Goal: Task Accomplishment & Management: Use online tool/utility

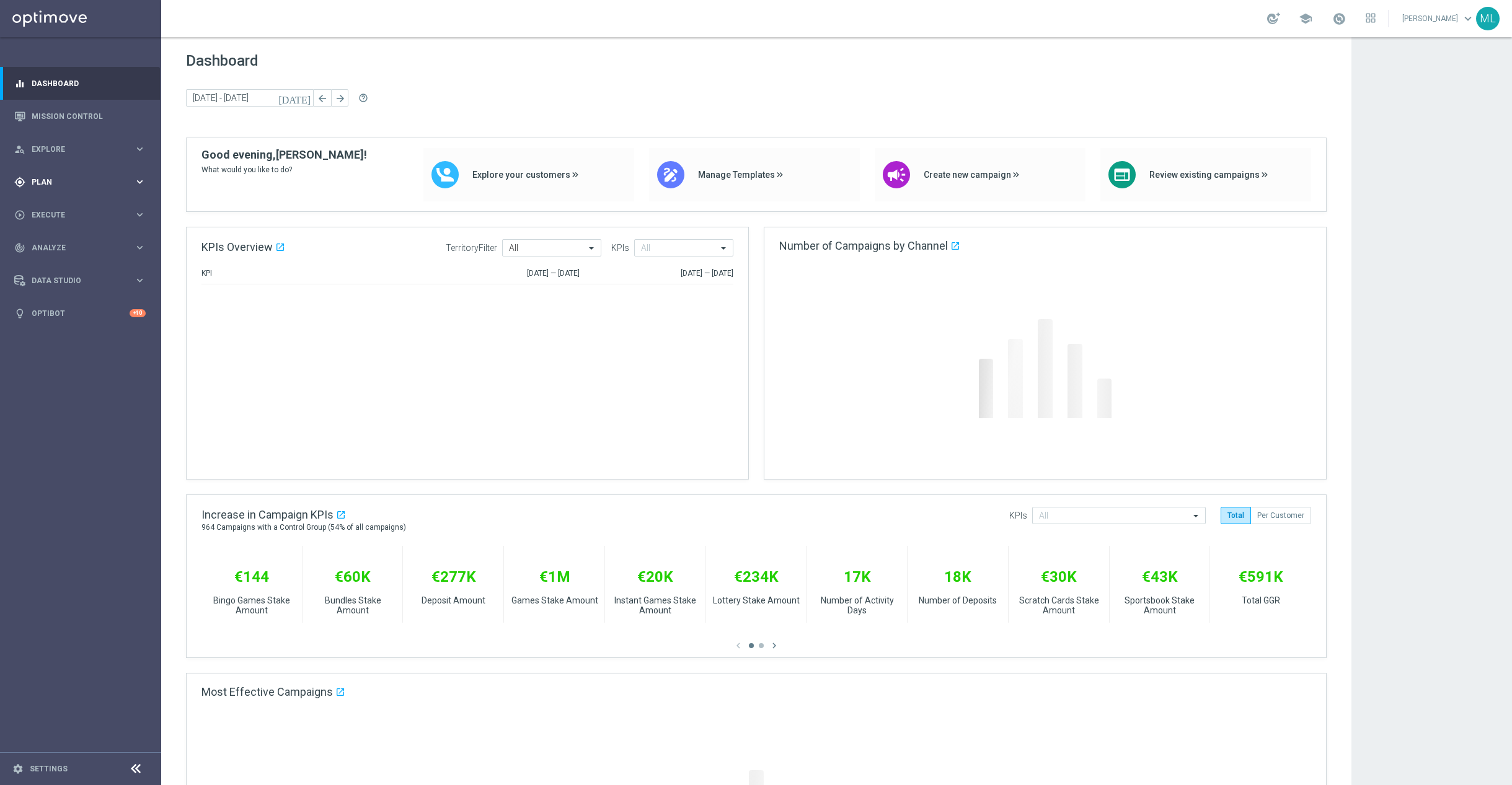
click at [144, 184] on icon "keyboard_arrow_right" at bounding box center [140, 181] width 12 height 12
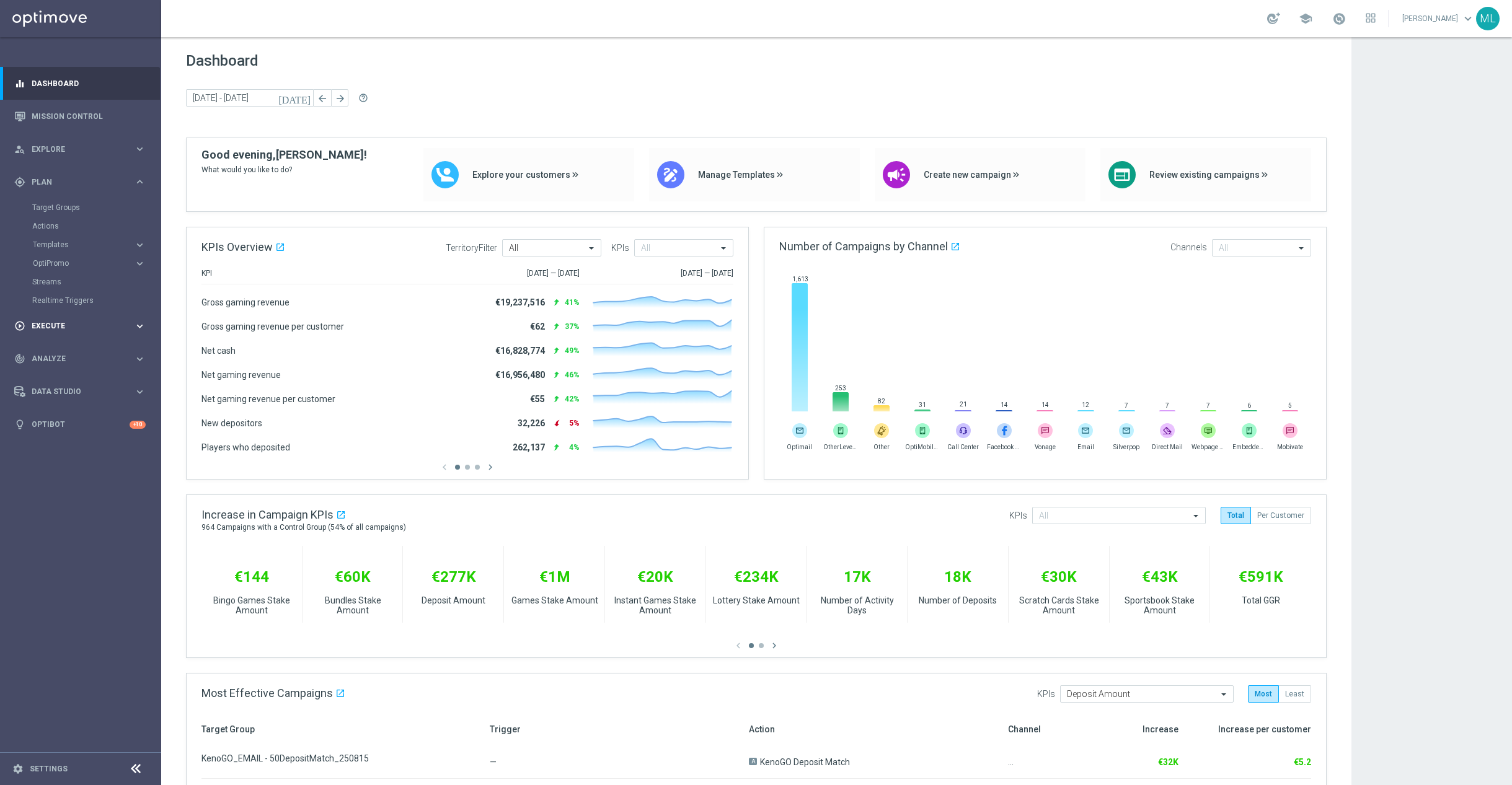
click at [147, 328] on div "play_circle_outline Execute keyboard_arrow_right" at bounding box center [80, 326] width 160 height 33
click at [140, 184] on icon "keyboard_arrow_right" at bounding box center [140, 181] width 12 height 12
click at [143, 245] on icon "keyboard_arrow_right" at bounding box center [140, 245] width 12 height 12
click at [63, 265] on link "Optimail" at bounding box center [83, 263] width 90 height 10
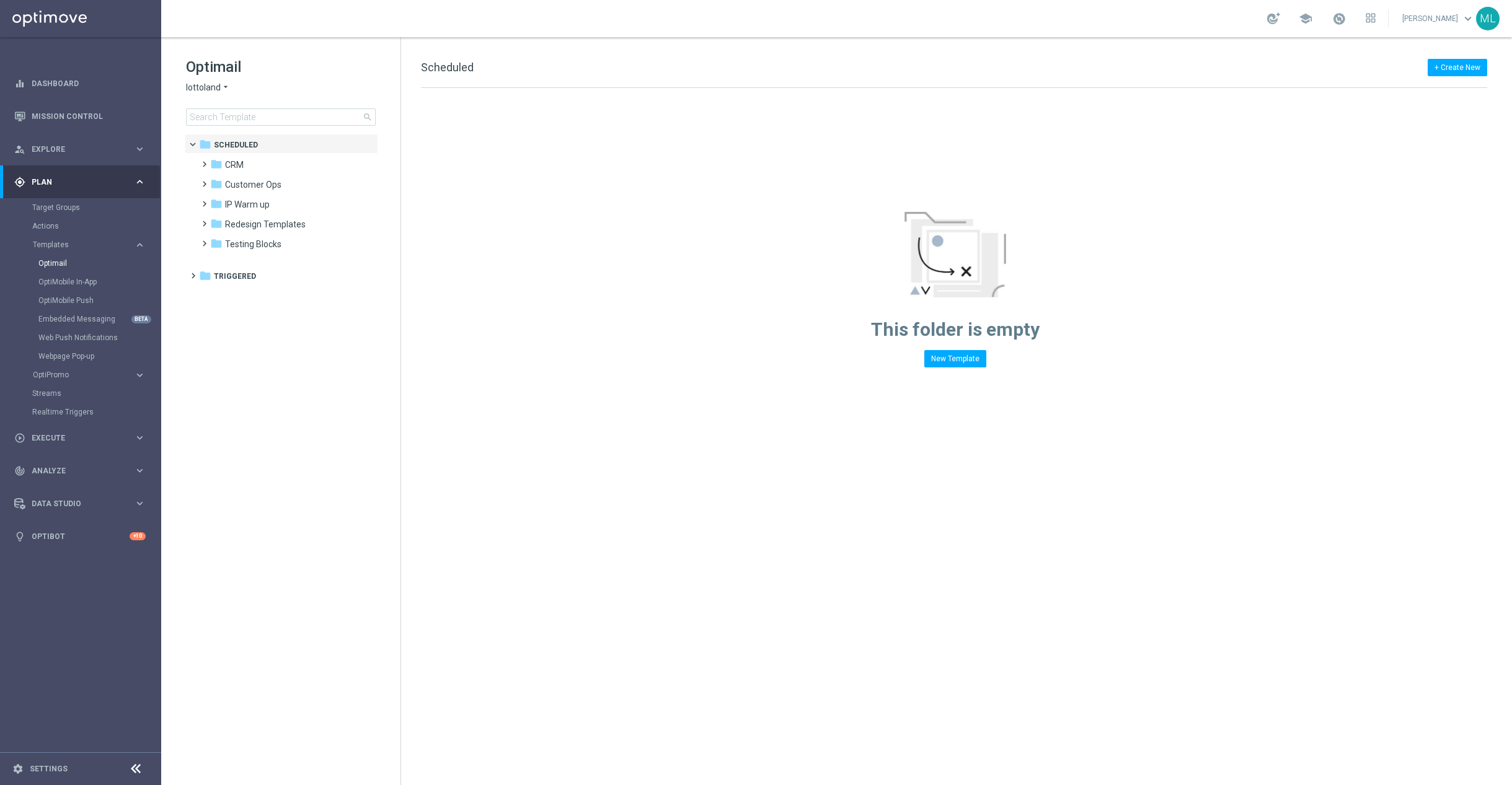
click at [223, 86] on icon "arrow_drop_down" at bounding box center [225, 87] width 10 height 12
click at [224, 113] on div "KenoGO" at bounding box center [233, 116] width 93 height 15
click at [235, 122] on input at bounding box center [281, 117] width 190 height 17
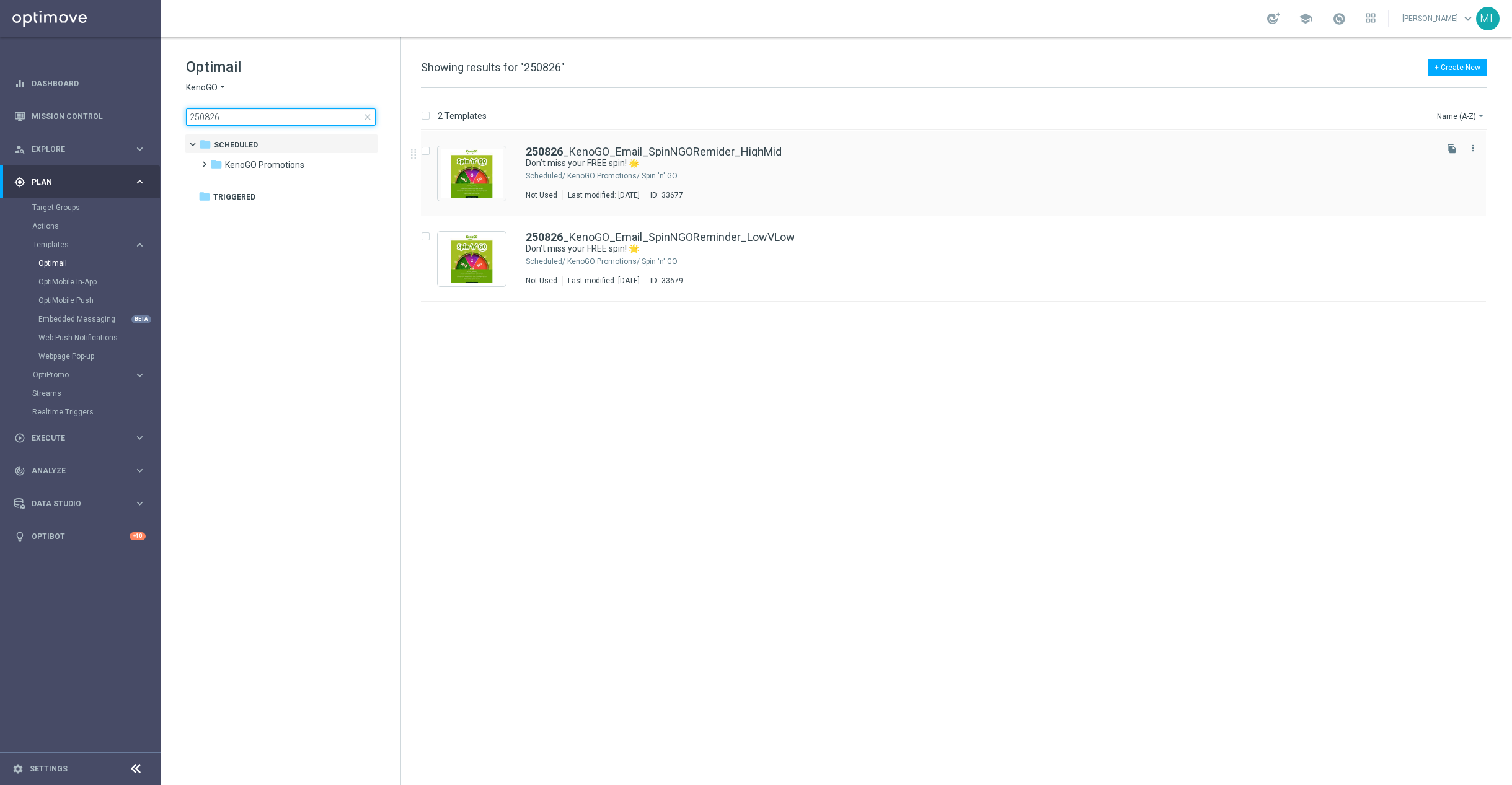
type input "250826"
click at [831, 185] on div "250826 _KenoGO_Email_SpinNGORemider_HighMid Don’t miss your FREE spin! 🌟 Schedu…" at bounding box center [980, 173] width 908 height 54
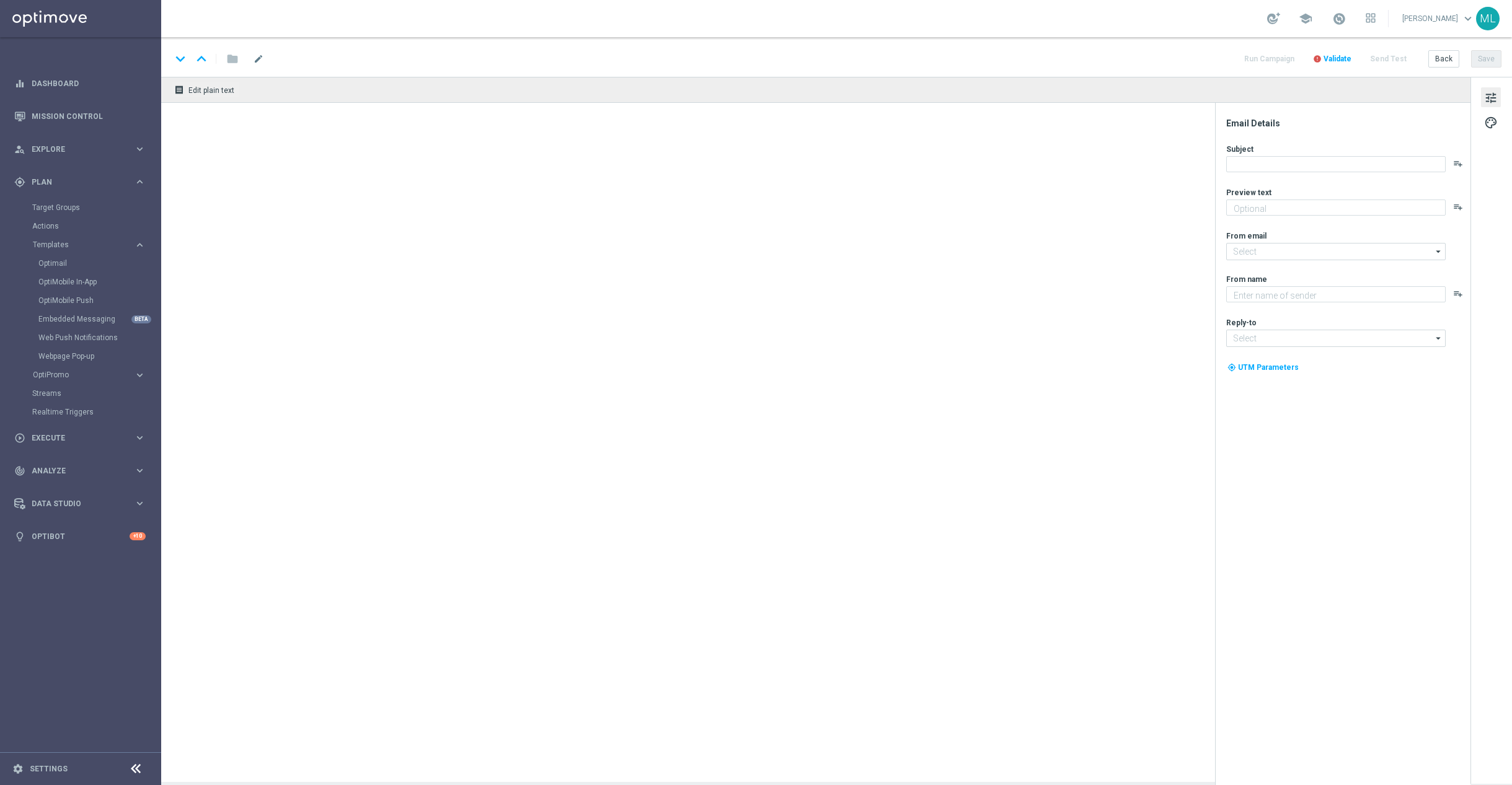
type textarea "Give it a whirl and see what's yours!"
type input "mail@crm.kenogo.com.au"
type textarea "KenoGO"
type input "support@kenogo.com.au"
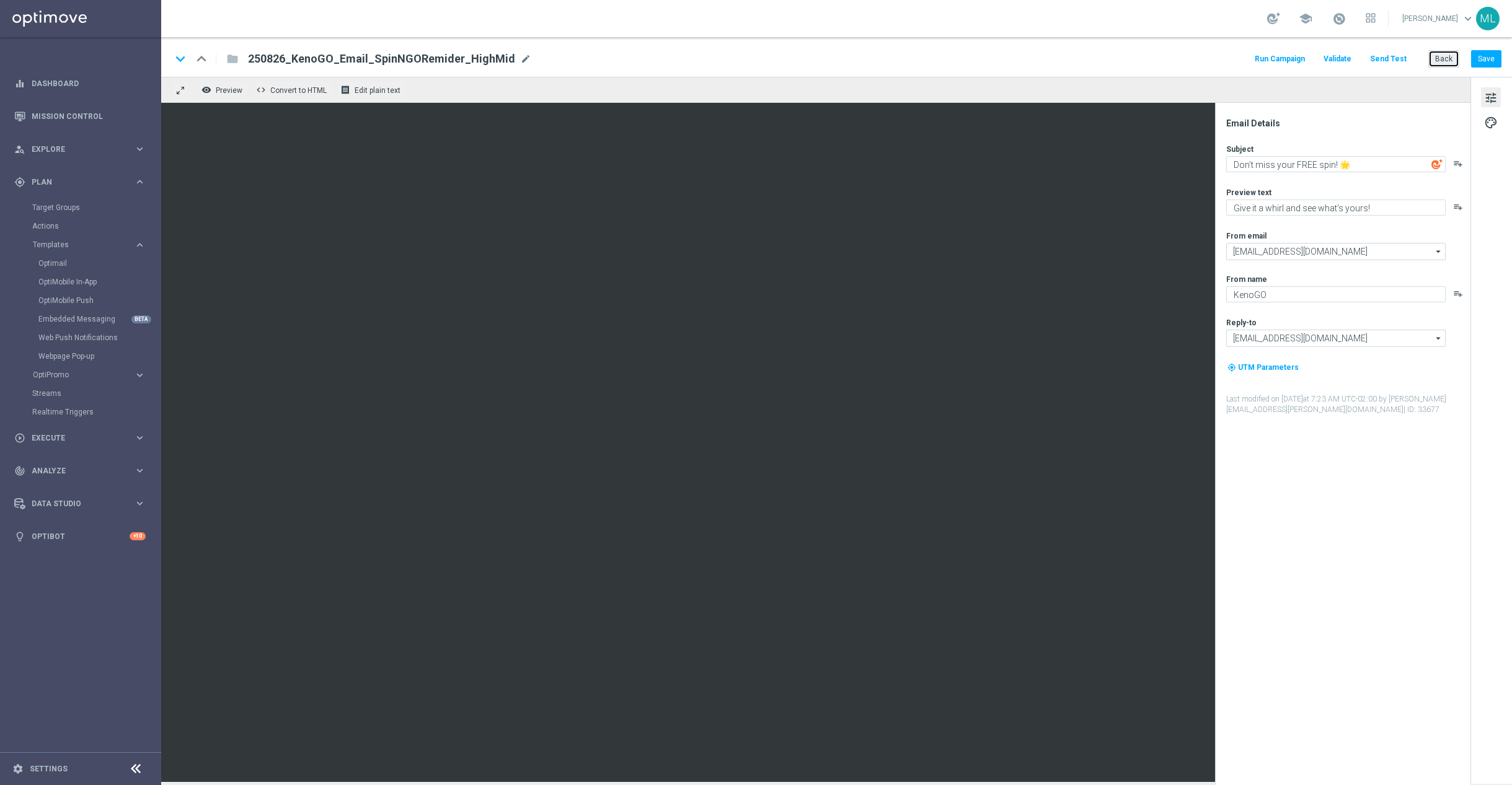
click at [1452, 57] on button "Back" at bounding box center [1444, 59] width 31 height 17
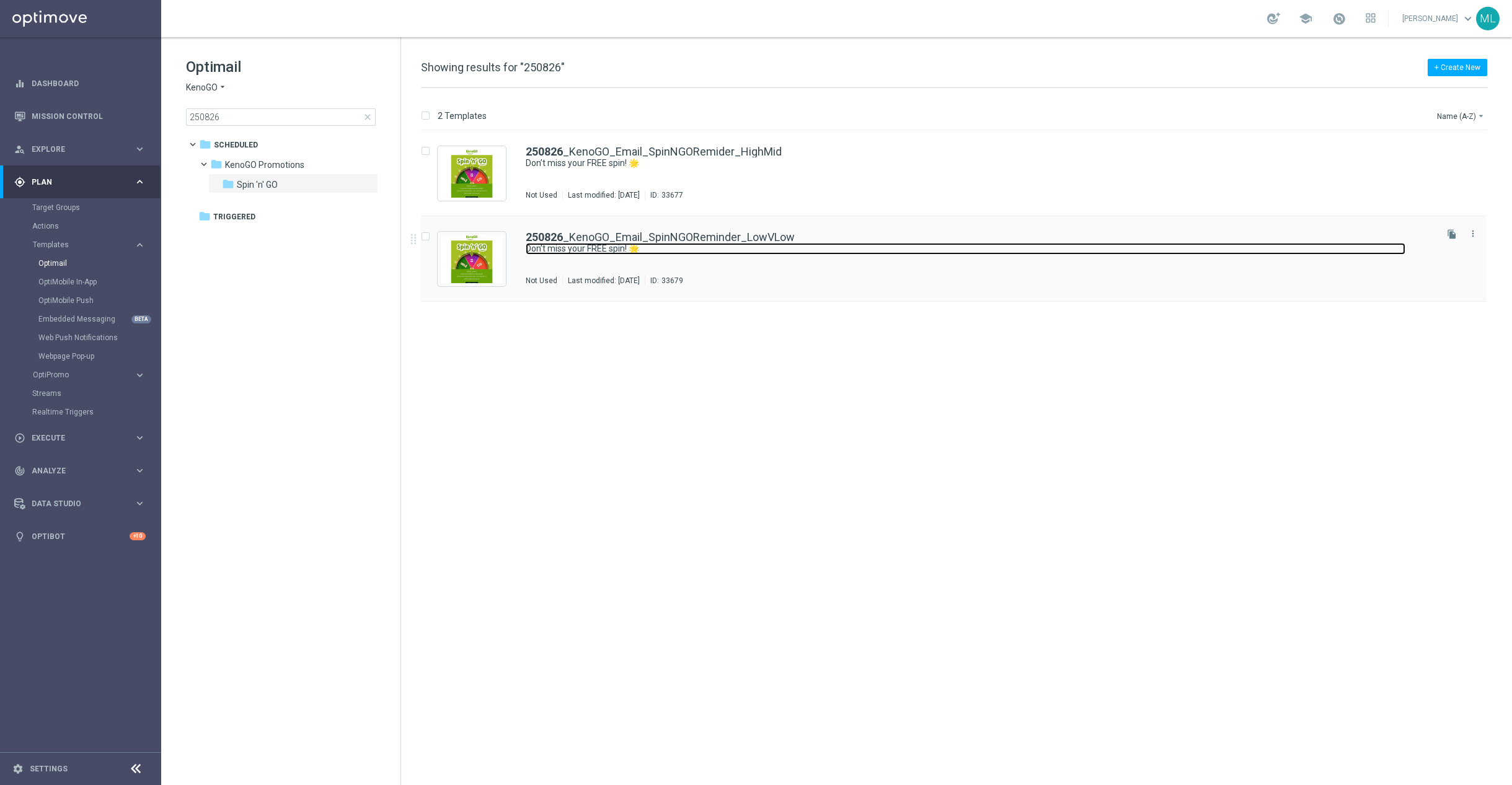
click at [794, 254] on link "Don’t miss your FREE spin! 🌟" at bounding box center [965, 249] width 880 height 12
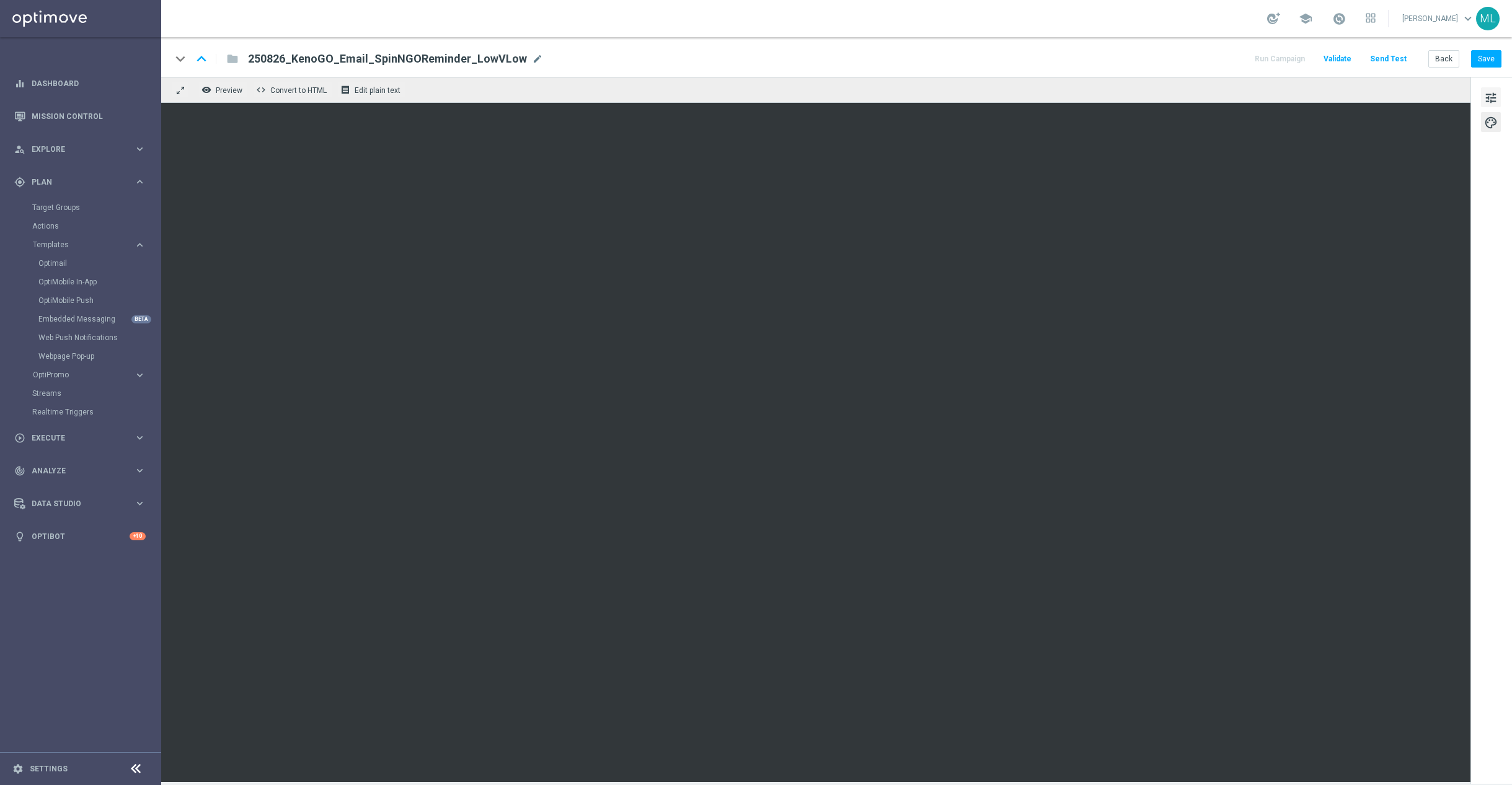
click at [1484, 96] on span "tune" at bounding box center [1490, 98] width 13 height 16
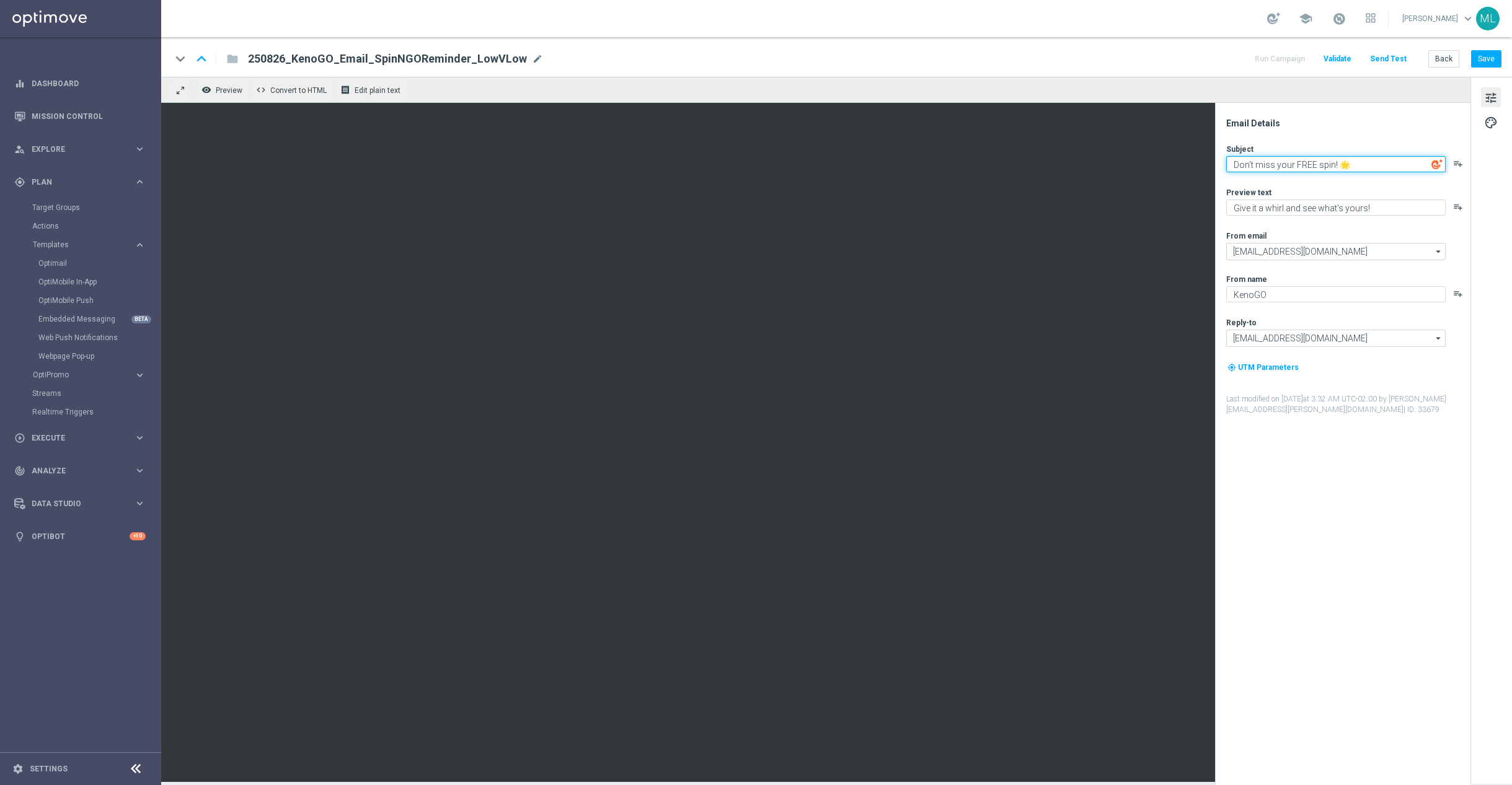
click at [1309, 161] on textarea "Don’t miss your FREE spin! 🌟" at bounding box center [1336, 164] width 220 height 16
paste textarea "LAST CHANCE to use your free spin! :hourglass_flowing_sand:"
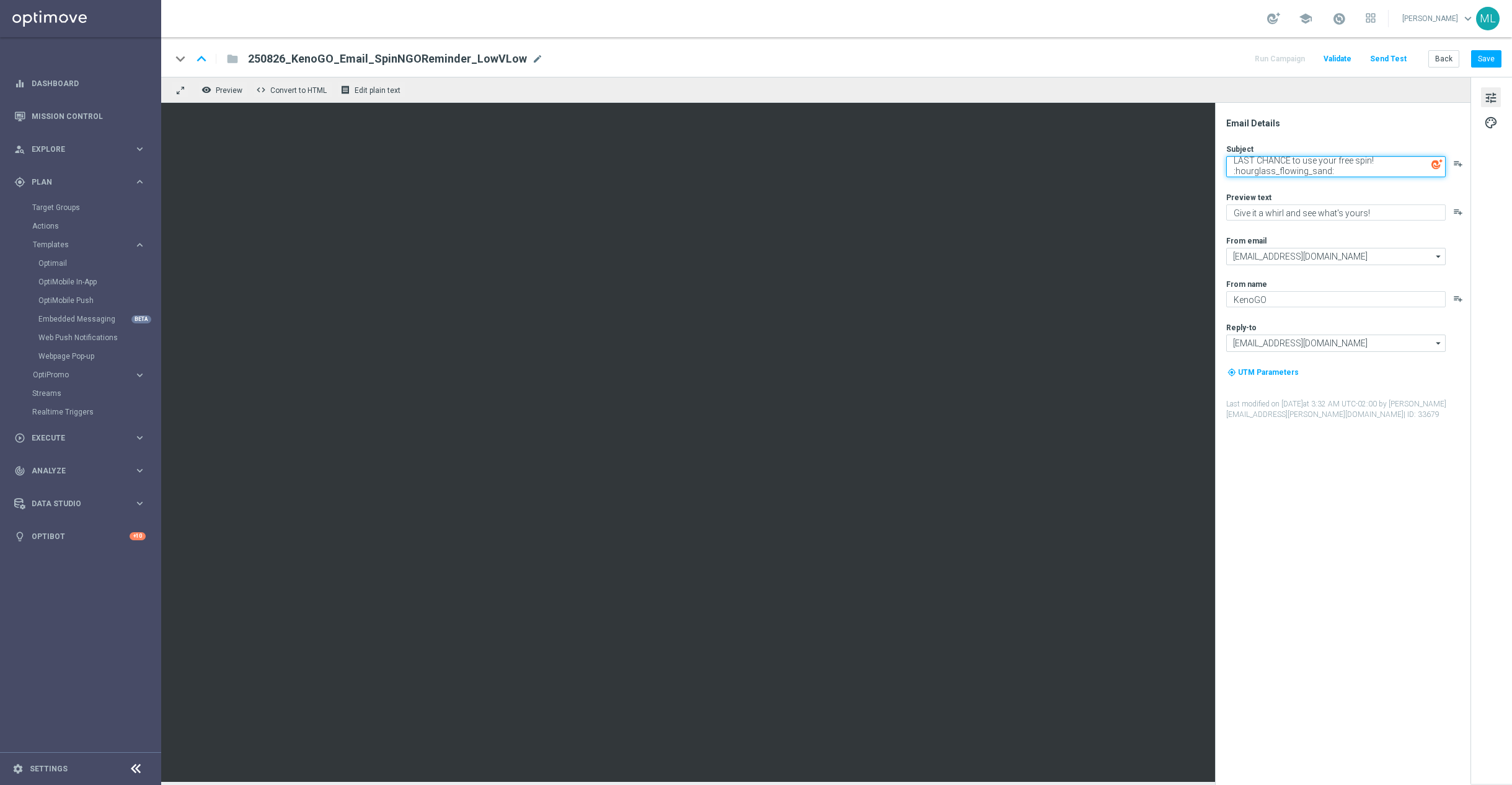
drag, startPoint x: 1343, startPoint y: 170, endPoint x: 1219, endPoint y: 173, distance: 124.0
click at [1219, 175] on div "Email Details Subject LAST CHANCE to use your free spin! :hourglass_flowing_san…" at bounding box center [1343, 444] width 256 height 682
type textarea "LAST CHANCE to use your free spin! ⏳"
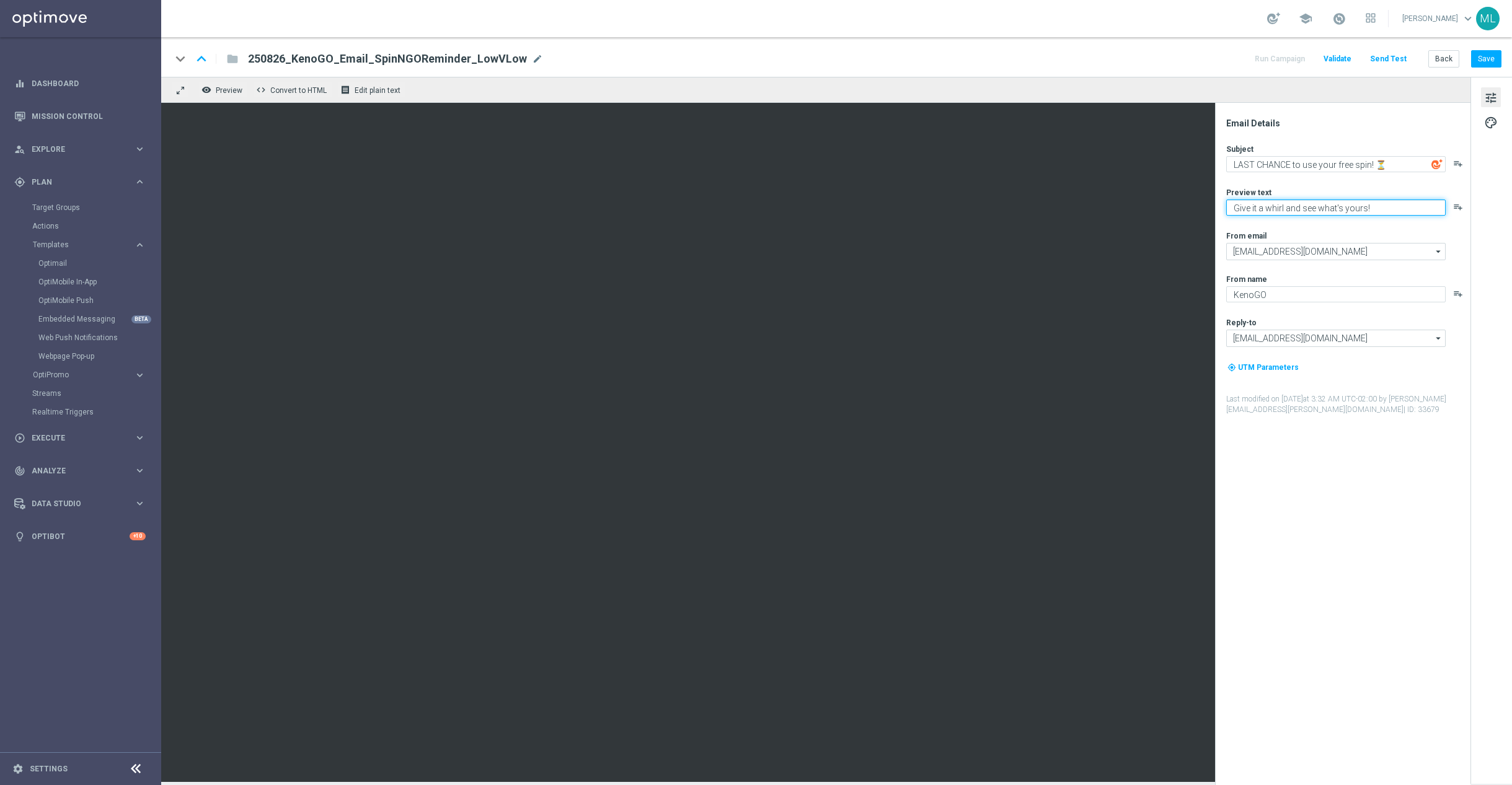
click at [1296, 202] on textarea "Give it a whirl and see what's yours!" at bounding box center [1336, 207] width 220 height 16
click at [1296, 207] on textarea "Give it a whirl and see what's yours!" at bounding box center [1336, 207] width 220 height 16
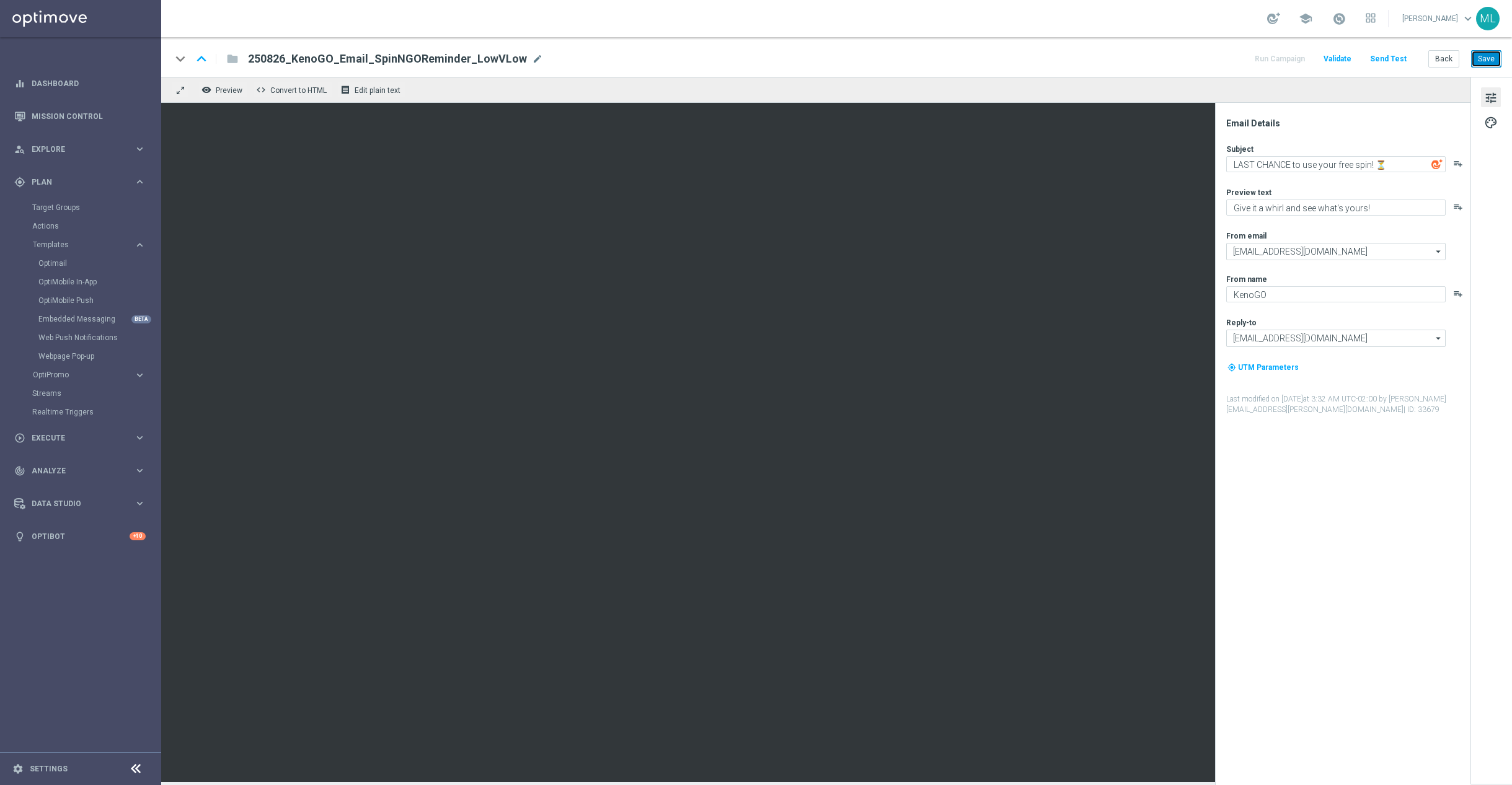
click at [1486, 59] on button "Save" at bounding box center [1486, 59] width 31 height 17
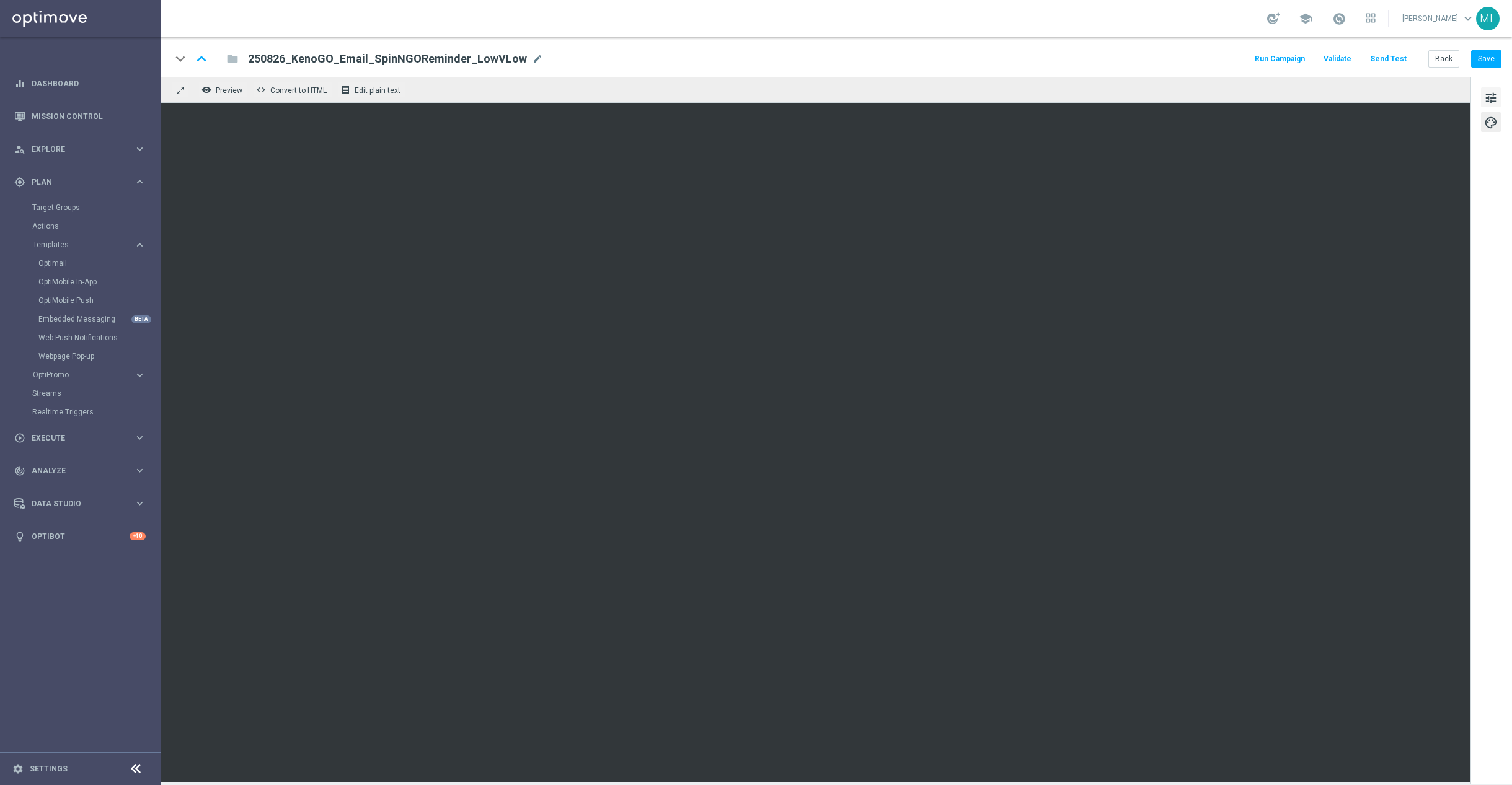
click at [1481, 96] on button "tune" at bounding box center [1490, 96] width 20 height 20
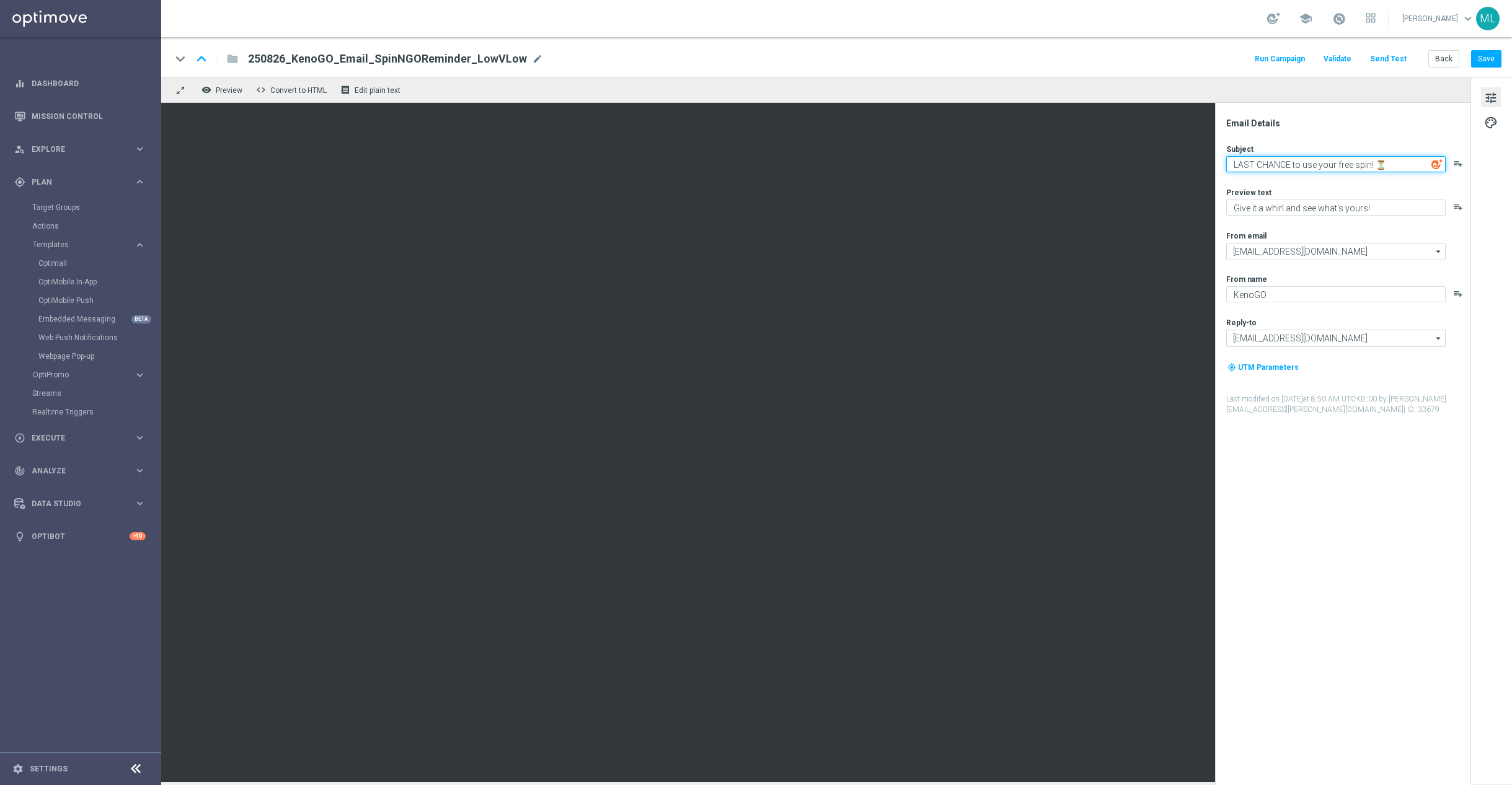
click at [1292, 168] on textarea "LAST CHANCE to use your free spin! ⏳" at bounding box center [1336, 164] width 220 height 16
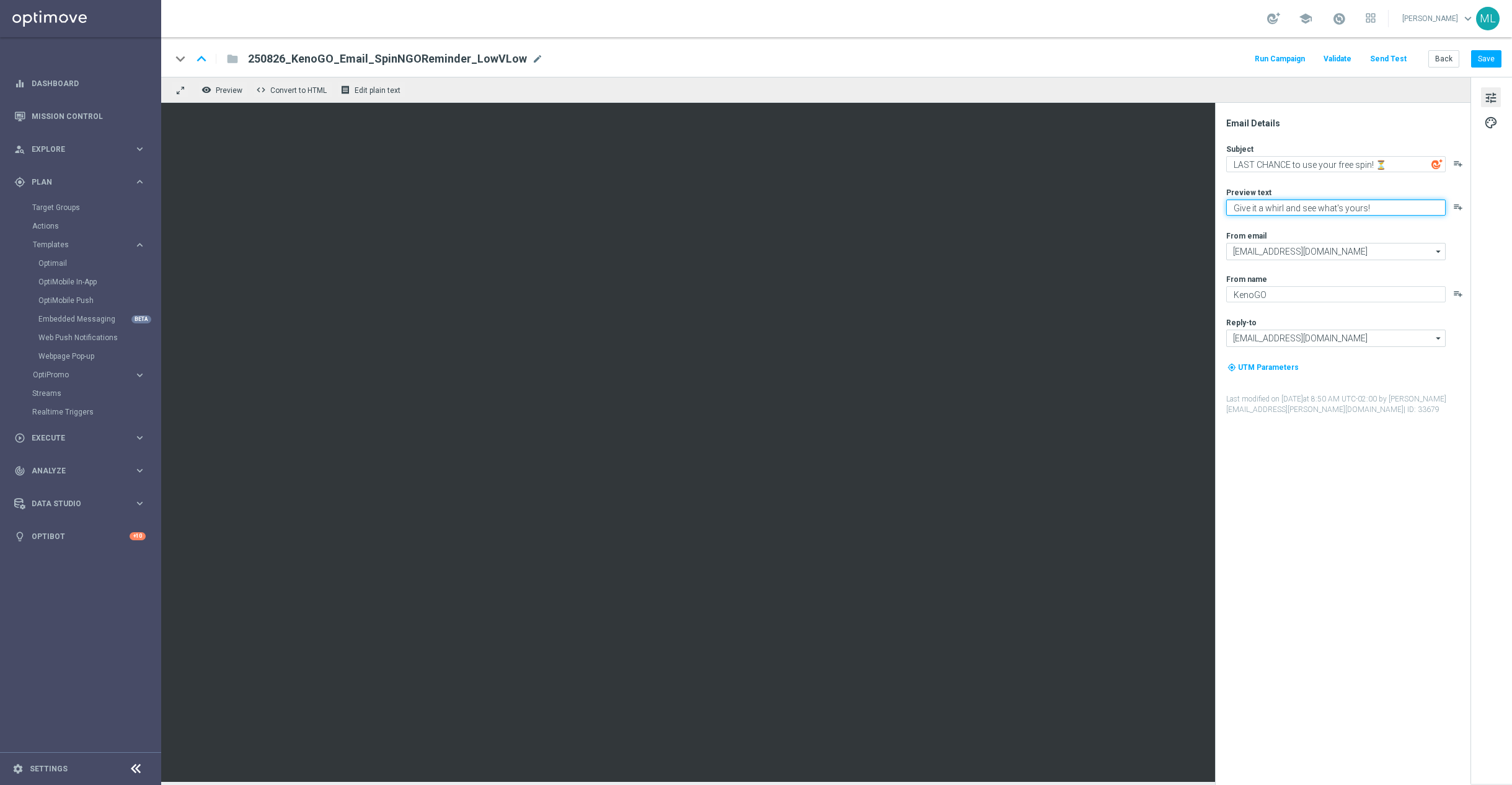
click at [1308, 203] on textarea "Give it a whirl and see what's yours!" at bounding box center [1336, 207] width 220 height 16
click at [1482, 55] on button "Save" at bounding box center [1486, 59] width 31 height 17
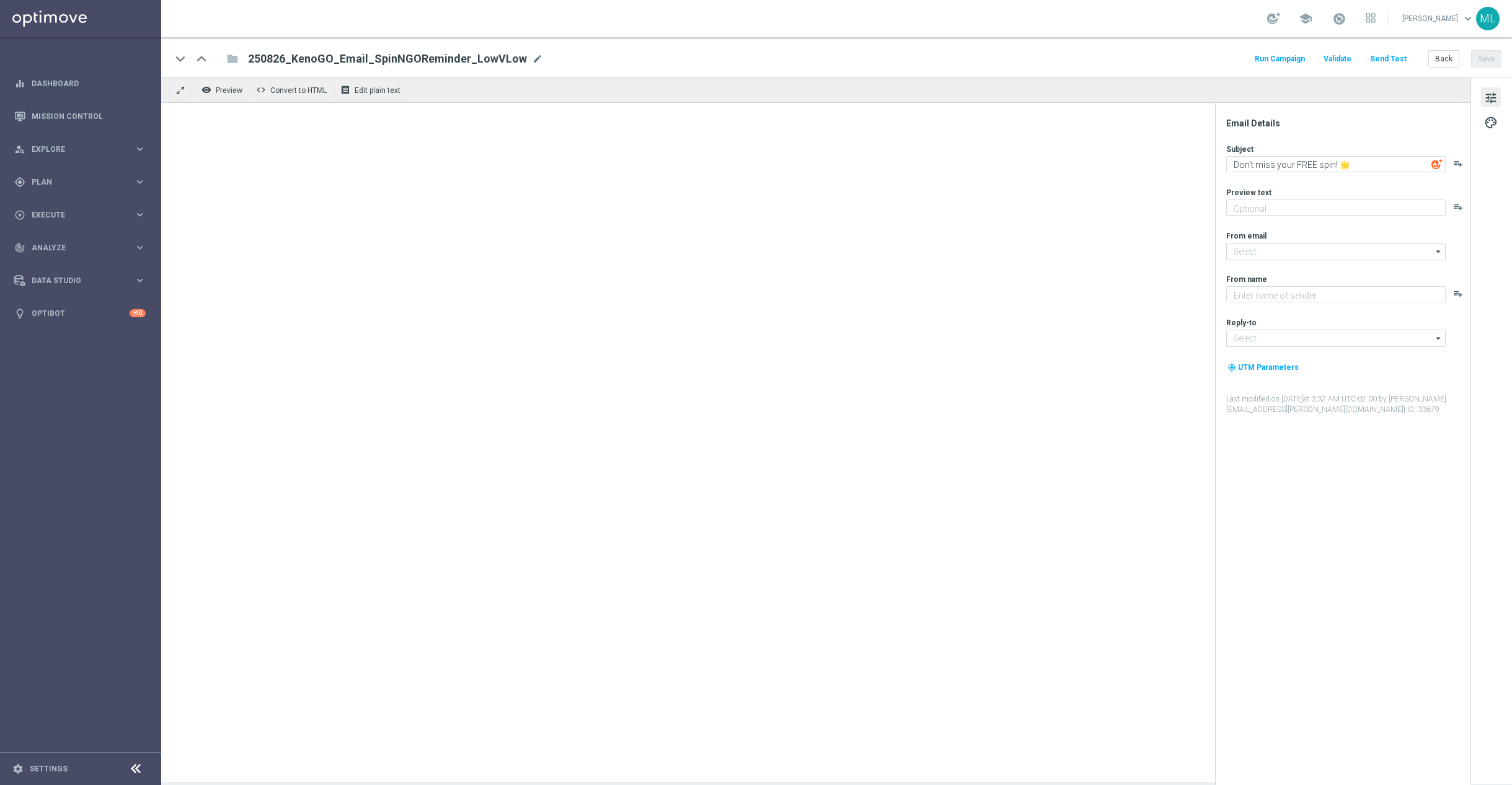
type textarea "Give it a whirl and see what's yours!"
type textarea "KenoGO"
type input "[EMAIL_ADDRESS][DOMAIN_NAME]"
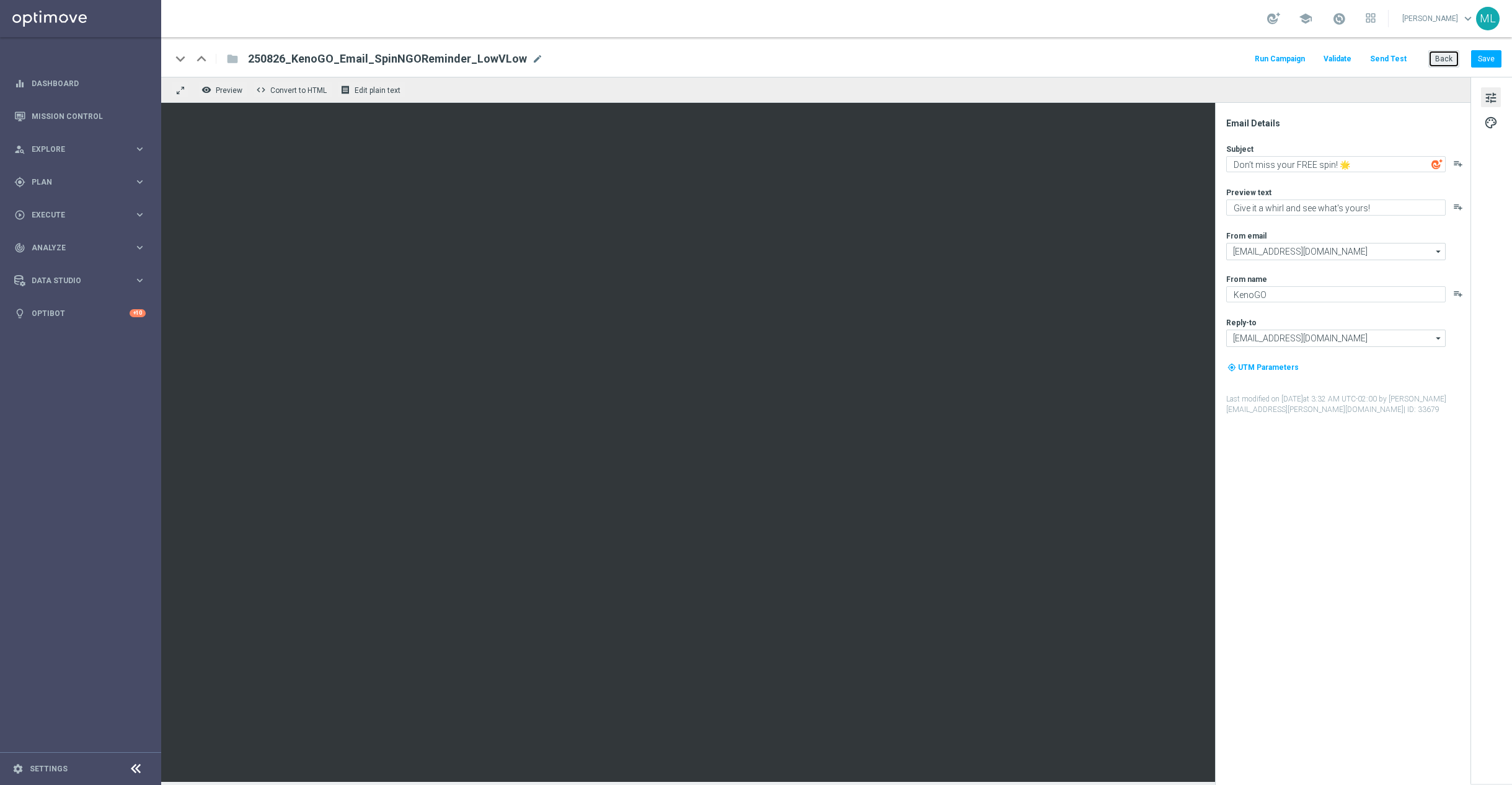
click at [1435, 60] on button "Back" at bounding box center [1444, 59] width 31 height 17
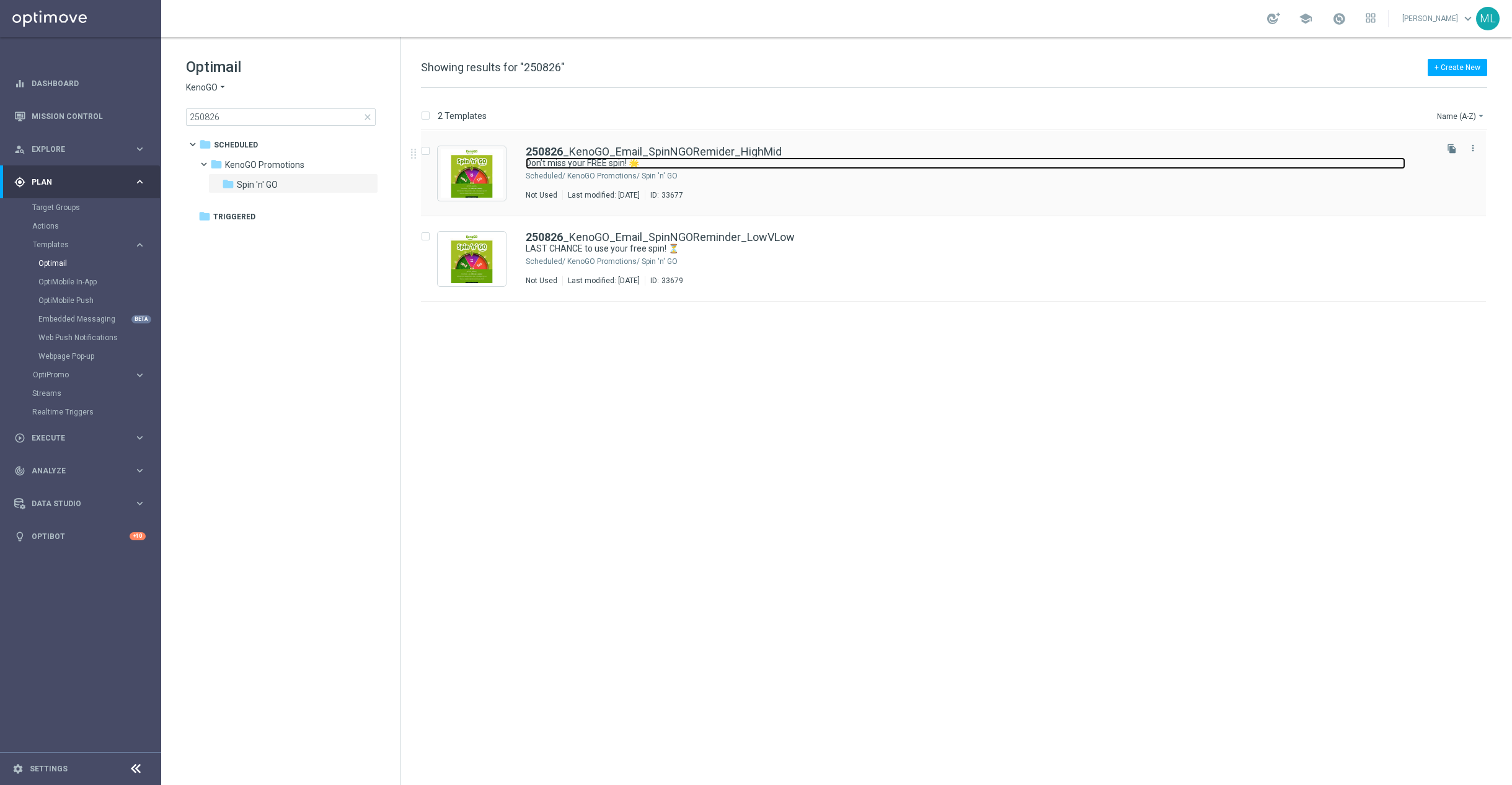
click at [758, 161] on link "Don’t miss your FREE spin! 🌟" at bounding box center [965, 163] width 880 height 12
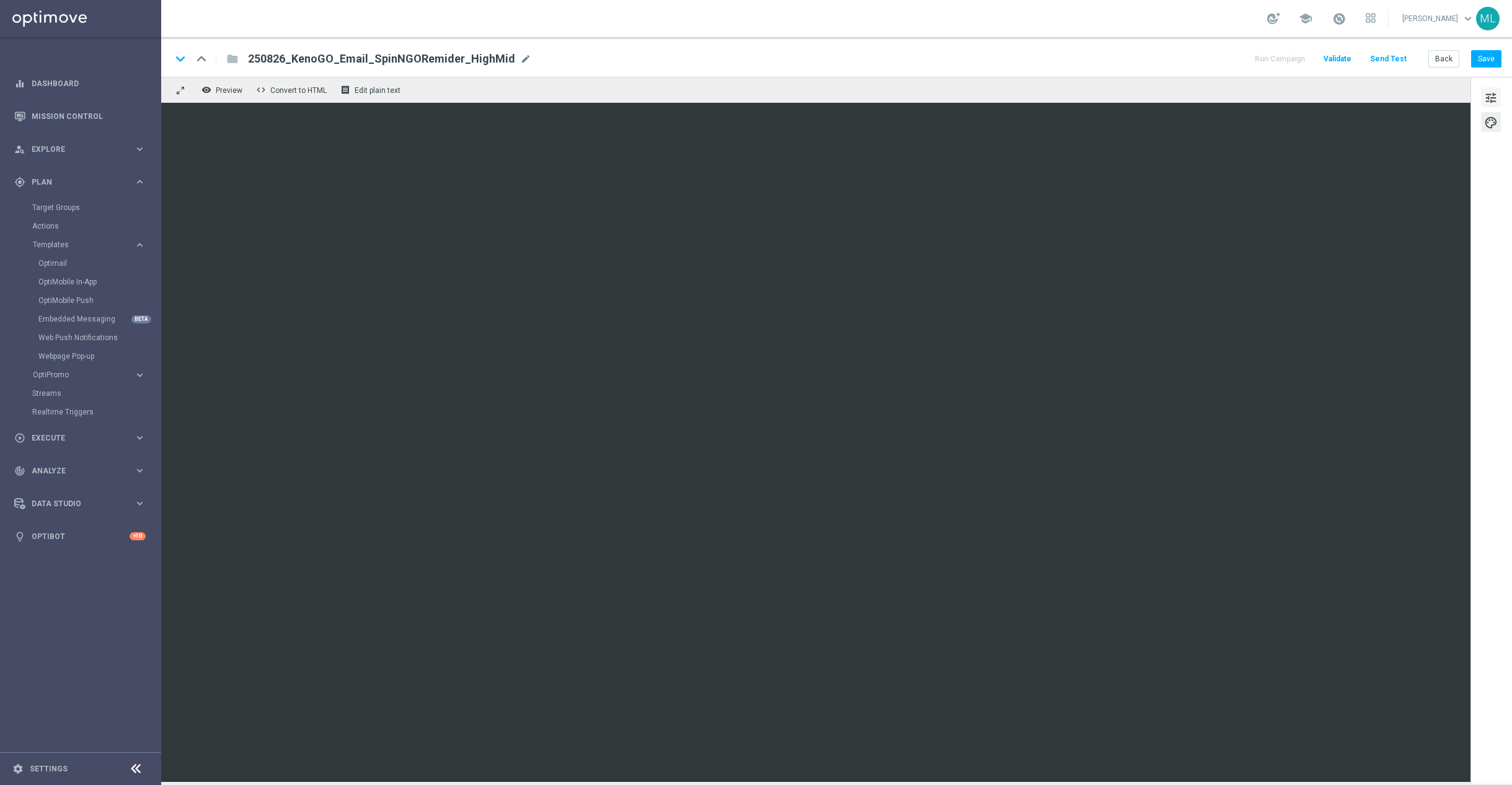
click at [1482, 97] on button "tune" at bounding box center [1490, 96] width 20 height 20
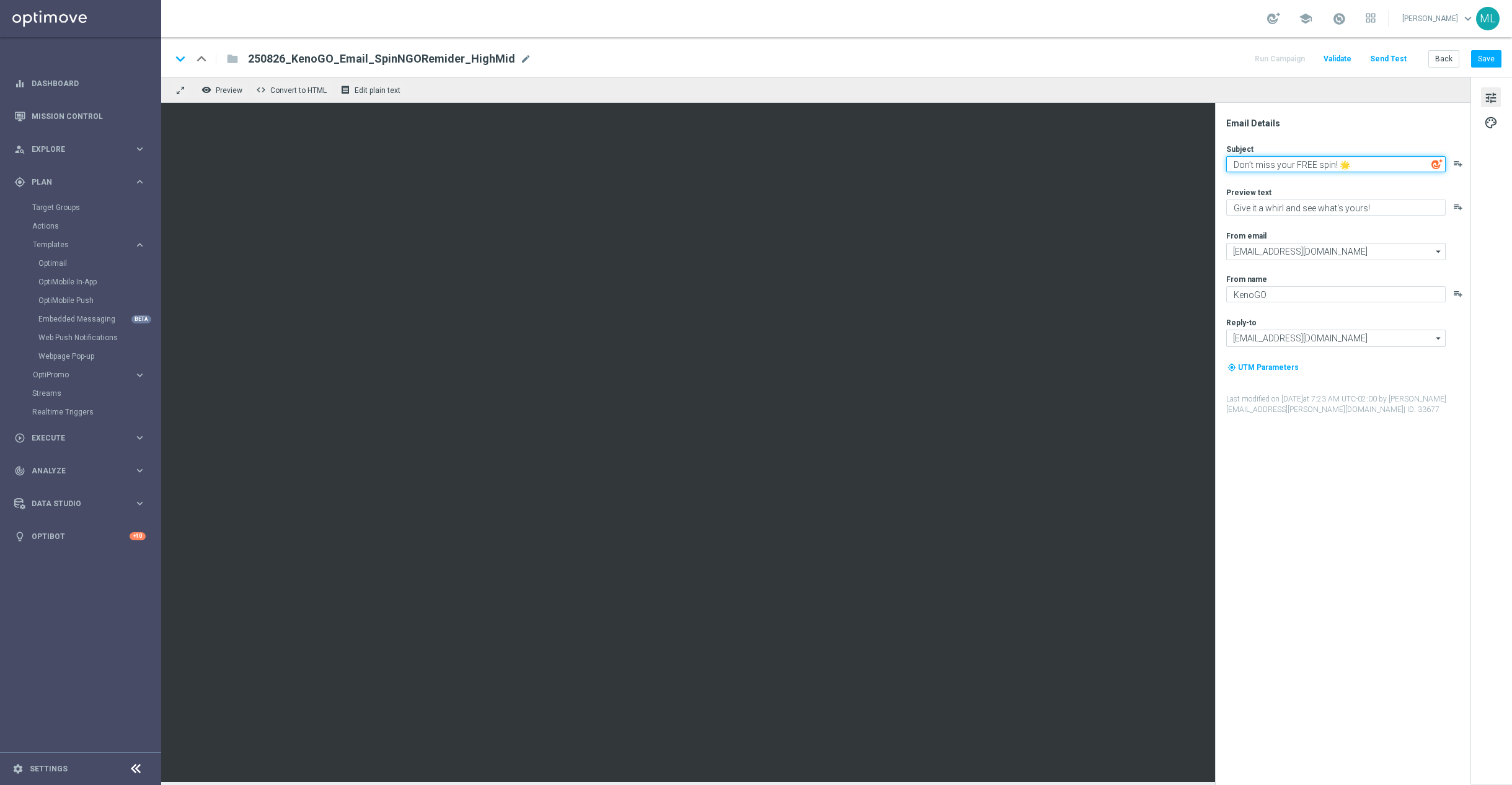
click at [1262, 165] on textarea "Don’t miss your FREE spin! 🌟" at bounding box center [1336, 164] width 220 height 16
paste textarea "LAST CHANCE to use your free spin! ⏳"
type textarea "LAST CHANCE to use your free spin! ⏳"
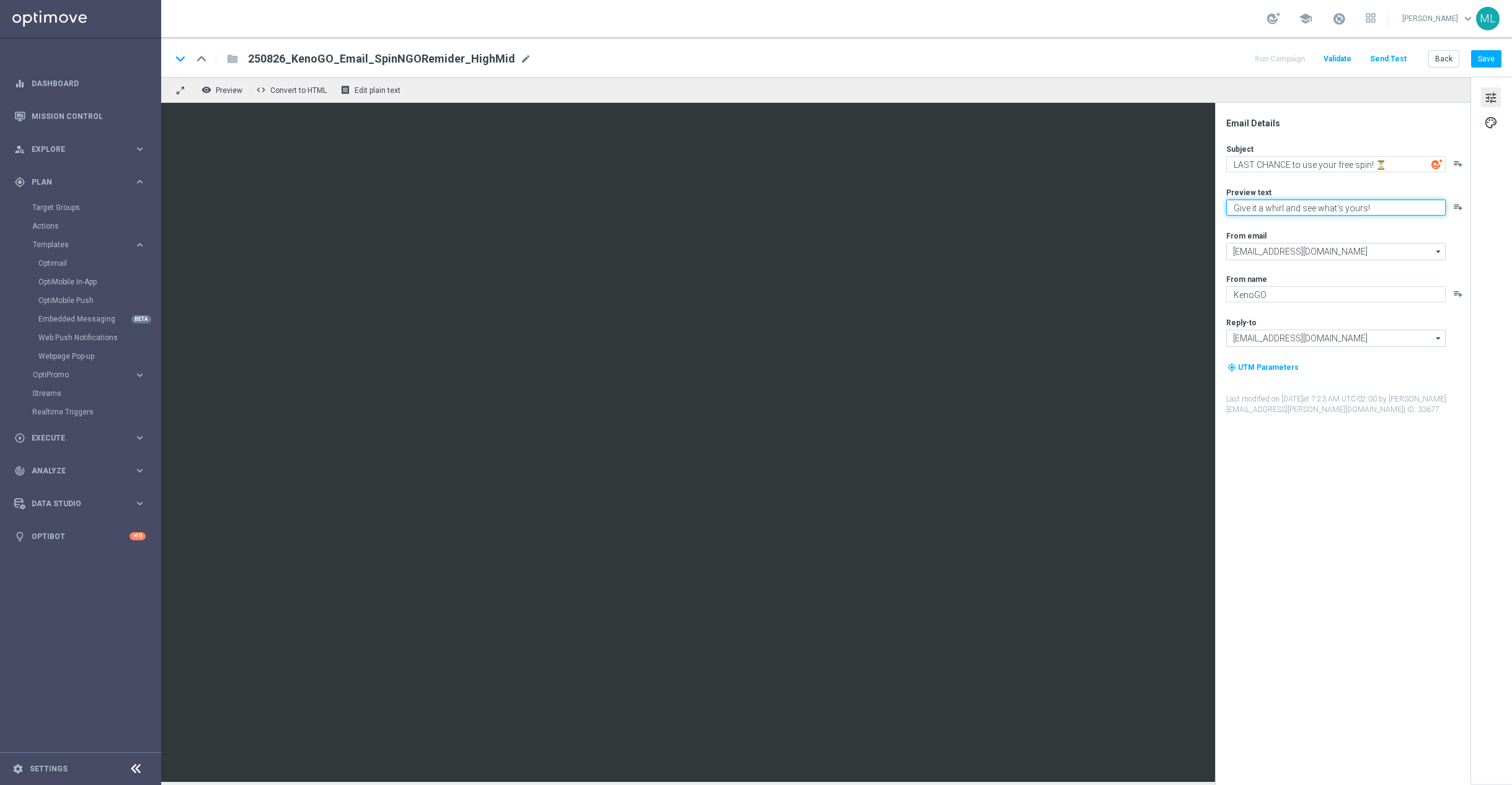
click at [1299, 203] on textarea "Give it a whirl and see what's yours!" at bounding box center [1336, 207] width 220 height 16
click at [1490, 56] on button "Save" at bounding box center [1486, 59] width 31 height 17
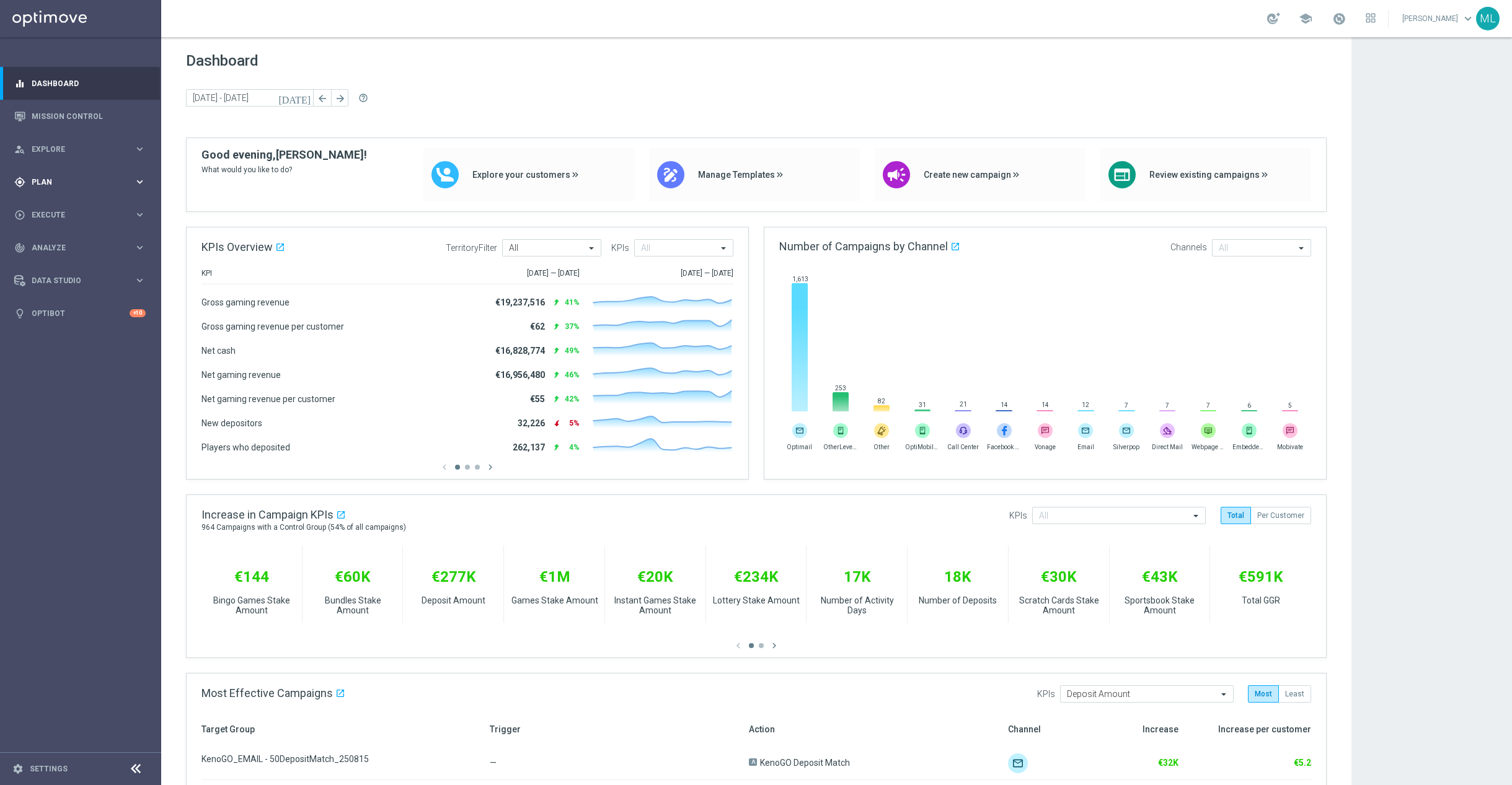
click at [140, 185] on icon "keyboard_arrow_right" at bounding box center [140, 181] width 12 height 12
click at [75, 209] on link "Target Groups" at bounding box center [80, 207] width 96 height 10
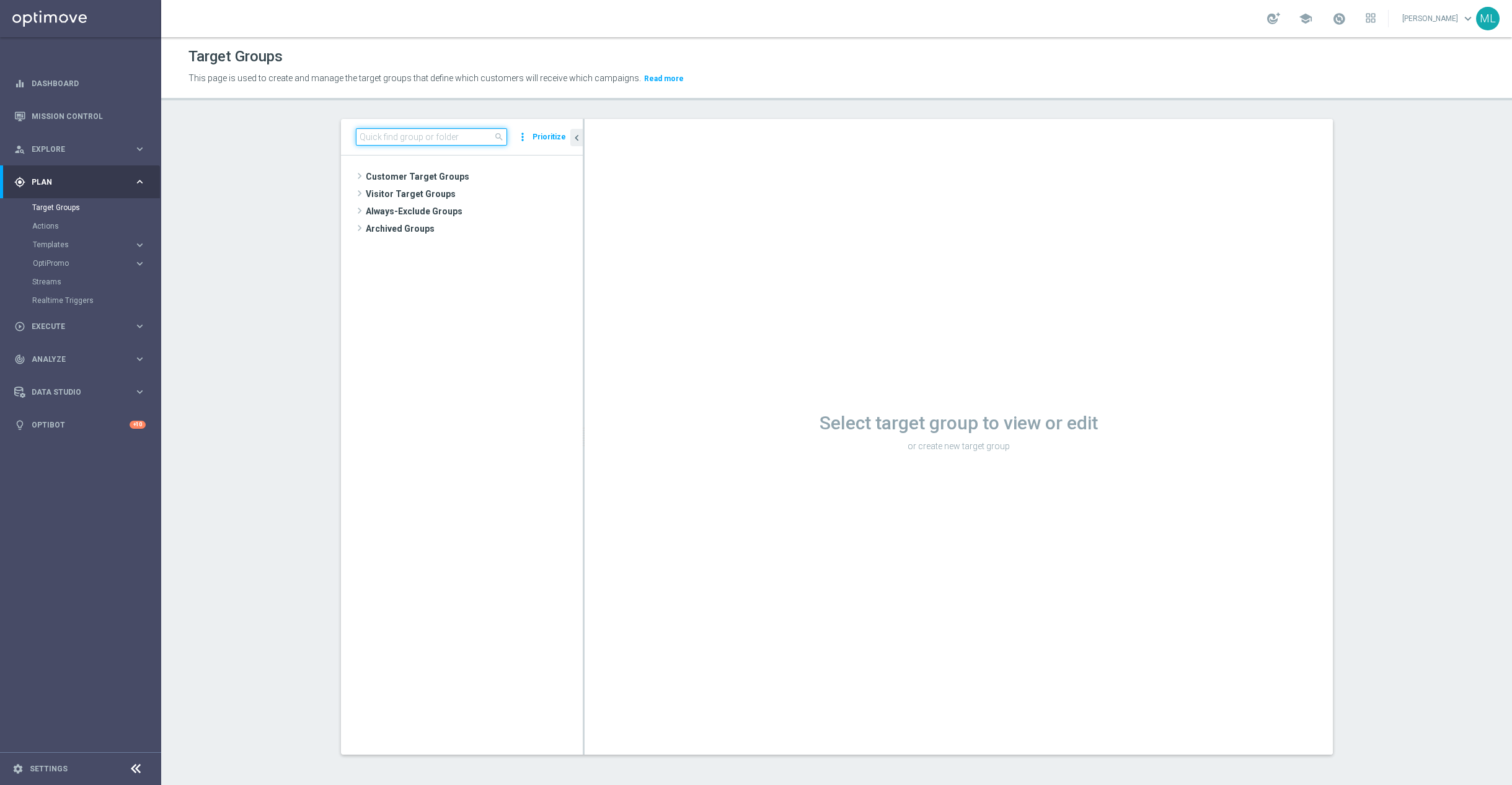
click at [456, 136] on input at bounding box center [431, 137] width 151 height 17
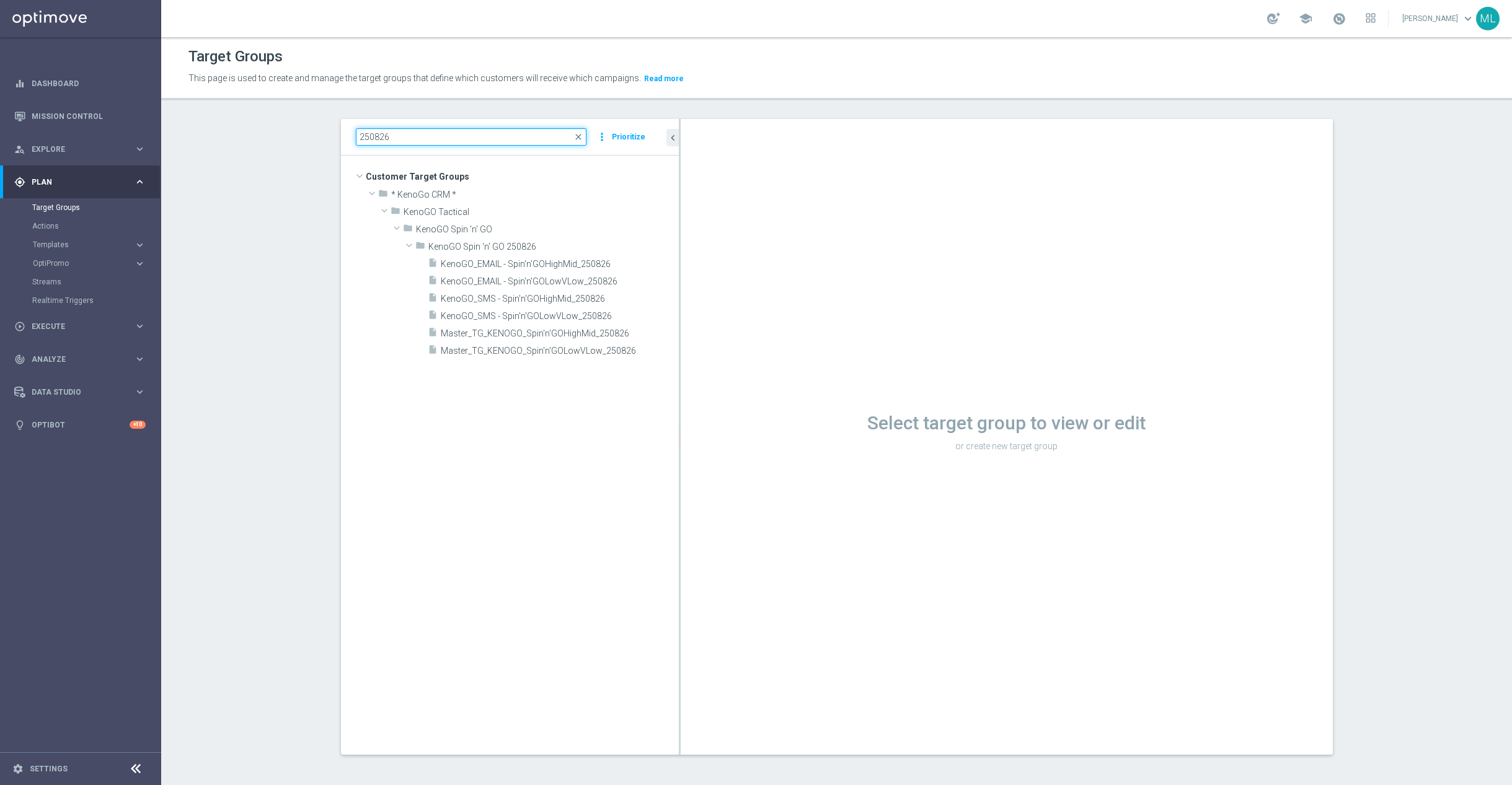
drag, startPoint x: 582, startPoint y: 234, endPoint x: 688, endPoint y: 235, distance: 106.0
click at [687, 235] on as-split "250826 close more_vert Prioritize Customer Target Groups library_add create_new…" at bounding box center [837, 437] width 992 height 636
type input "250826"
click at [582, 336] on span "Master_TG_KENOGO_Spin'n'GOHighMid_250826" at bounding box center [545, 333] width 209 height 10
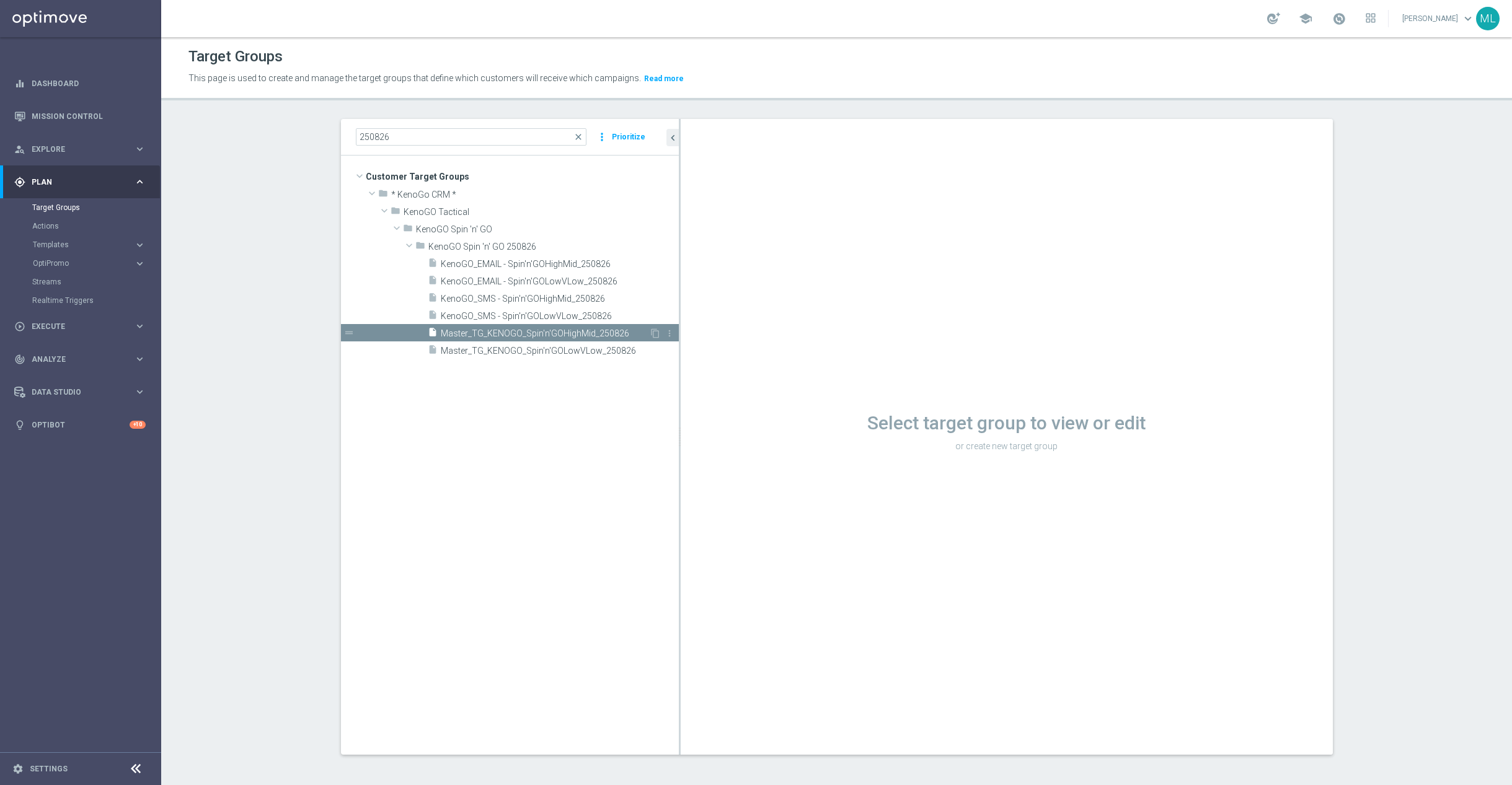
click at [572, 335] on span "Master_TG_KENOGO_Spin'n'GOHighMid_250826" at bounding box center [545, 333] width 209 height 10
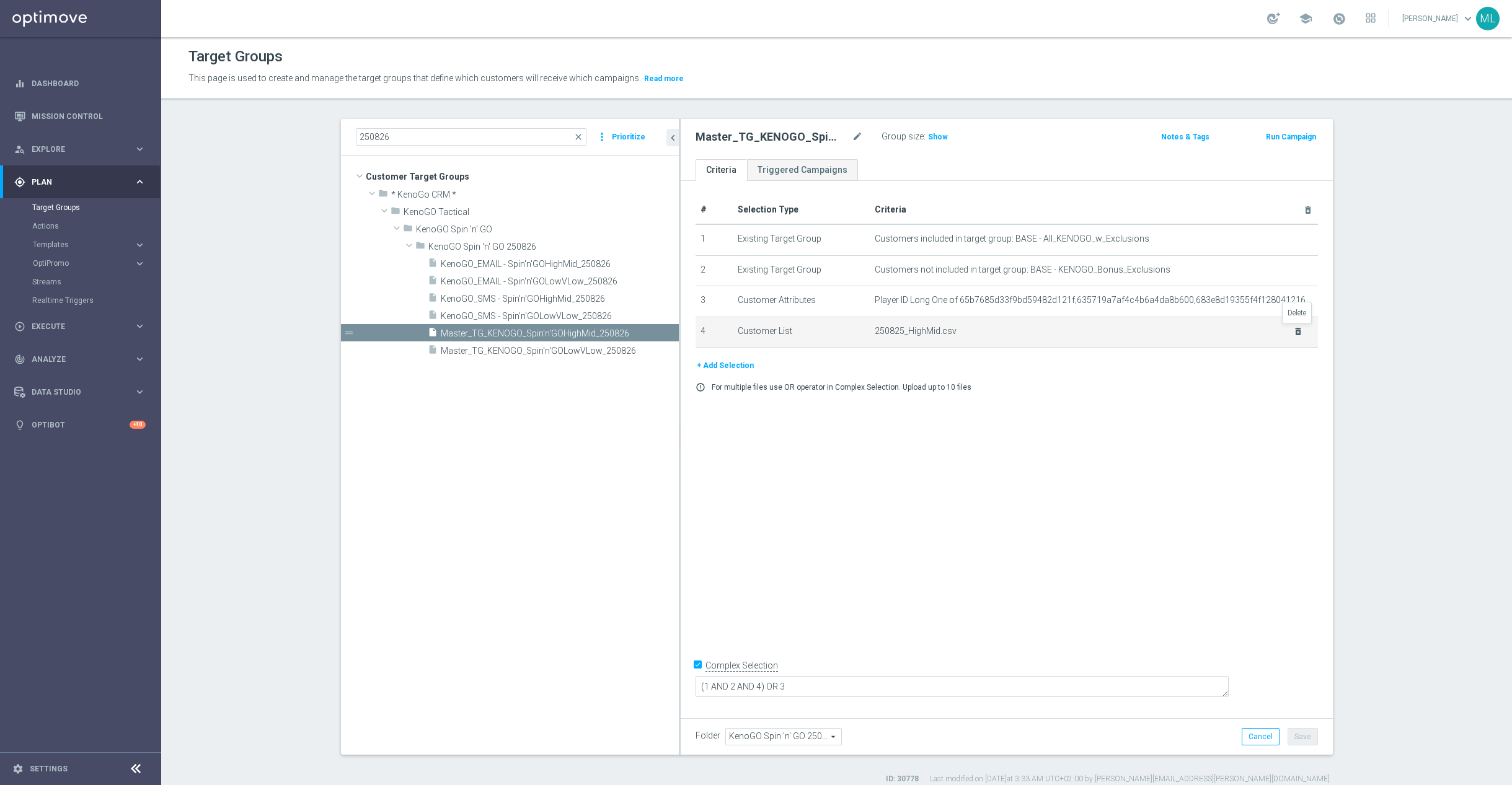
click at [1298, 332] on icon "delete_forever" at bounding box center [1298, 332] width 10 height 10
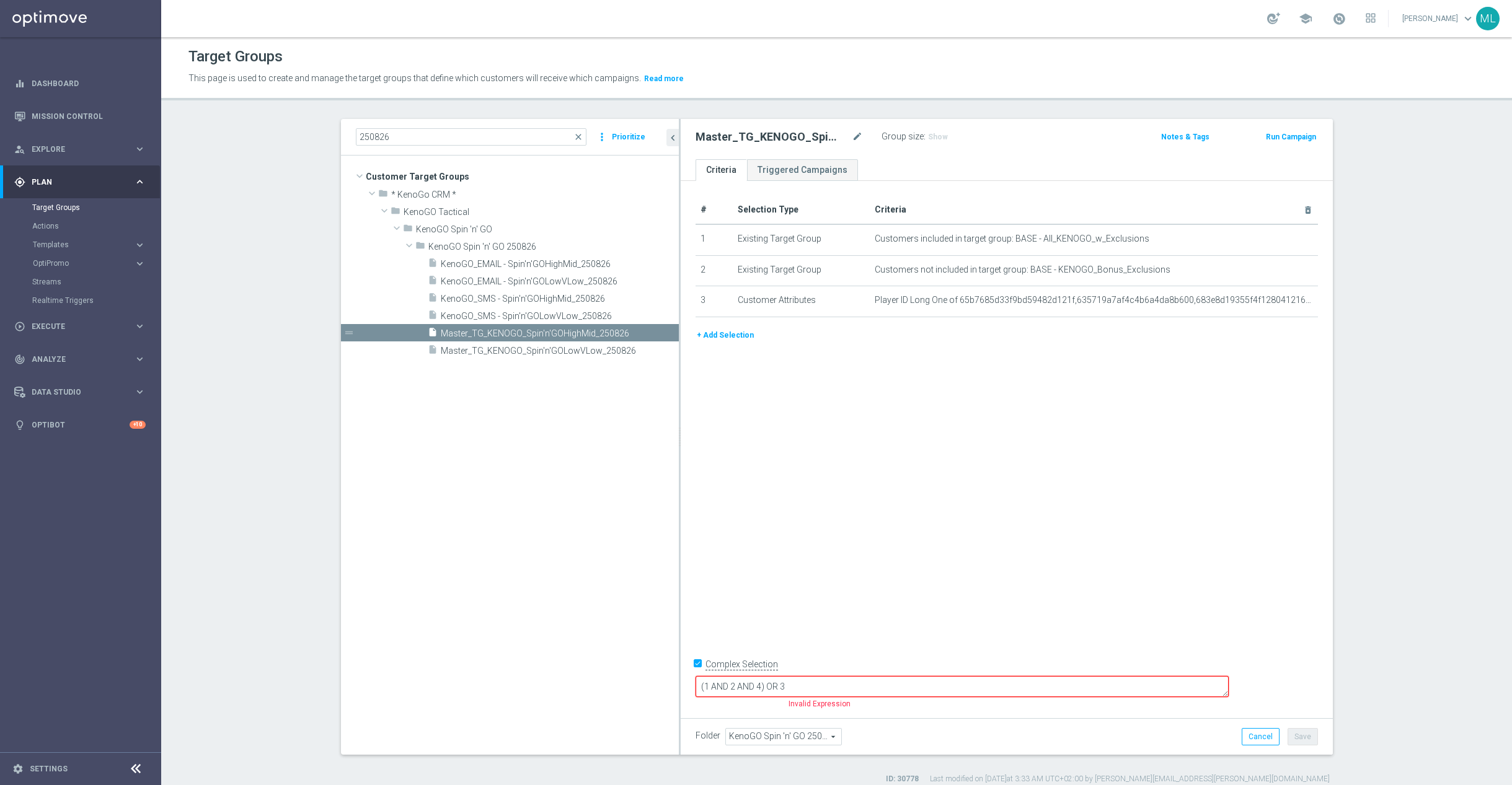
click at [740, 334] on button "+ Add Selection" at bounding box center [725, 335] width 60 height 13
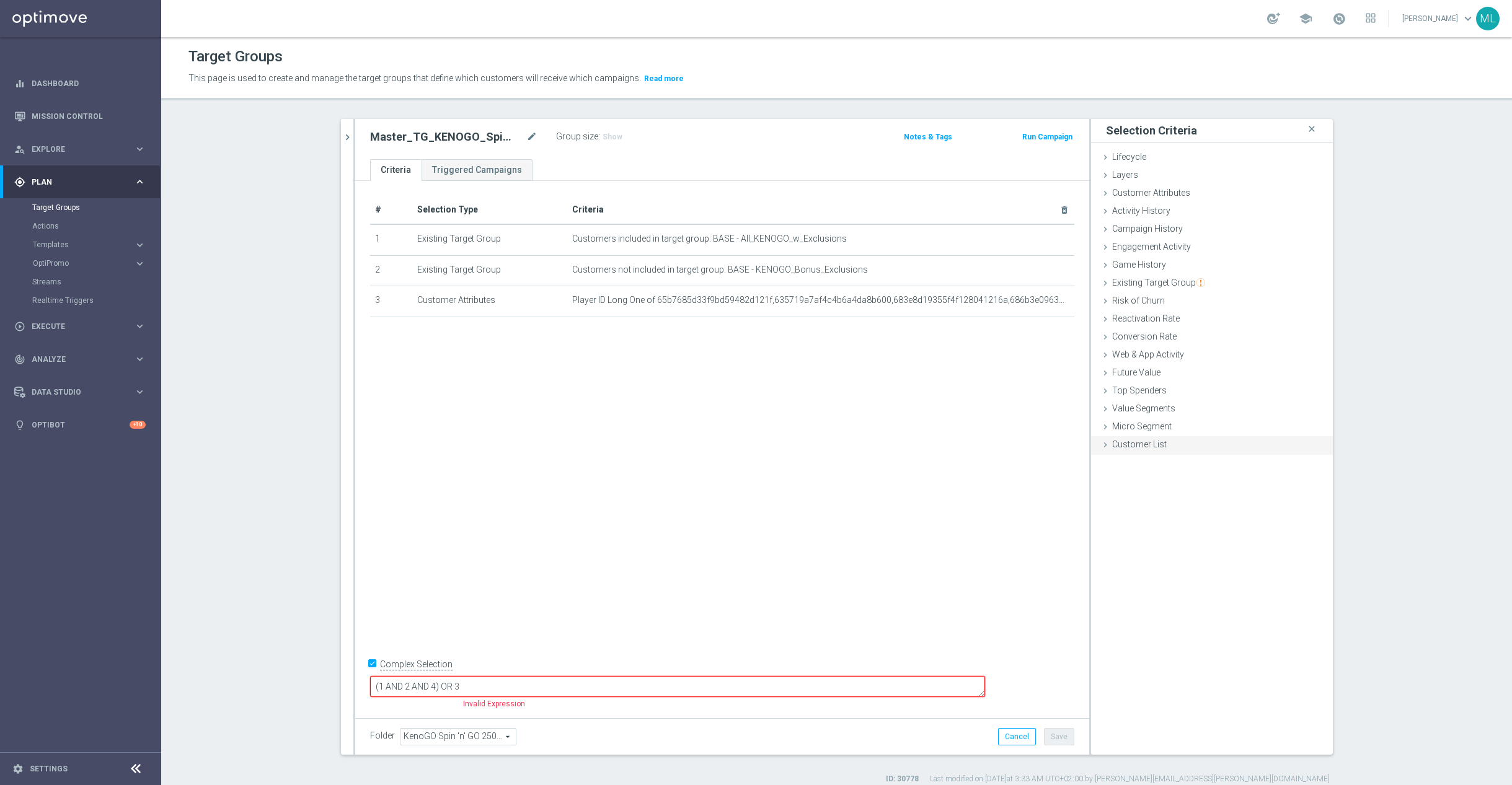
click at [1104, 444] on icon at bounding box center [1105, 445] width 10 height 10
click at [1139, 547] on label "Import CSV File" at bounding box center [1141, 547] width 63 height 16
click at [0, 0] on input "Import CSV File" at bounding box center [0, 0] width 0 height 0
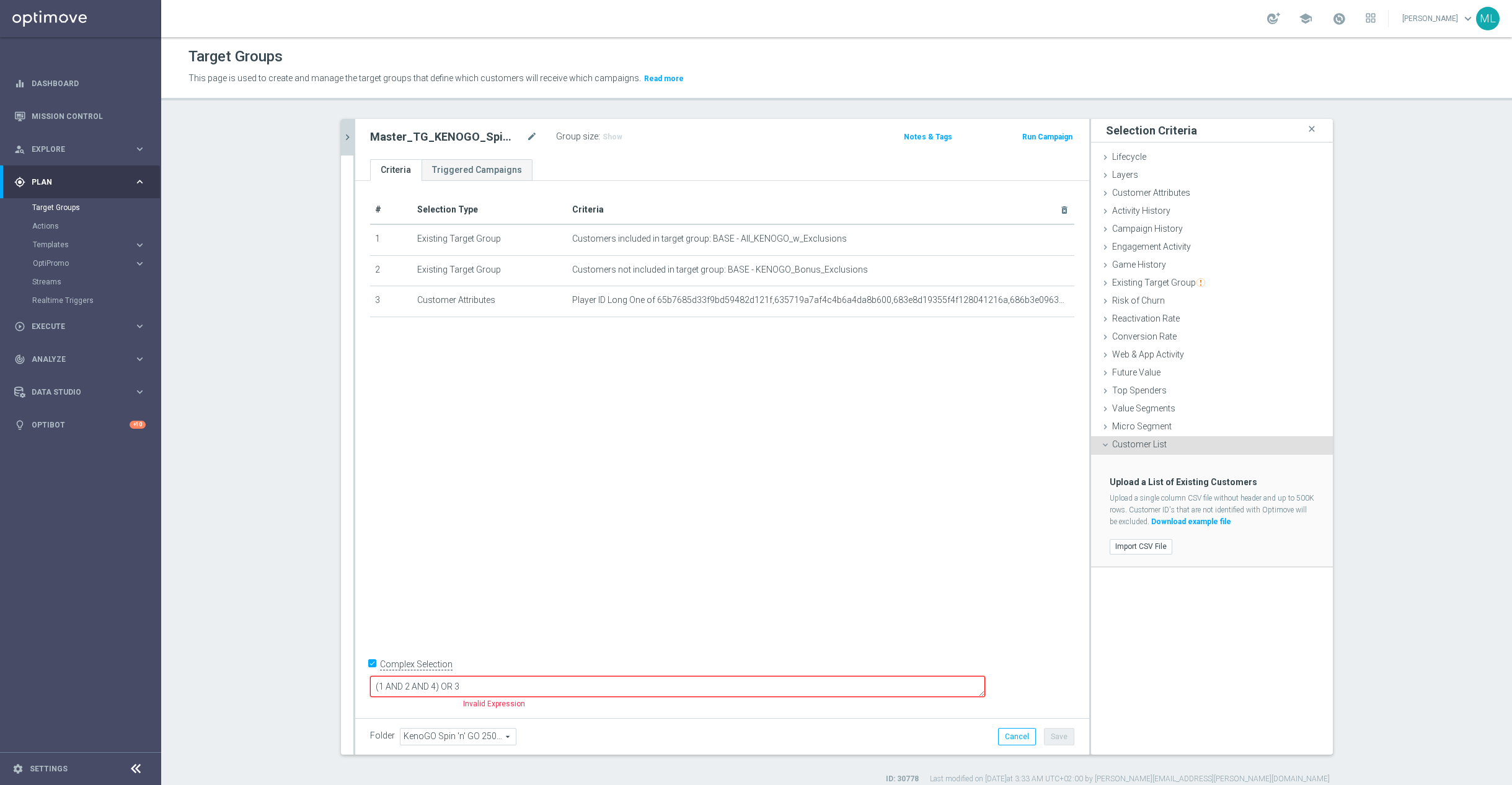
click at [346, 143] on icon "chevron_right" at bounding box center [347, 137] width 12 height 12
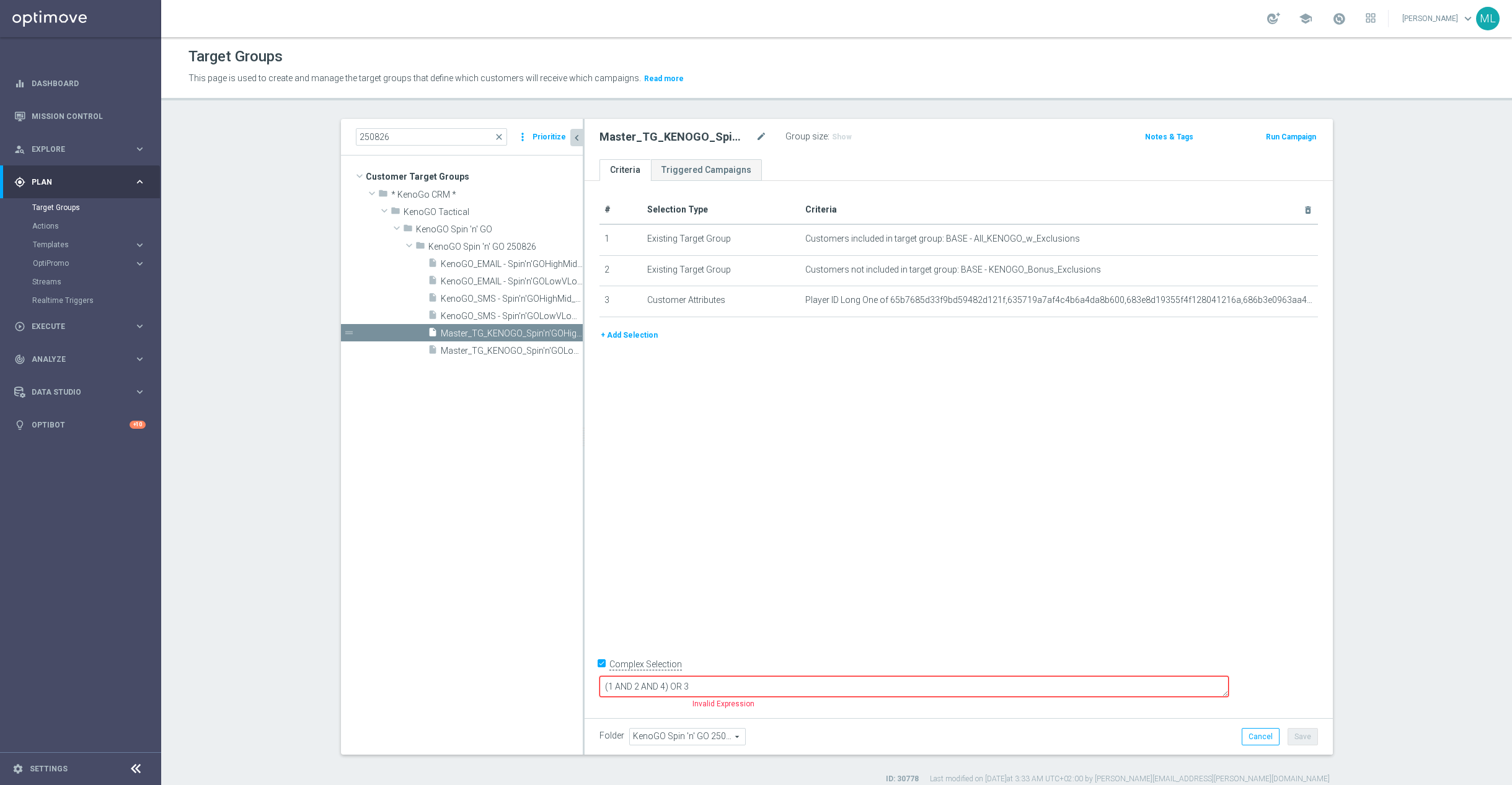
click at [584, 358] on div "# Selection Type Criteria delete_forever 1 Existing Target Group Customers incl…" at bounding box center [958, 447] width 748 height 532
click at [582, 358] on div "drag_handle" at bounding box center [462, 350] width 242 height 17
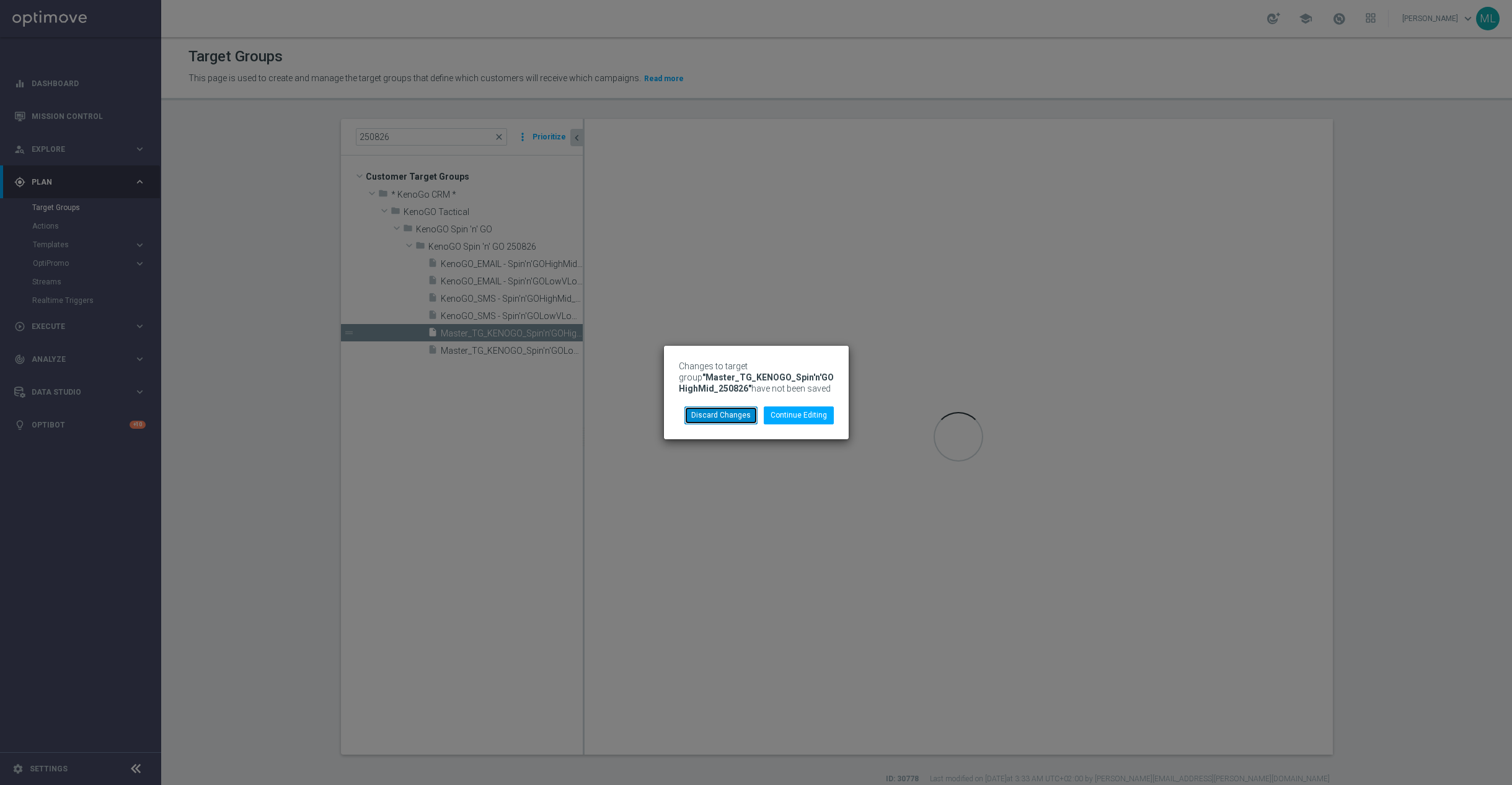
click at [731, 412] on button "Discard Changes" at bounding box center [721, 415] width 73 height 17
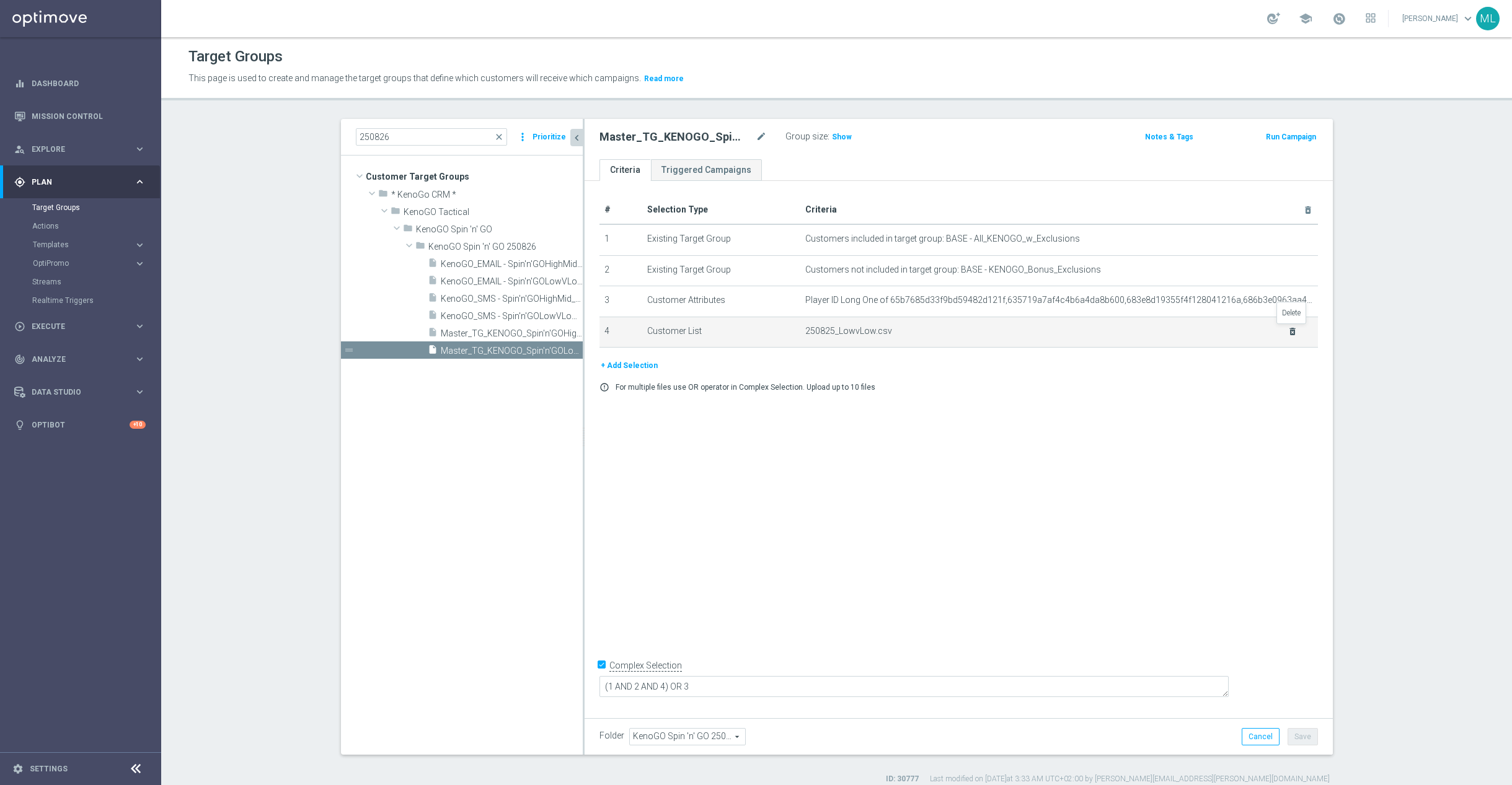
click at [1291, 331] on icon "delete_forever" at bounding box center [1292, 332] width 10 height 10
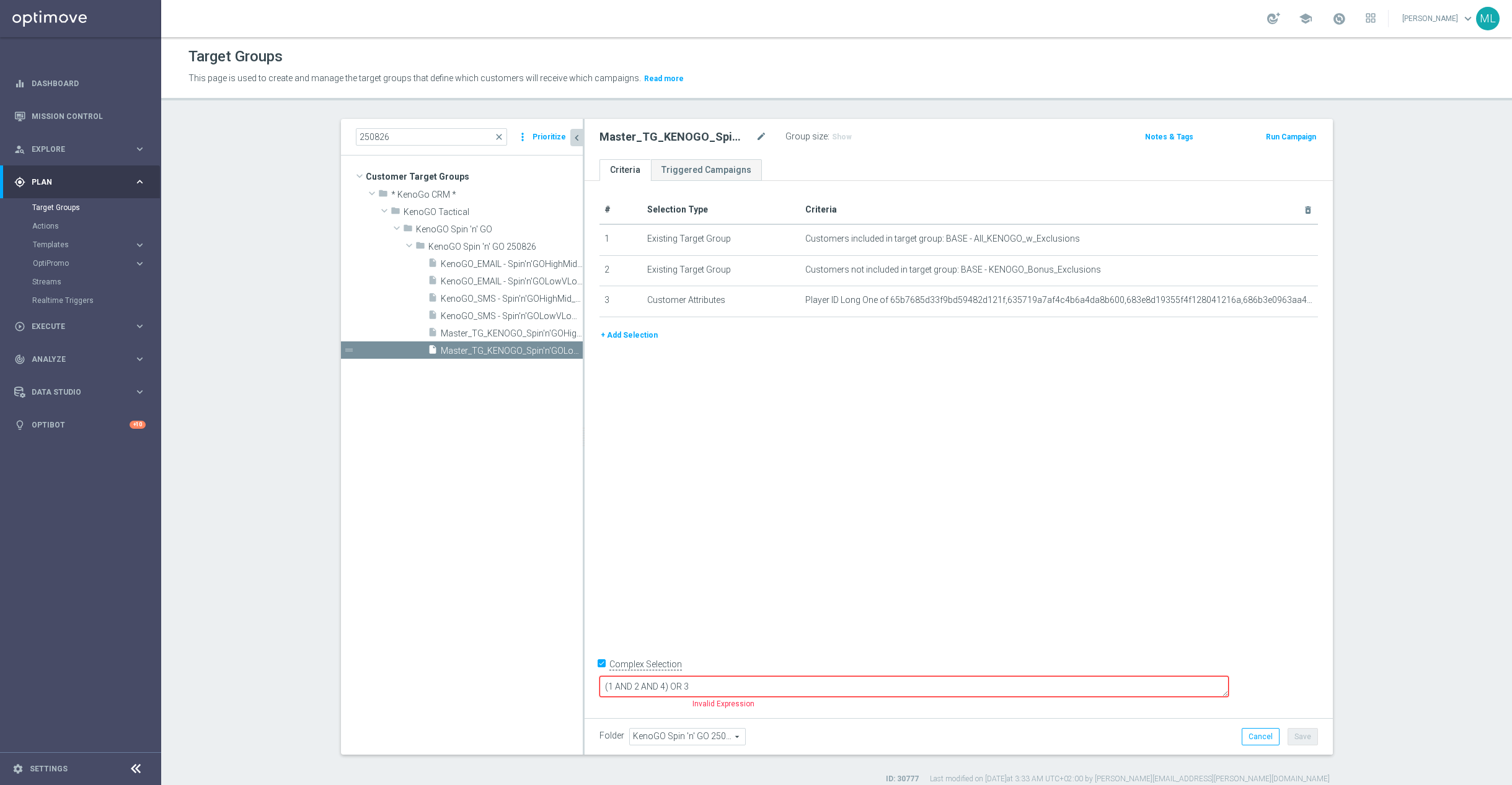
click at [636, 336] on button "+ Add Selection" at bounding box center [629, 335] width 60 height 13
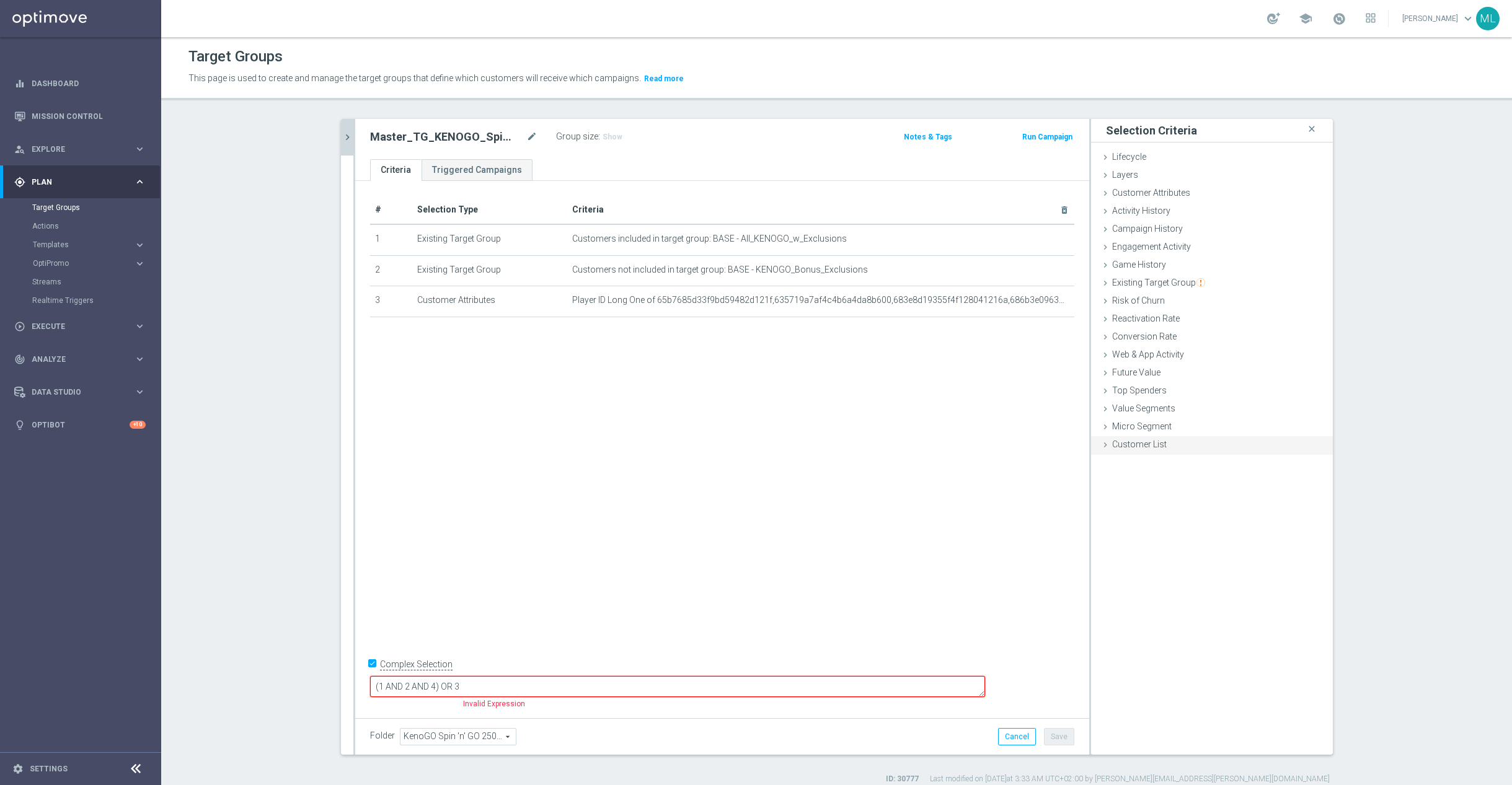
click at [1107, 445] on icon at bounding box center [1105, 445] width 10 height 10
click at [1143, 548] on label "Import CSV File" at bounding box center [1141, 547] width 63 height 16
click at [0, 0] on input "Import CSV File" at bounding box center [0, 0] width 0 height 0
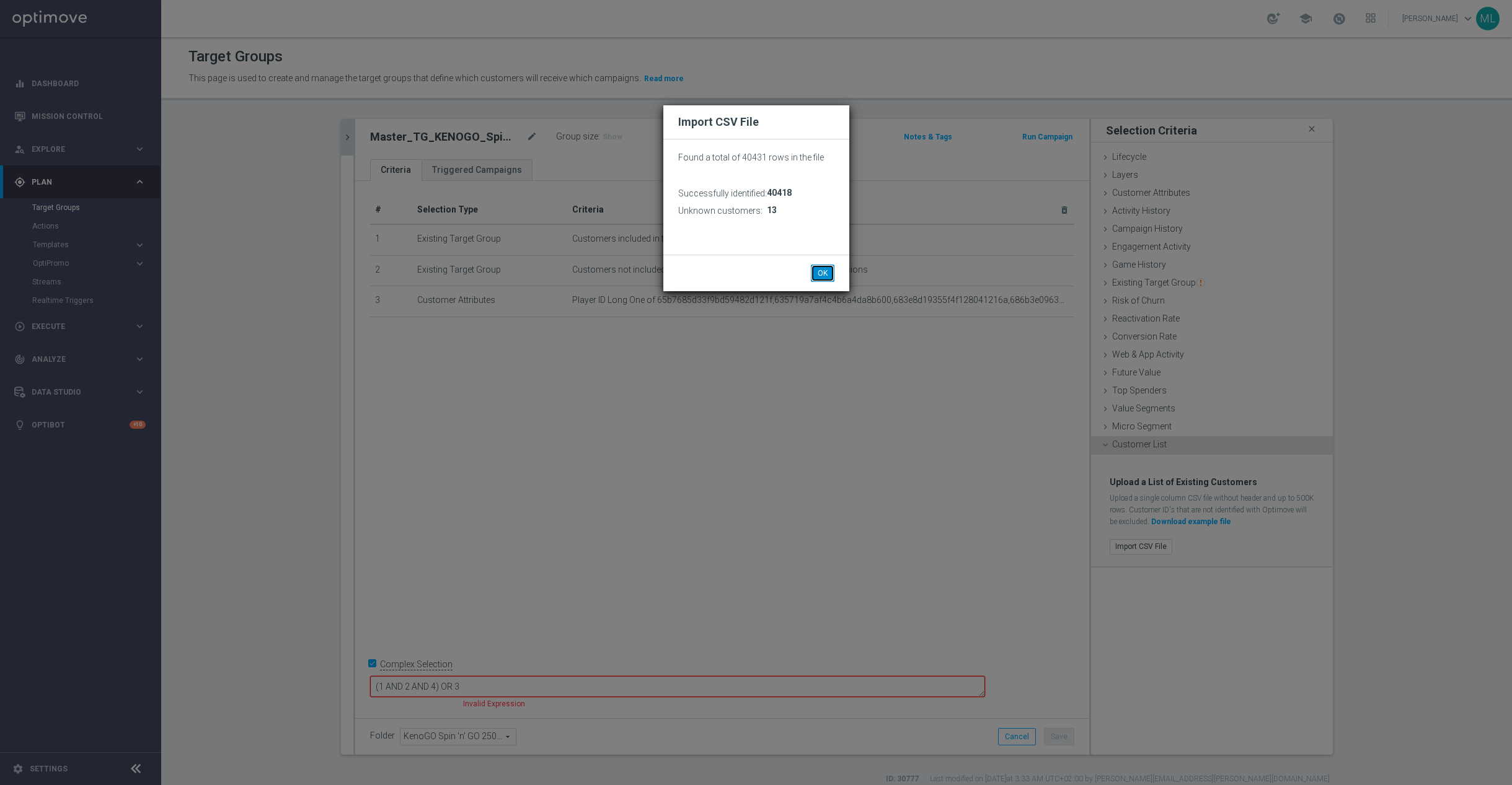
click at [823, 267] on button "OK" at bounding box center [823, 273] width 24 height 17
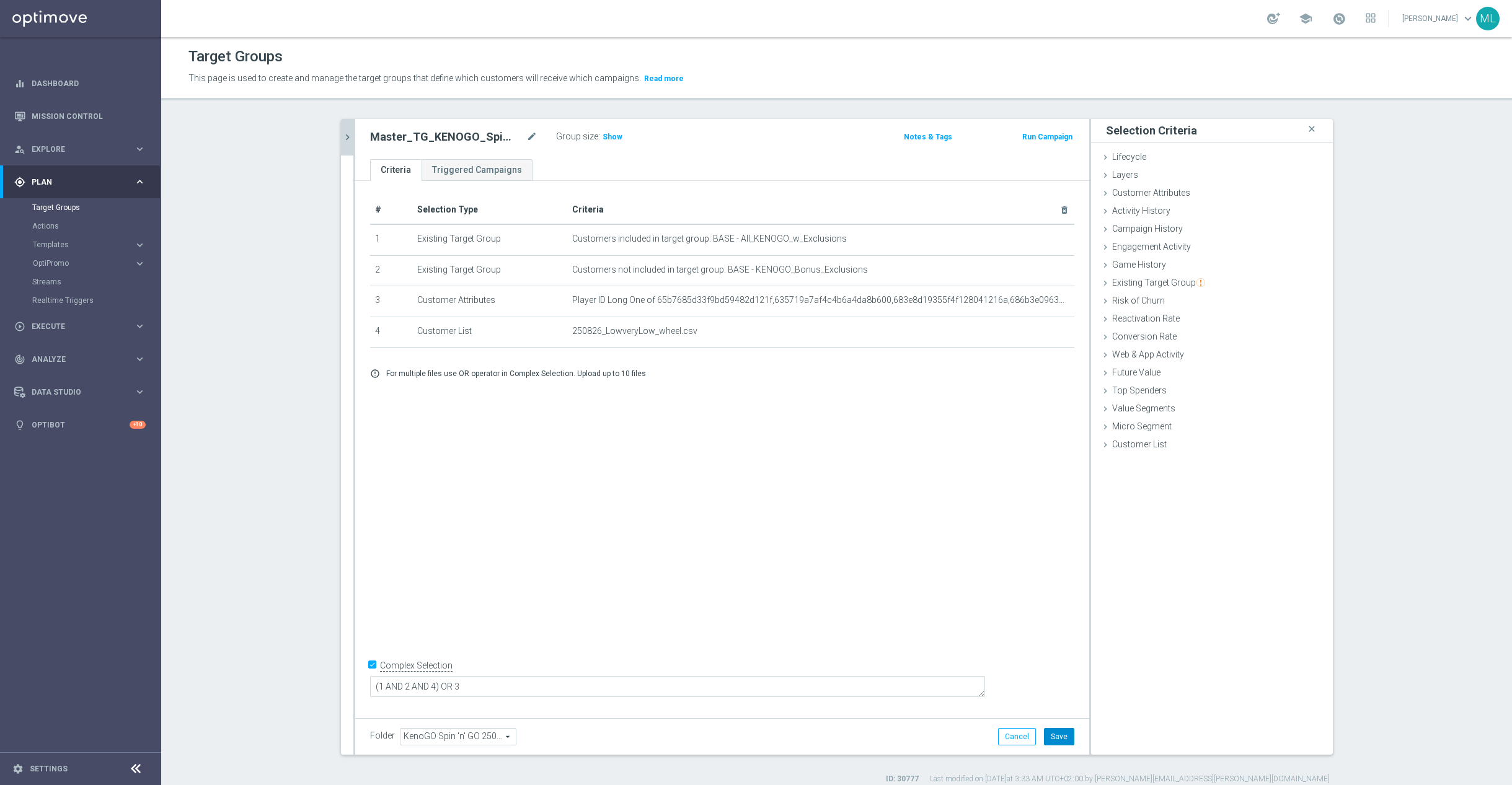
click at [1063, 740] on button "Save" at bounding box center [1059, 737] width 31 height 17
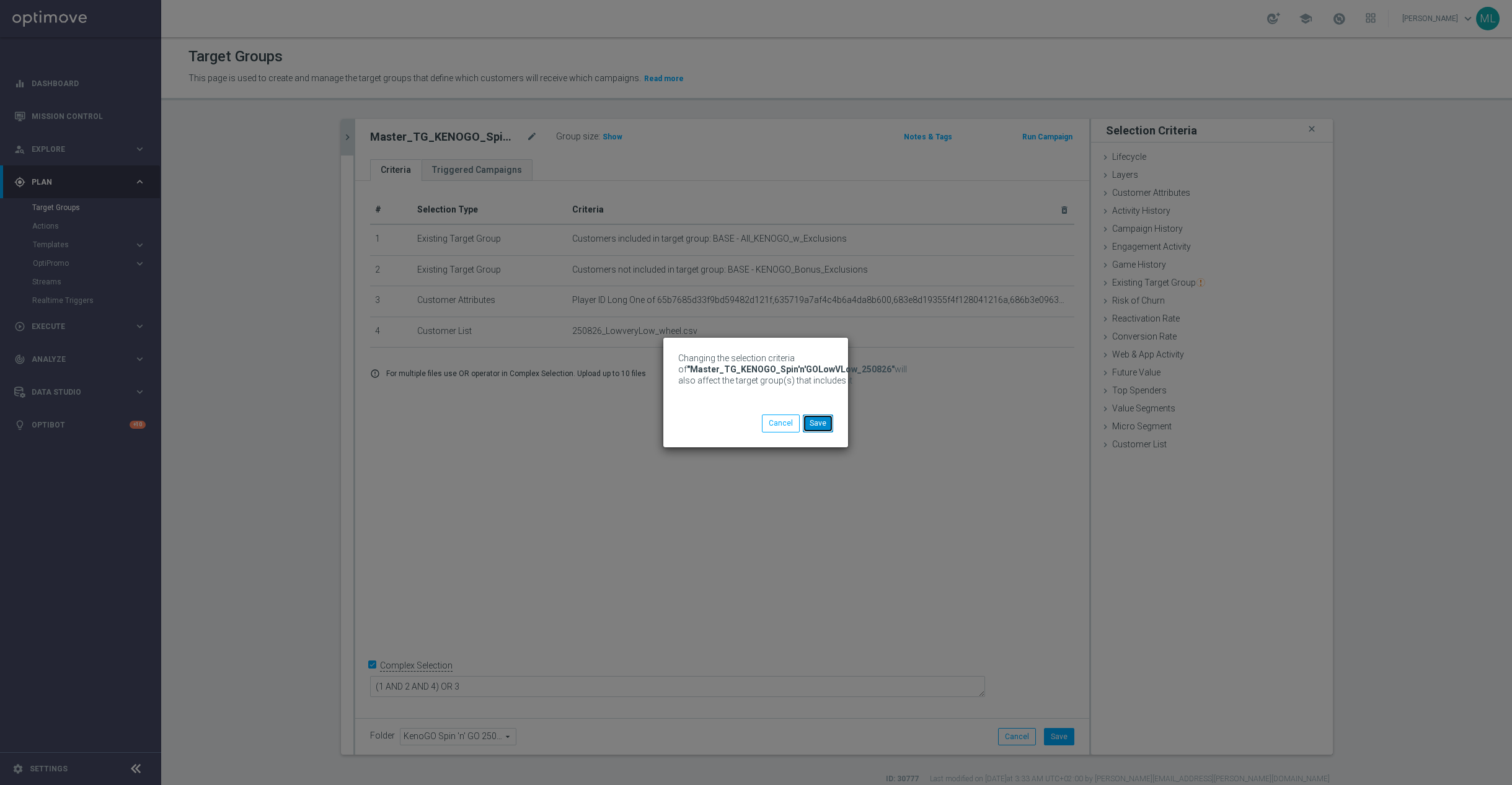
click at [819, 428] on button "Save" at bounding box center [818, 423] width 31 height 17
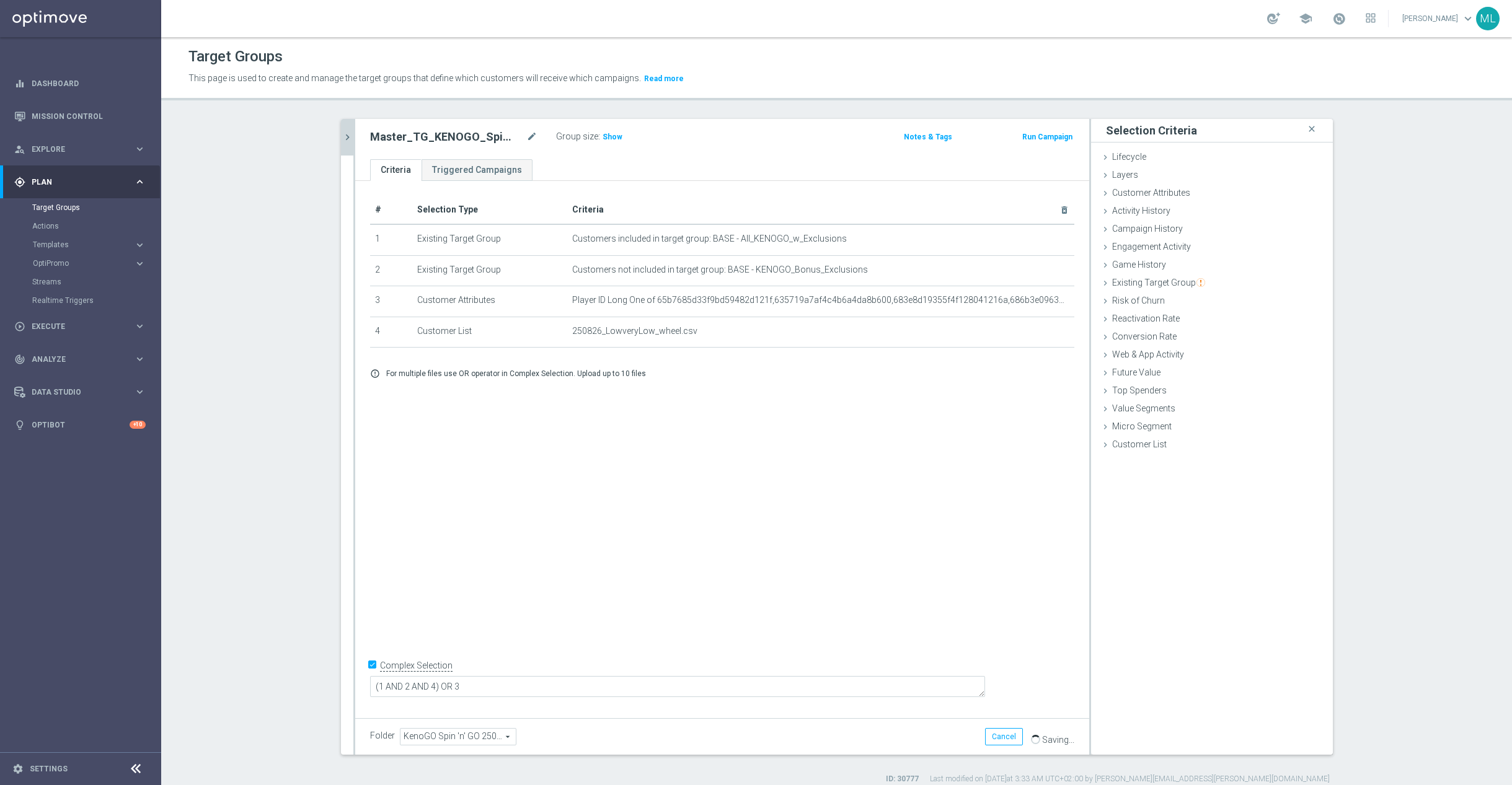
click at [343, 138] on icon "chevron_right" at bounding box center [347, 137] width 12 height 12
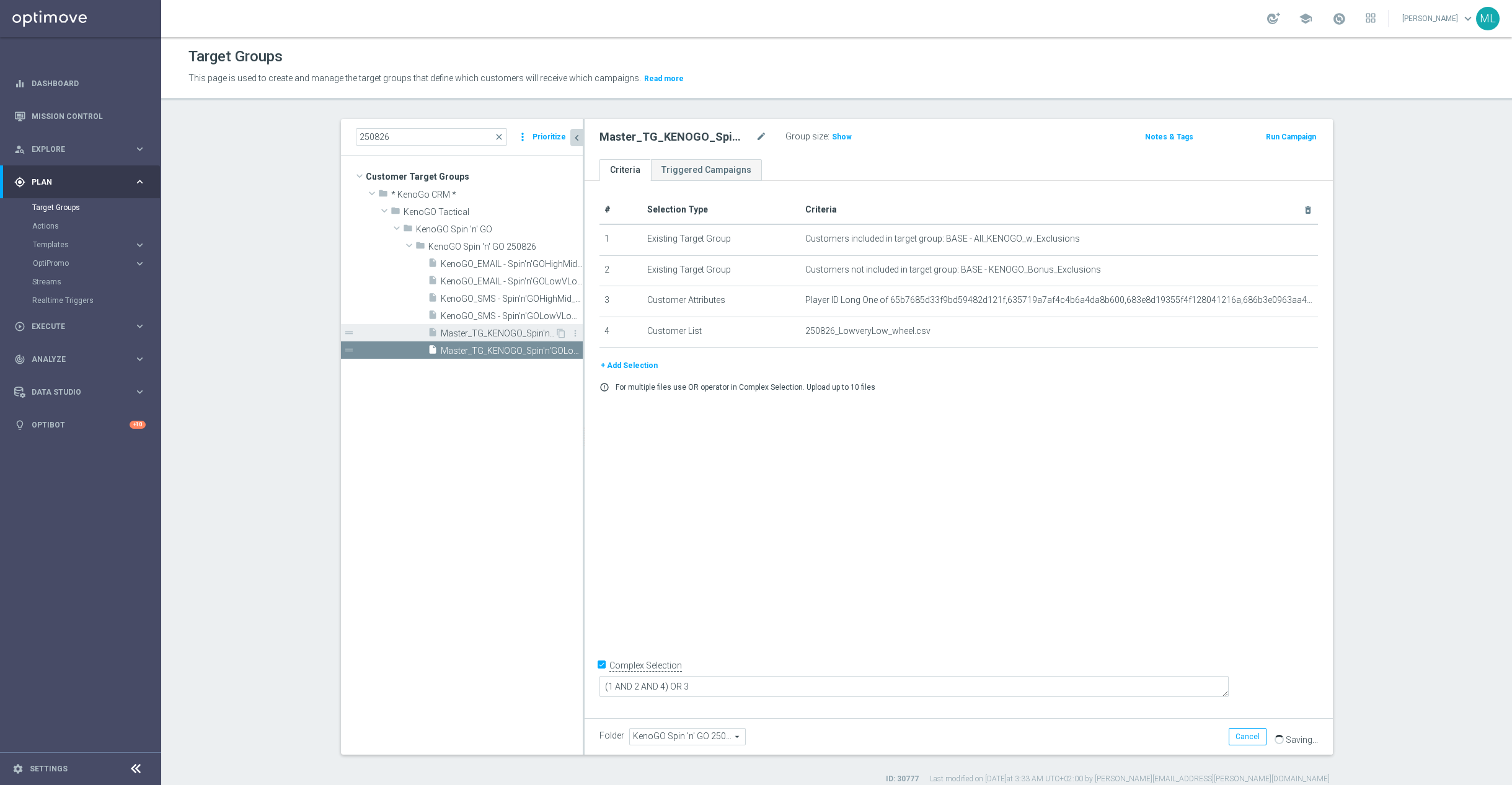
click at [523, 331] on span "Master_TG_KENOGO_Spin'n'GOHighMid_250826" at bounding box center [497, 333] width 114 height 10
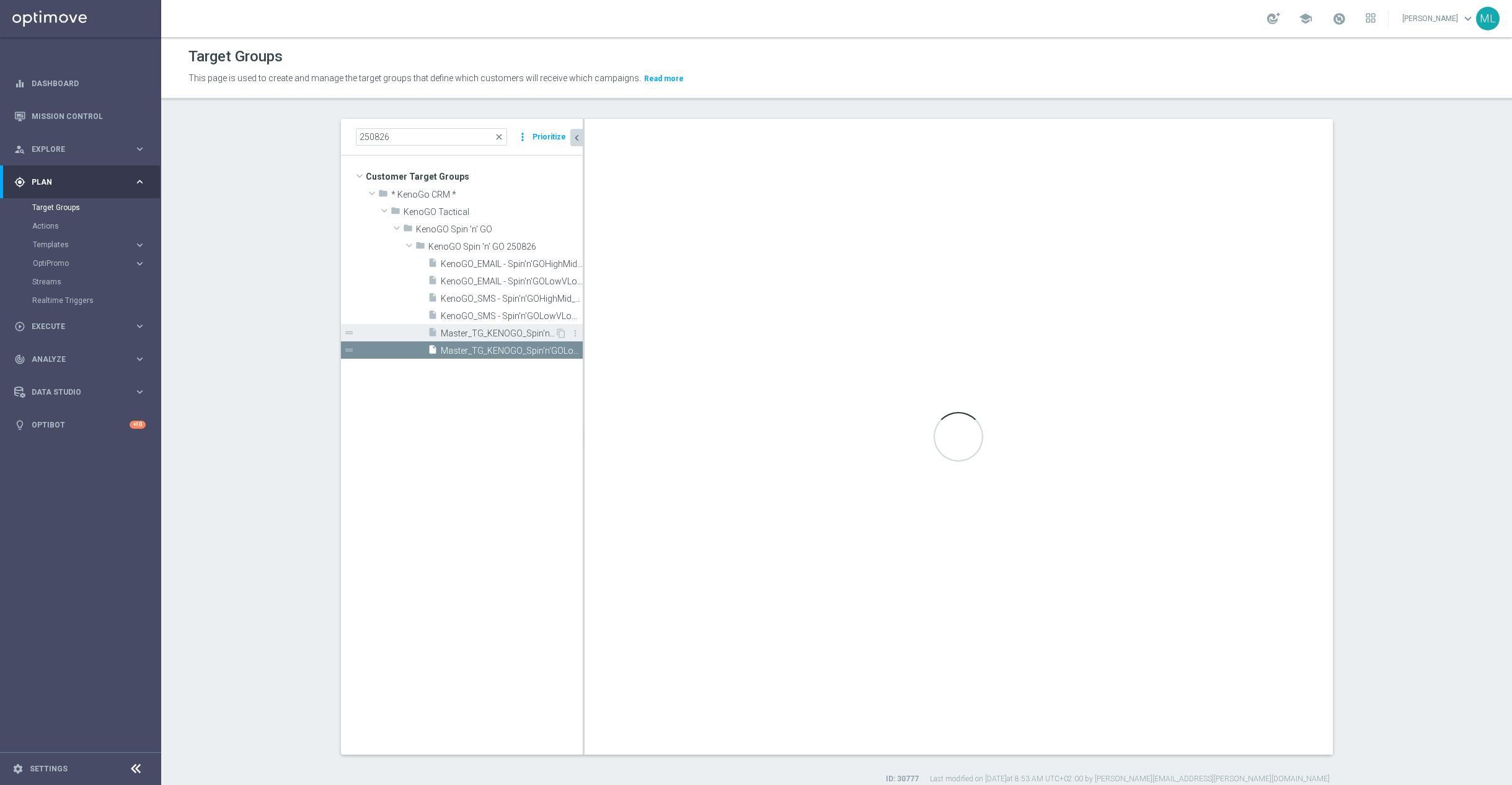
click at [501, 332] on span "Master_TG_KENOGO_Spin'n'GOHighMid_250826" at bounding box center [497, 333] width 114 height 10
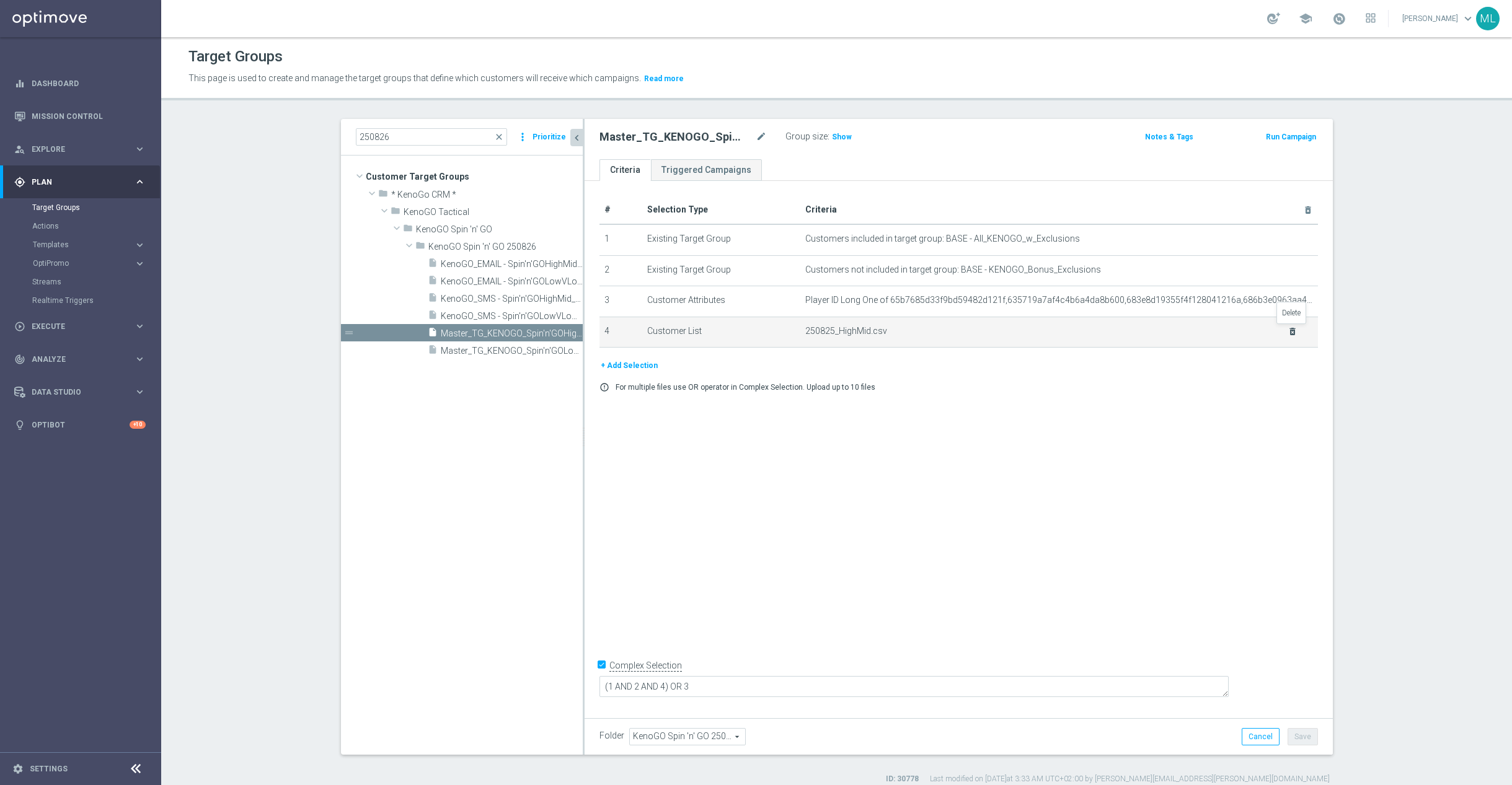
click at [1291, 329] on icon "delete_forever" at bounding box center [1292, 332] width 10 height 10
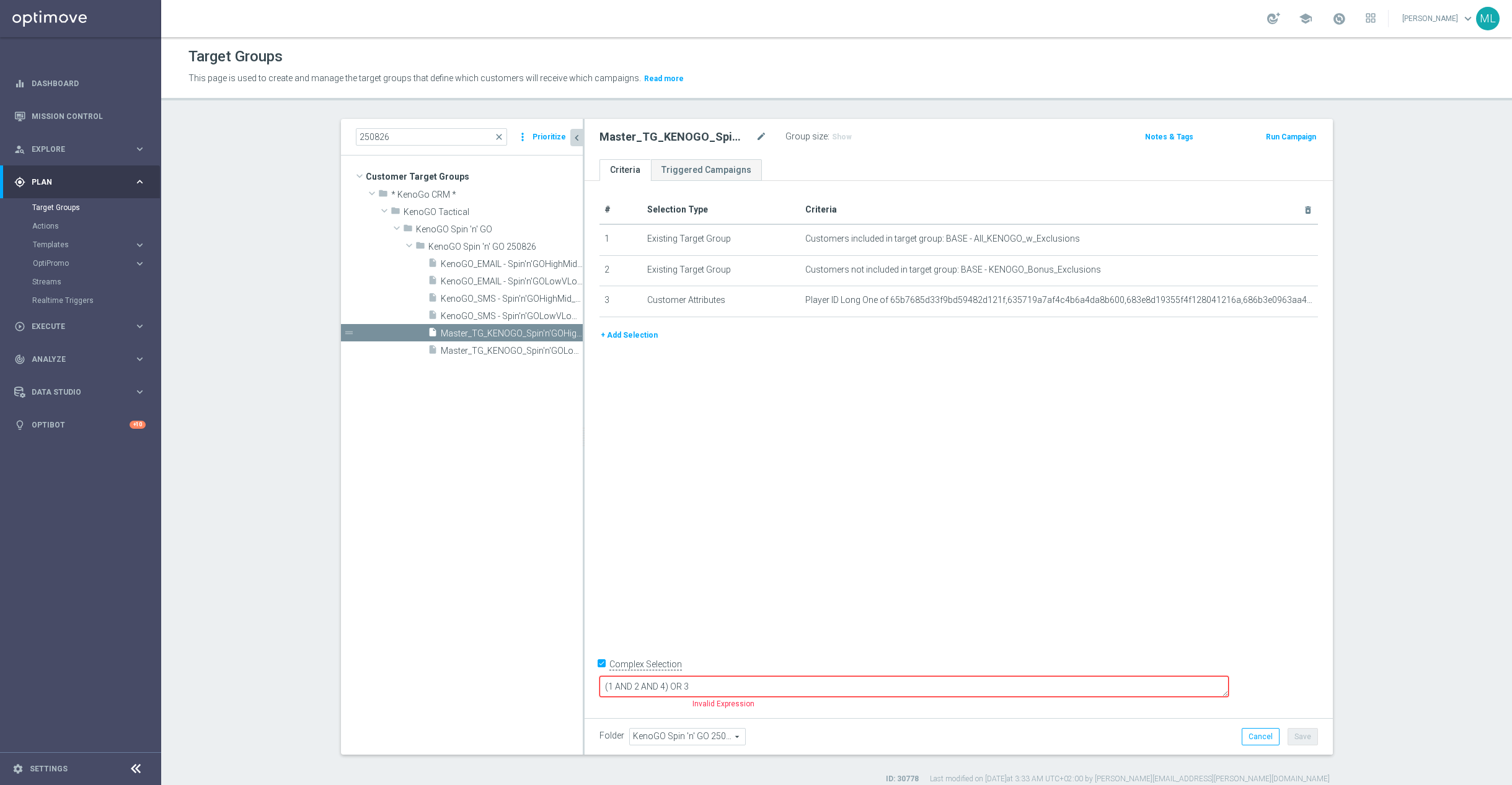
click at [649, 341] on button "+ Add Selection" at bounding box center [629, 335] width 60 height 13
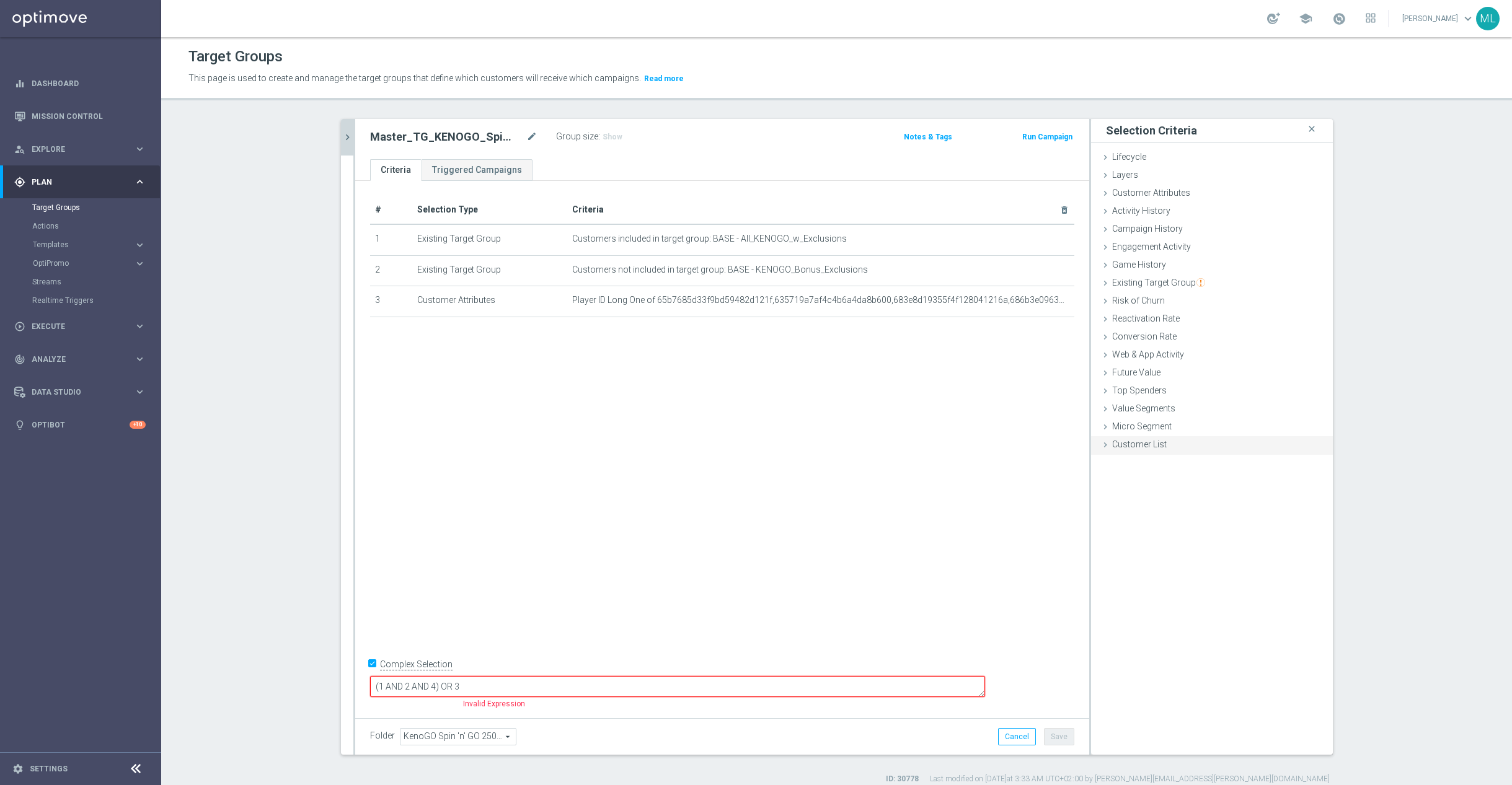
click at [1110, 445] on div "Customer List done selection saved" at bounding box center [1212, 445] width 242 height 19
click at [1150, 546] on label "Import CSV File" at bounding box center [1141, 547] width 63 height 16
click at [0, 0] on input "Import CSV File" at bounding box center [0, 0] width 0 height 0
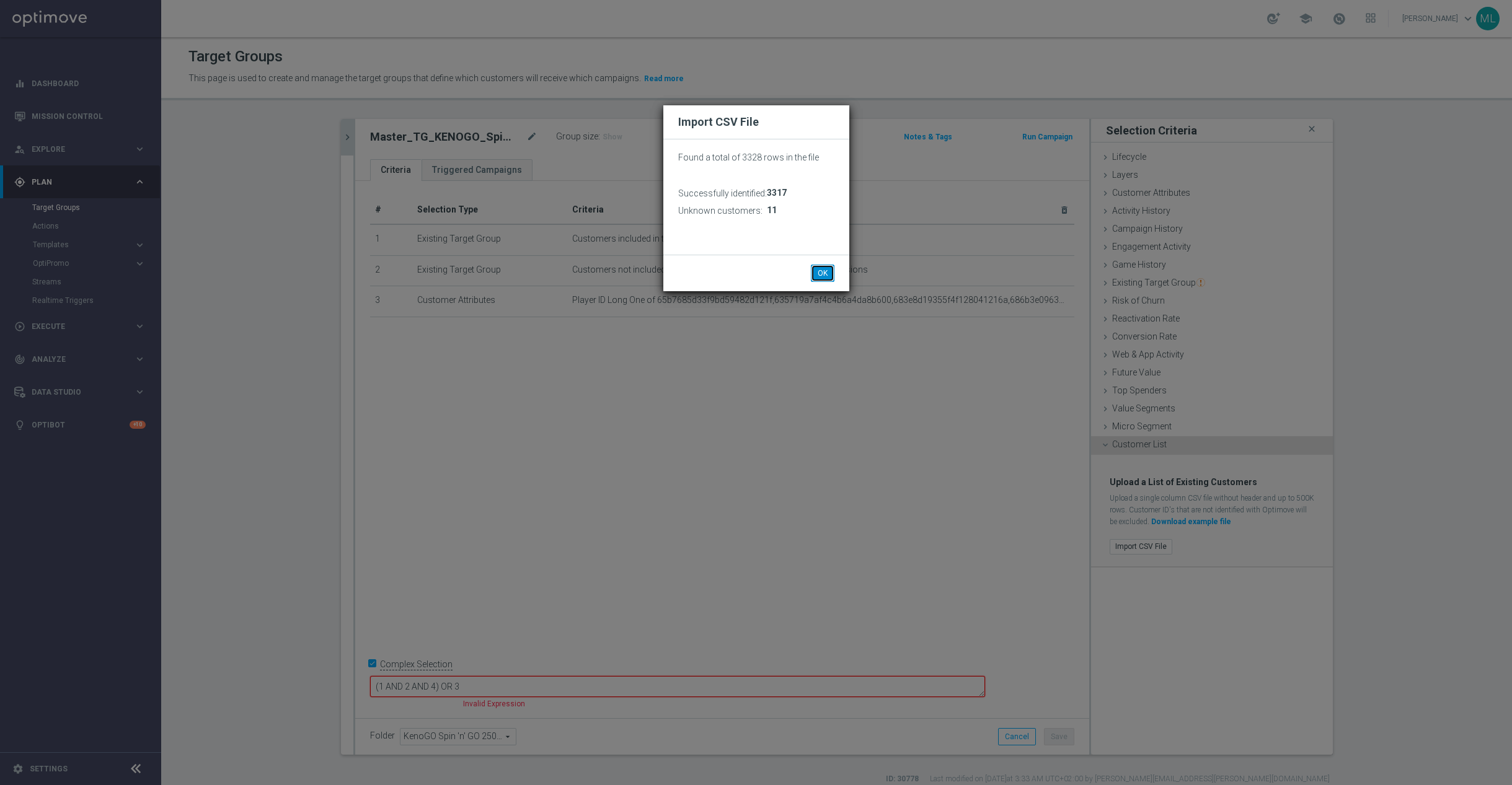
click at [817, 271] on button "OK" at bounding box center [823, 273] width 24 height 17
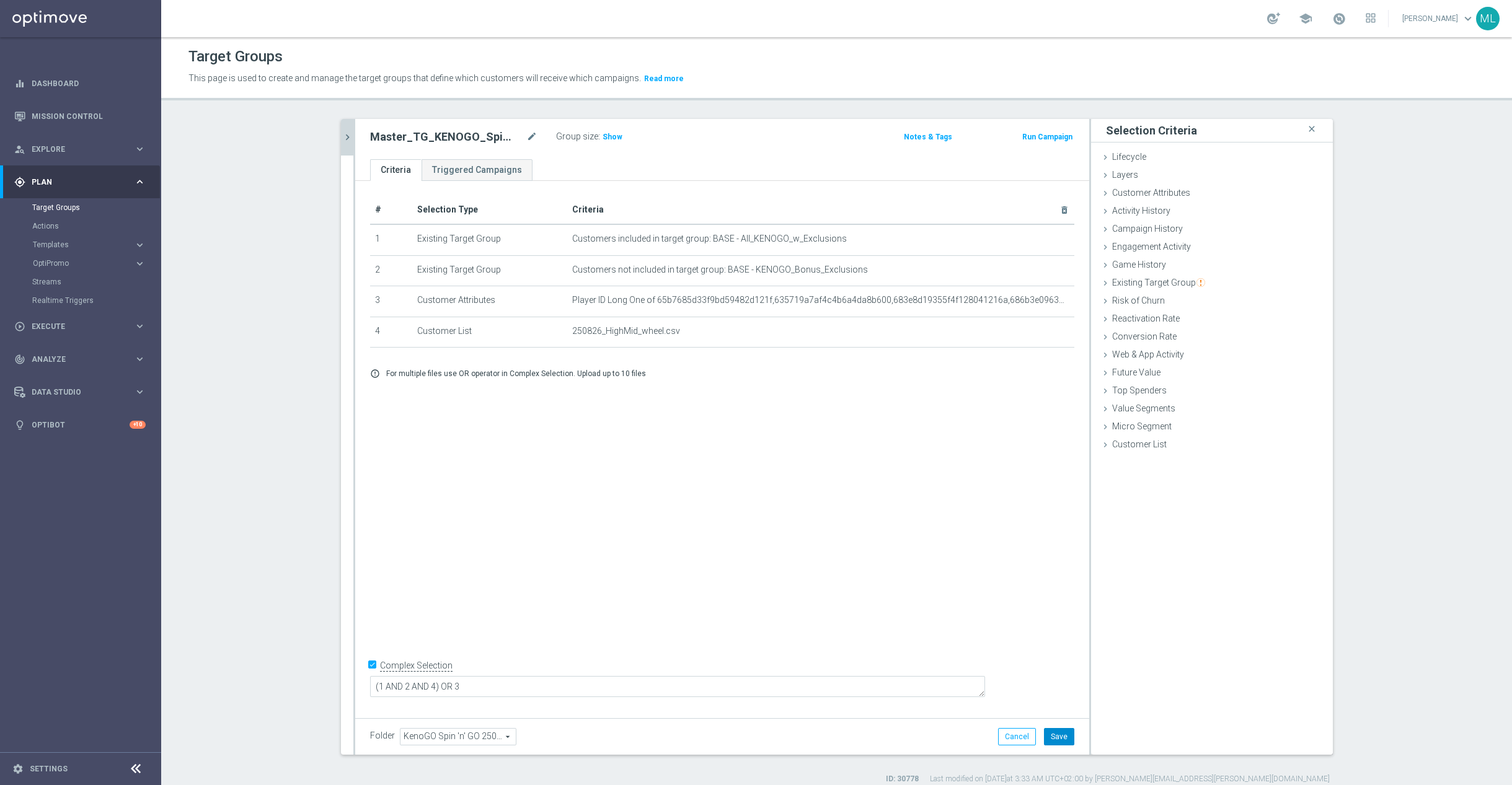
click at [1059, 736] on button "Save" at bounding box center [1059, 737] width 31 height 17
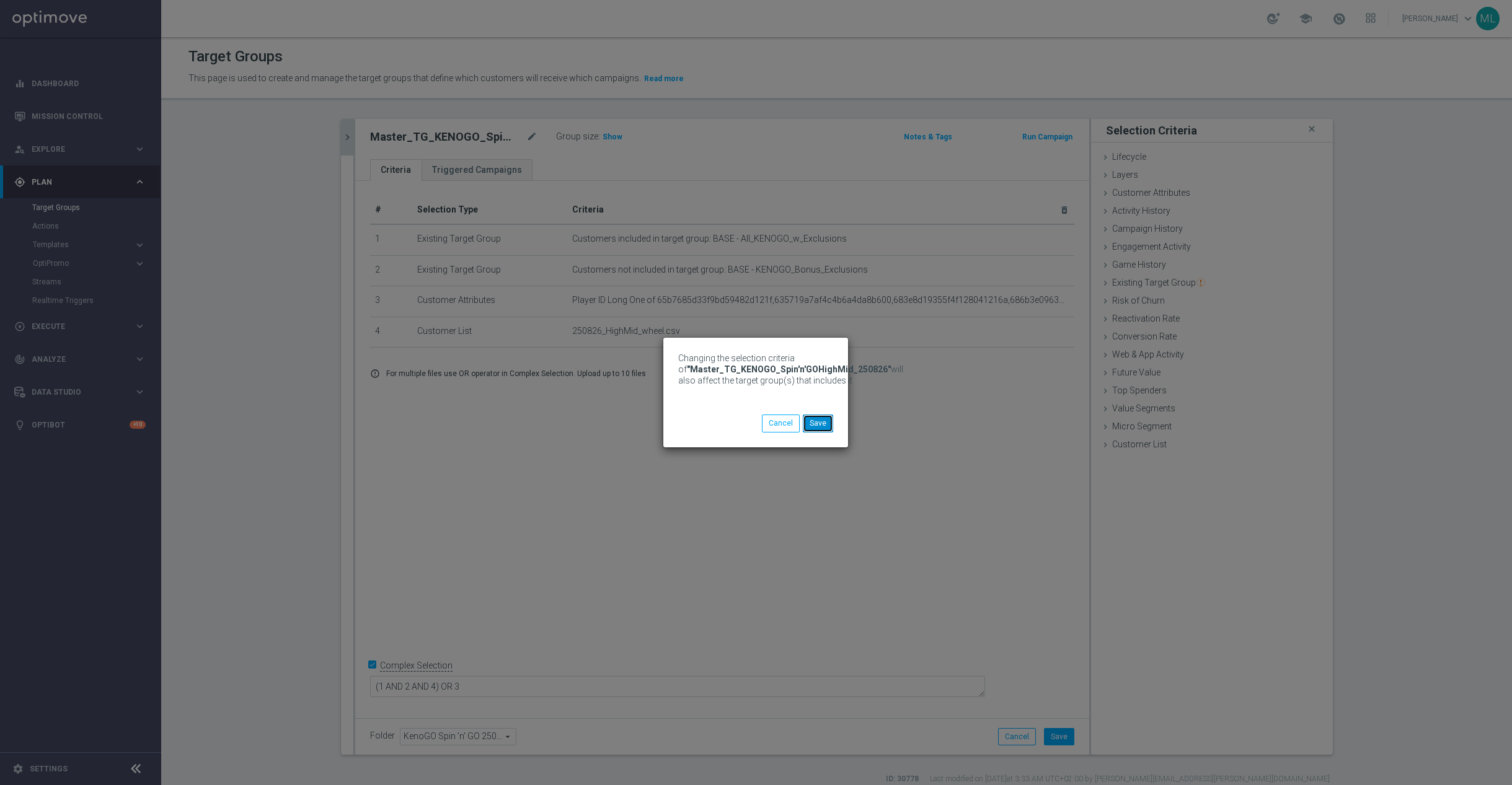
click at [830, 418] on button "Save" at bounding box center [818, 423] width 31 height 17
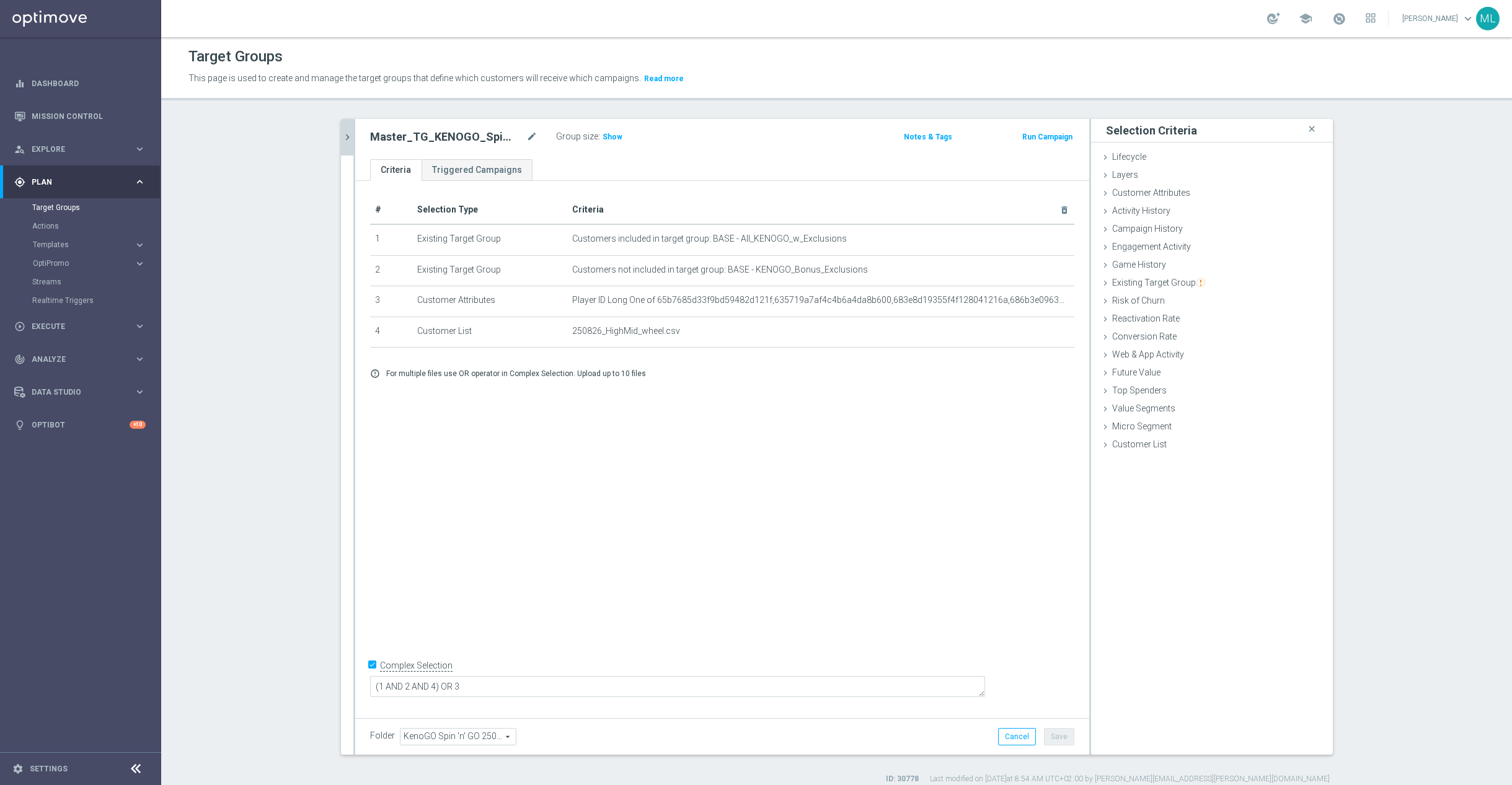
click at [351, 151] on button "chevron_right" at bounding box center [347, 137] width 13 height 37
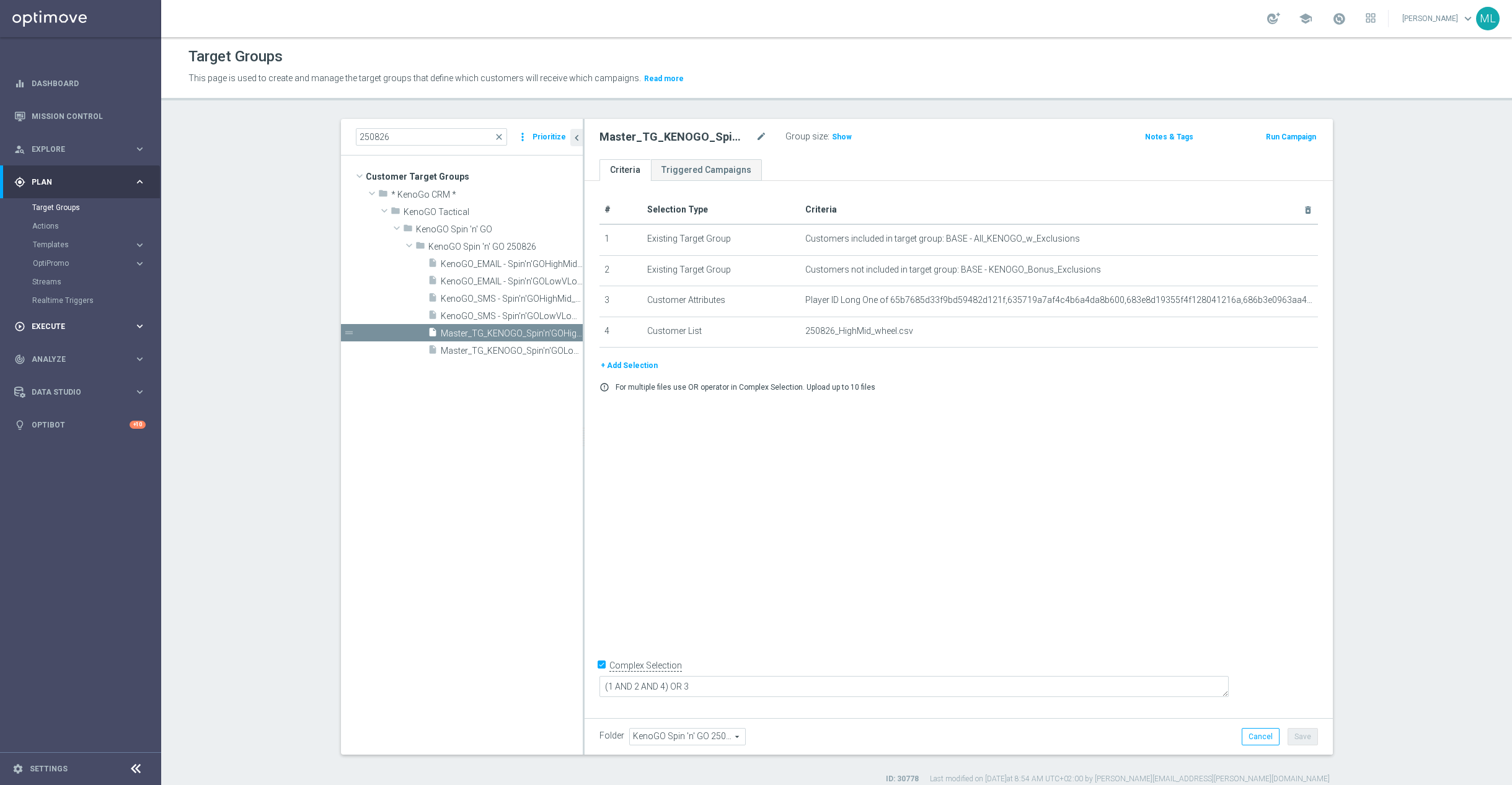
click at [147, 325] on div "play_circle_outline Execute keyboard_arrow_right" at bounding box center [80, 326] width 160 height 33
click at [64, 234] on div "Campaign Builder" at bounding box center [96, 241] width 128 height 19
click at [64, 239] on link "Campaign Builder" at bounding box center [80, 240] width 96 height 10
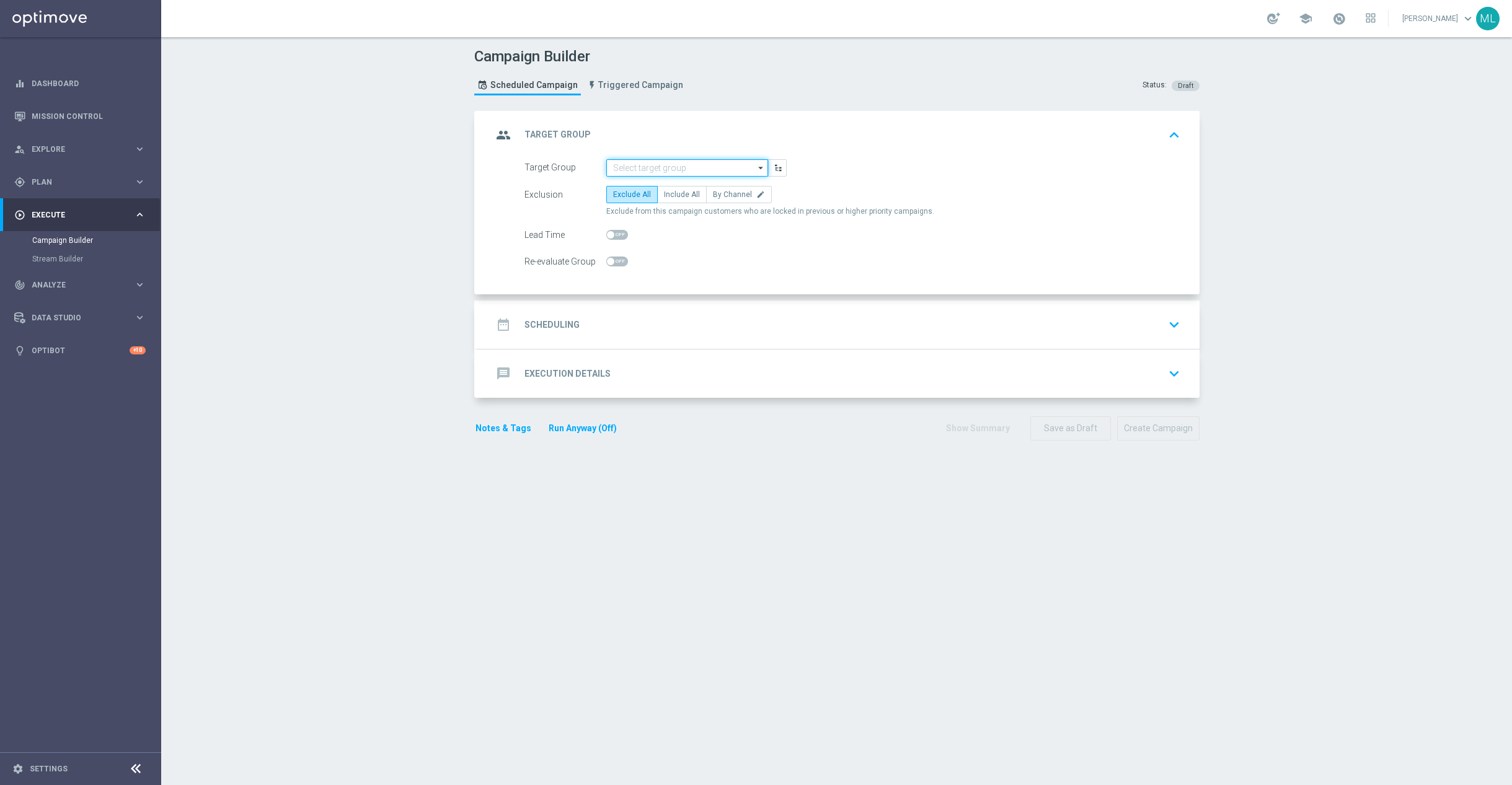
click at [700, 169] on input at bounding box center [687, 168] width 162 height 17
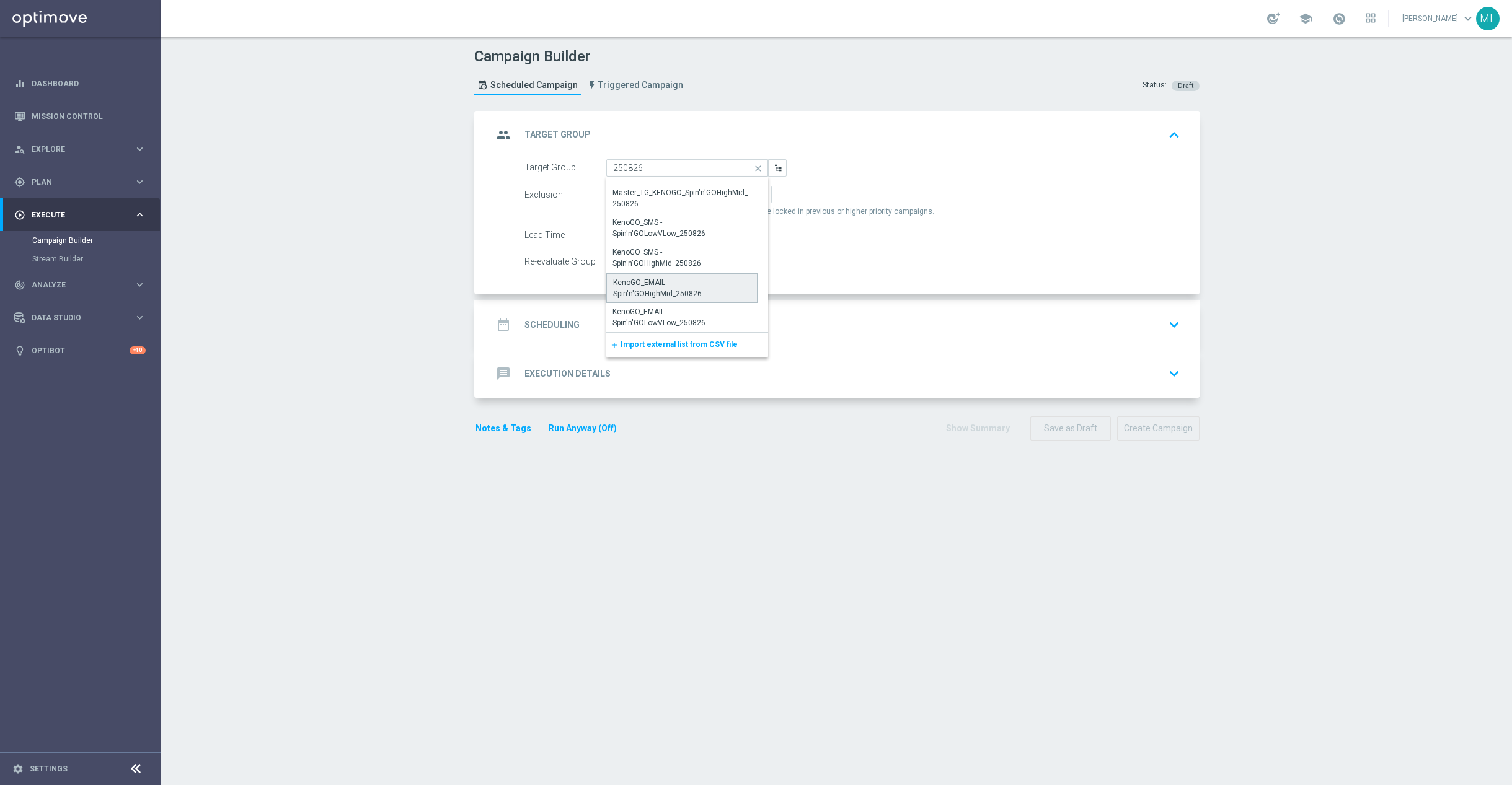
click at [690, 293] on div "KenoGO_EMAIL - Spin'n'GOHighMid_250826" at bounding box center [682, 288] width 138 height 22
type input "KenoGO_EMAIL - Spin'n'GOHighMid_250826"
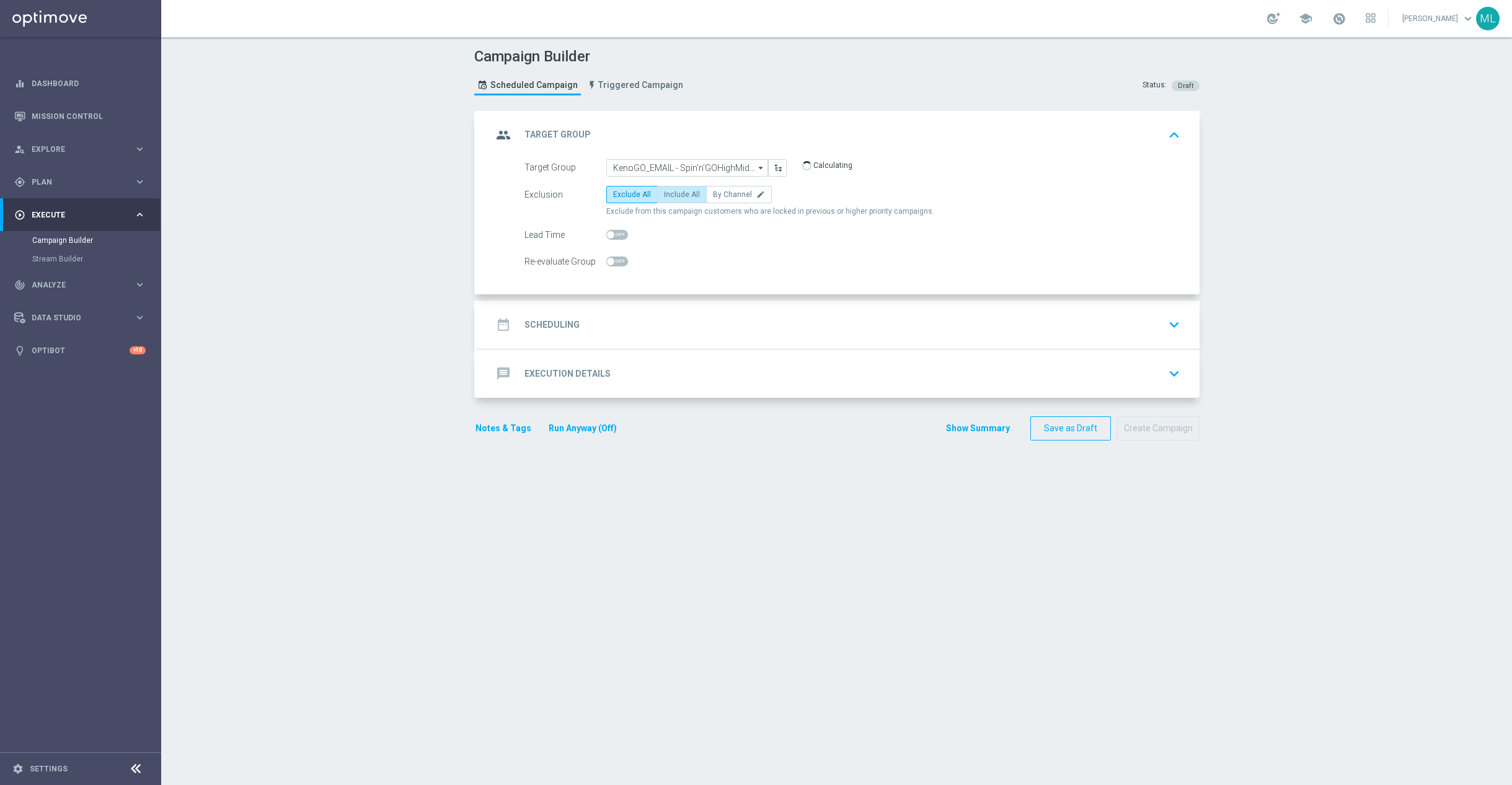
click at [689, 195] on span "Include All" at bounding box center [681, 194] width 36 height 9
click at [672, 195] on input "Include All" at bounding box center [667, 197] width 8 height 8
radio input "true"
click at [688, 329] on div "date_range Scheduling keyboard_arrow_down" at bounding box center [838, 325] width 692 height 24
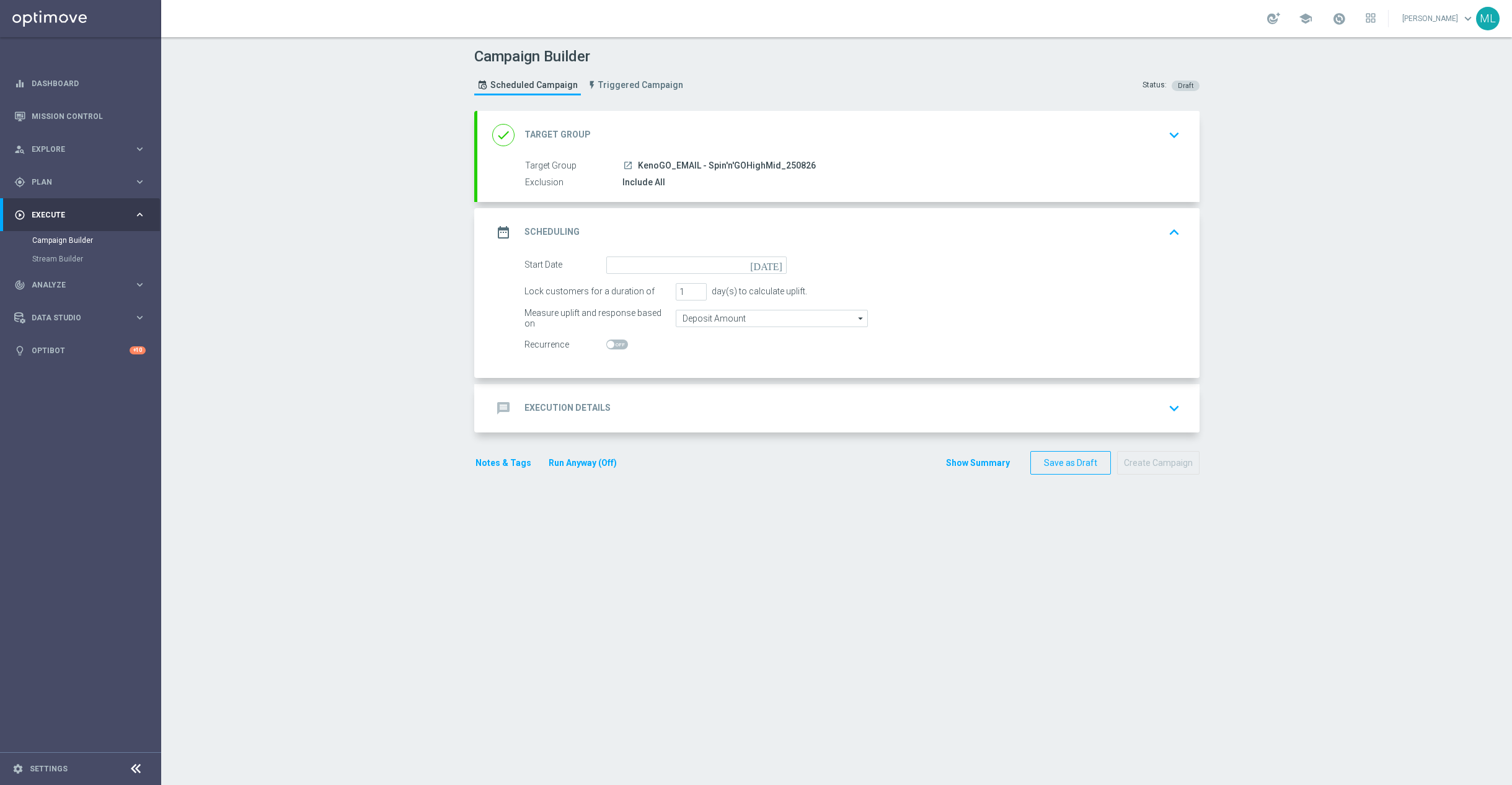
click at [777, 267] on icon "[DATE]" at bounding box center [768, 263] width 37 height 13
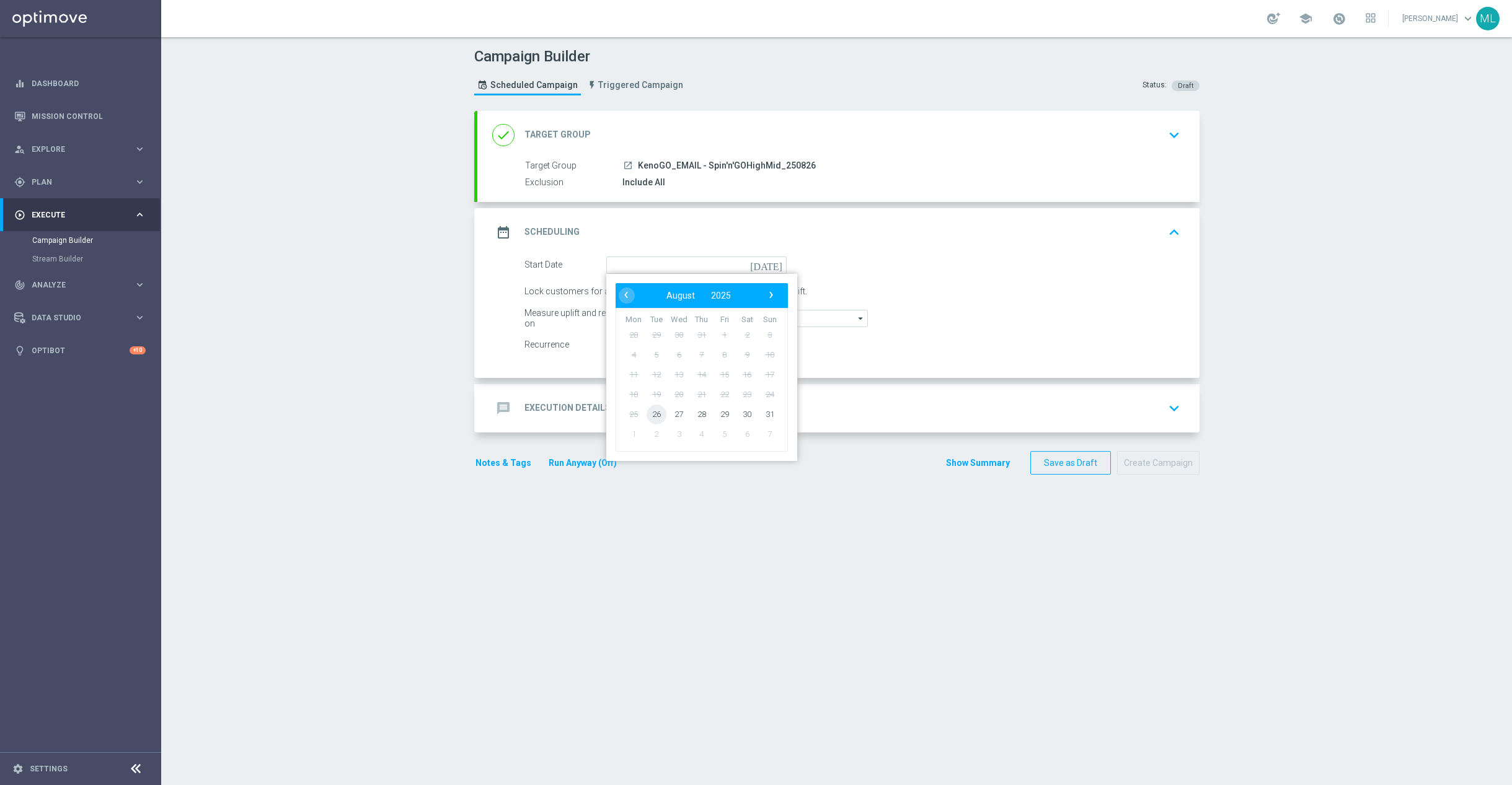
click at [657, 416] on span "26" at bounding box center [656, 413] width 20 height 20
type input "[DATE]"
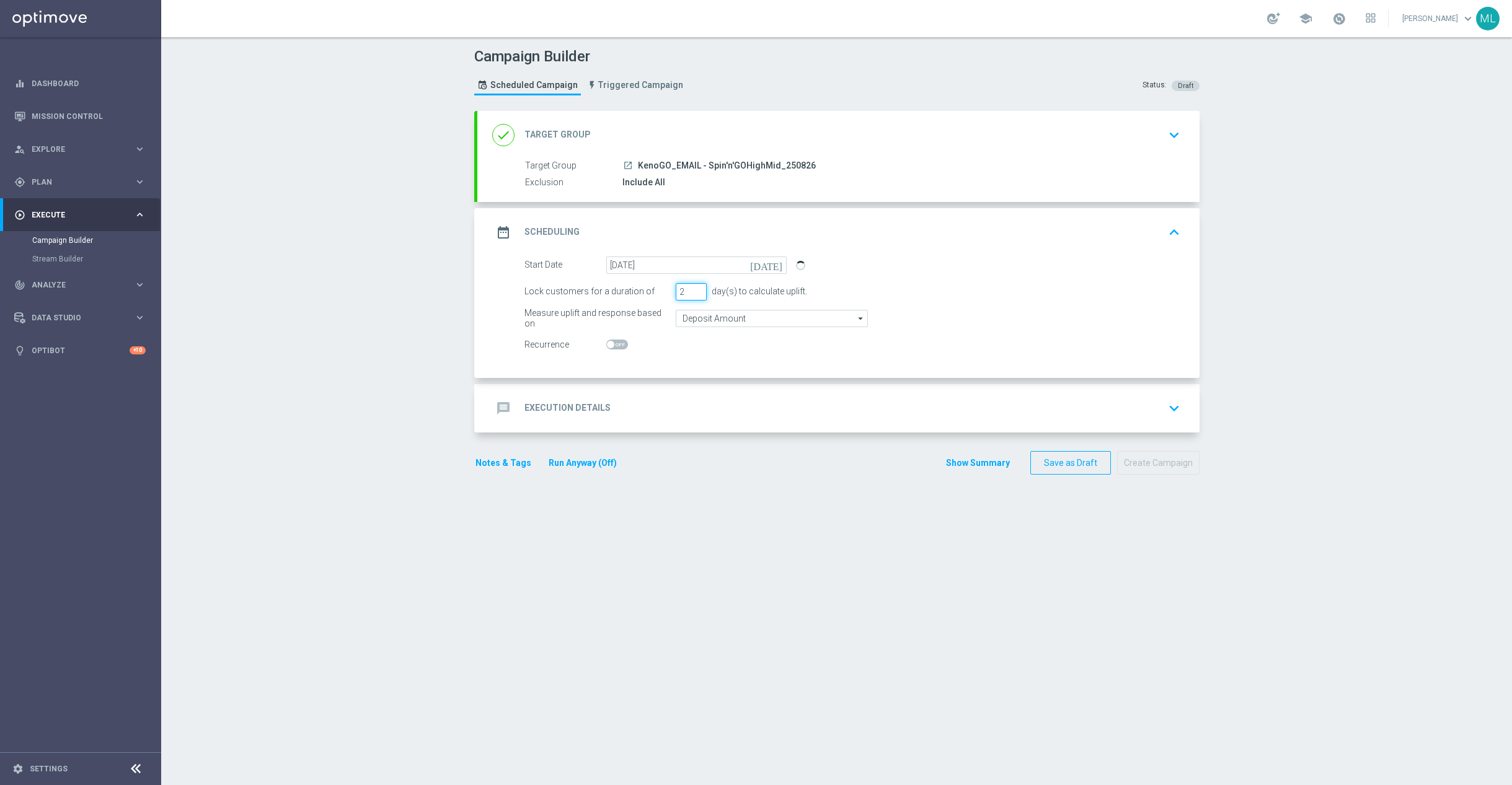
type input "2"
click at [696, 291] on input "2" at bounding box center [691, 292] width 31 height 17
drag, startPoint x: 881, startPoint y: 389, endPoint x: 966, endPoint y: 398, distance: 85.5
click at [882, 389] on div "message Execution Details keyboard_arrow_down" at bounding box center [838, 409] width 722 height 49
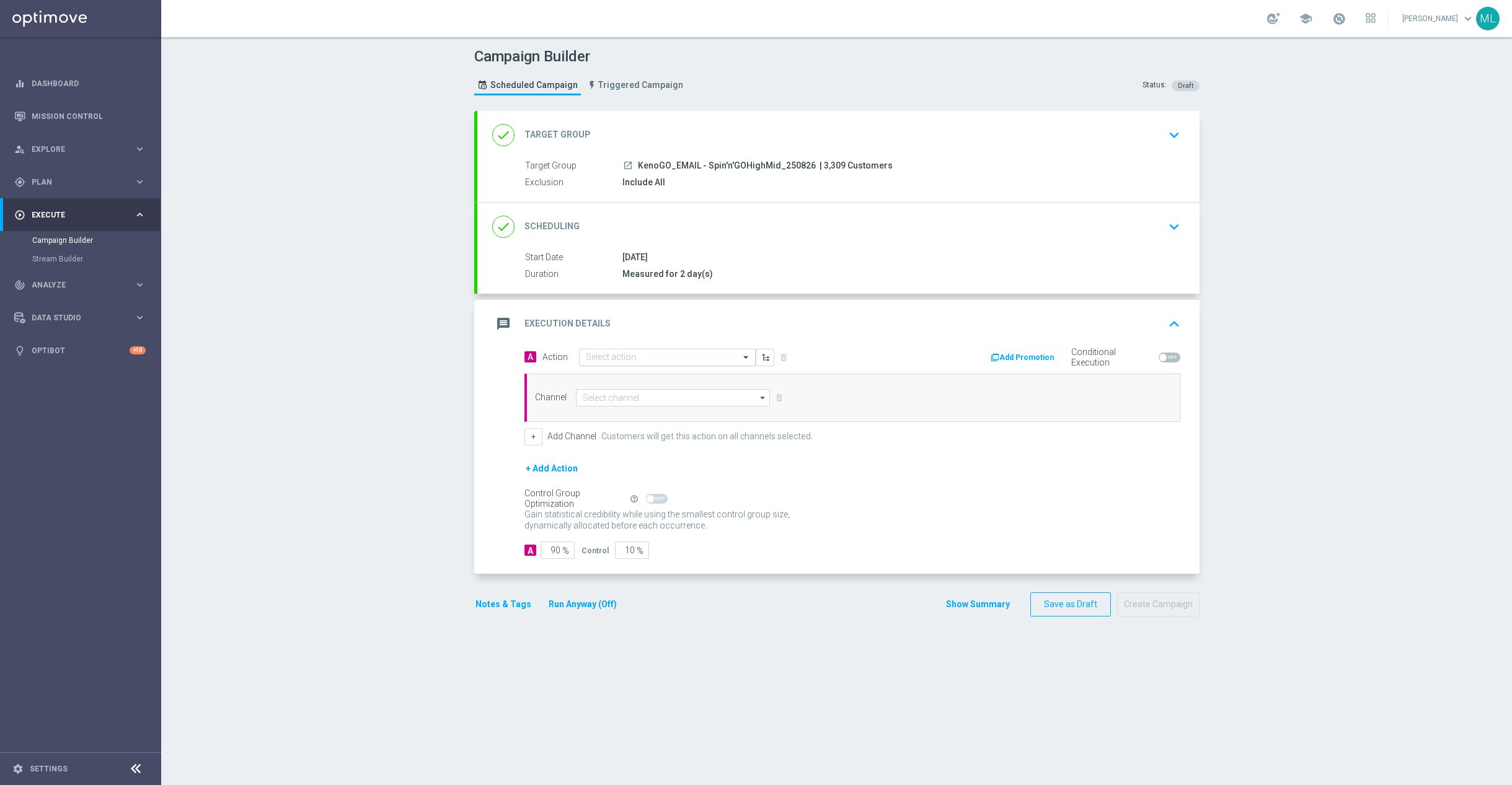
click at [616, 361] on input "text" at bounding box center [655, 358] width 138 height 10
type input "KenoGo sp"
click at [625, 375] on label "KenoGO Spin 'n' GO" at bounding box center [619, 379] width 67 height 10
click at [607, 401] on input at bounding box center [673, 398] width 194 height 17
click at [610, 462] on div "Optimail" at bounding box center [667, 453] width 184 height 17
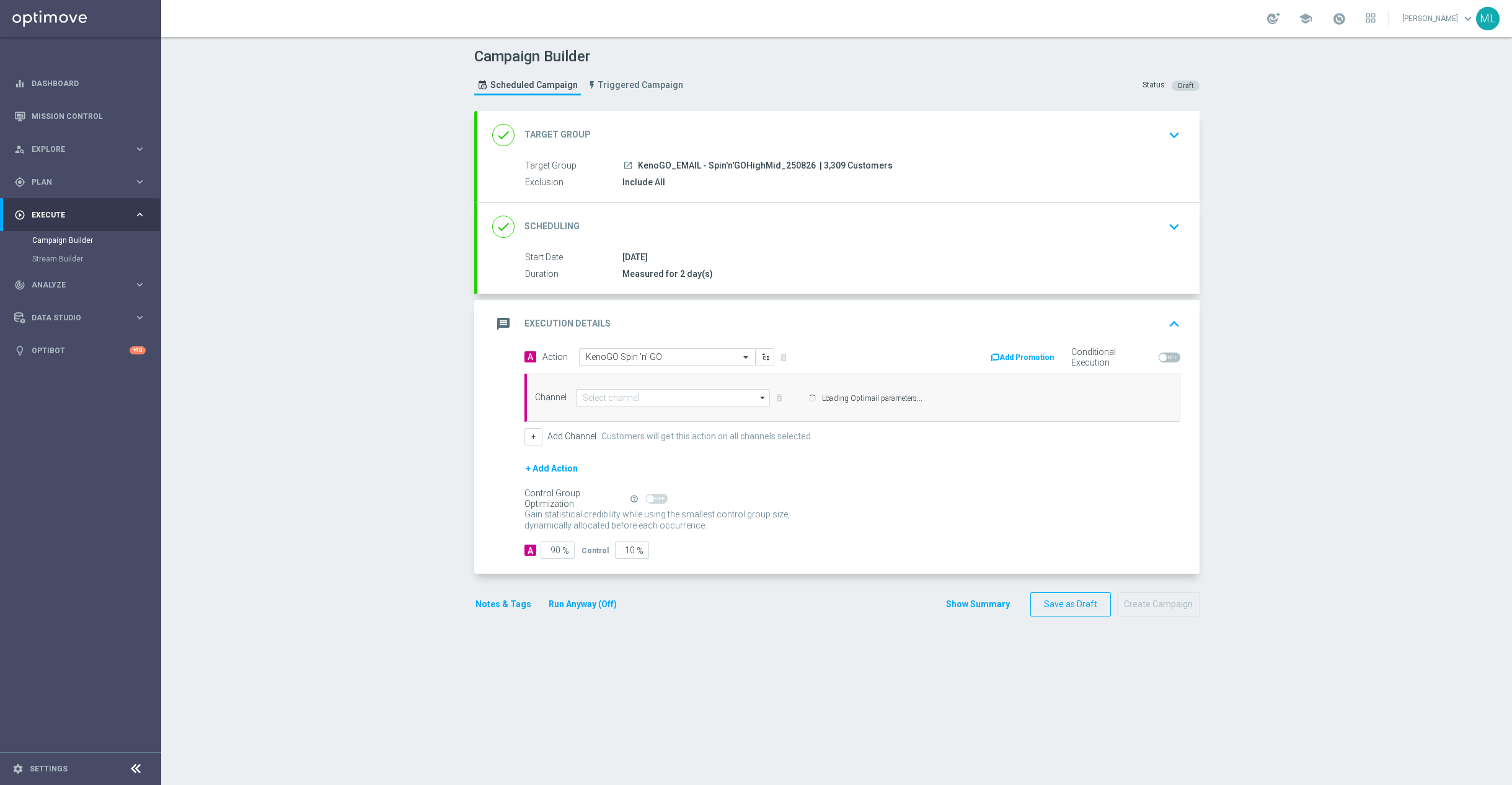
type input "Optimail"
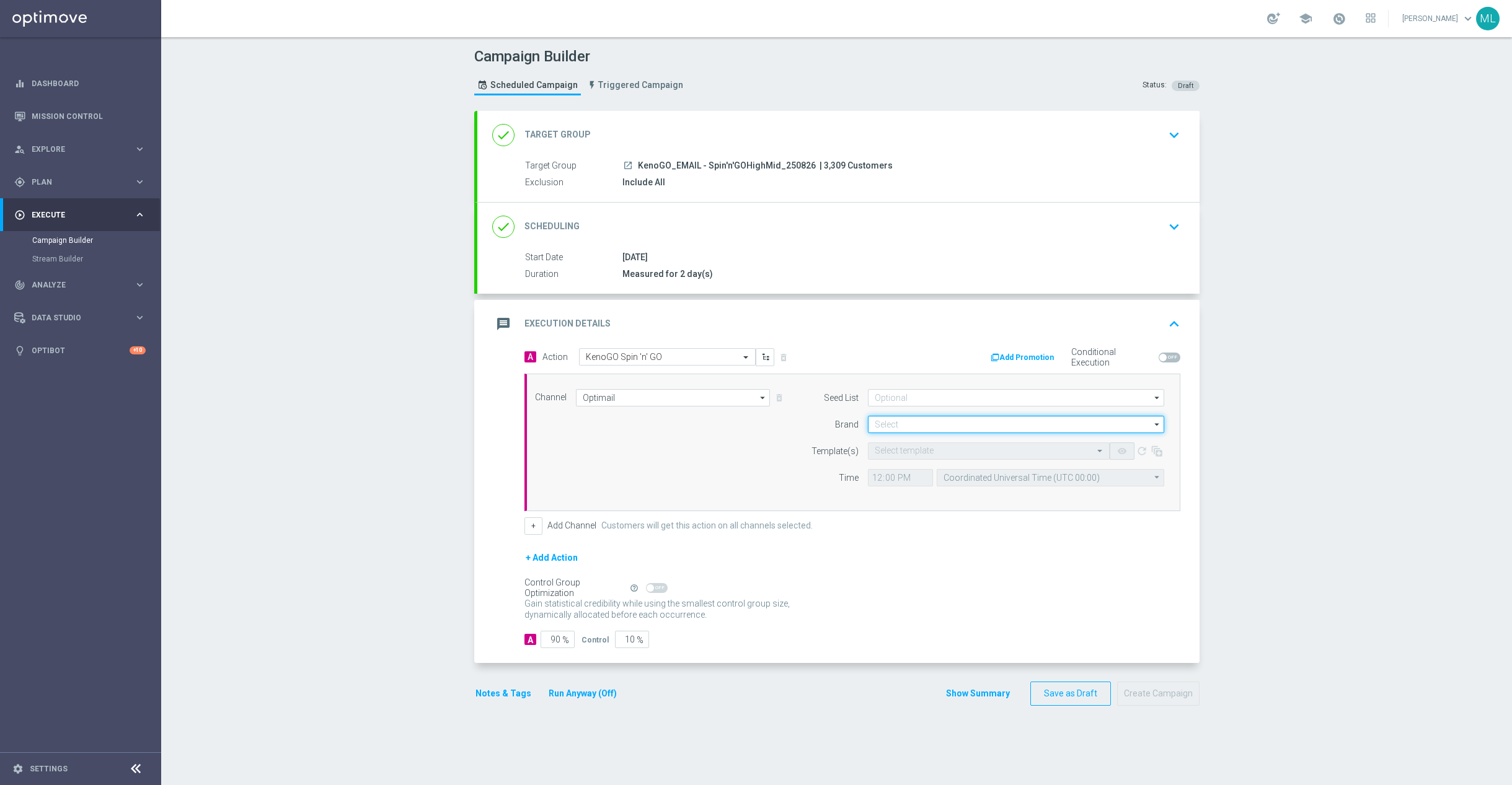
click at [910, 421] on input at bounding box center [1016, 424] width 296 height 17
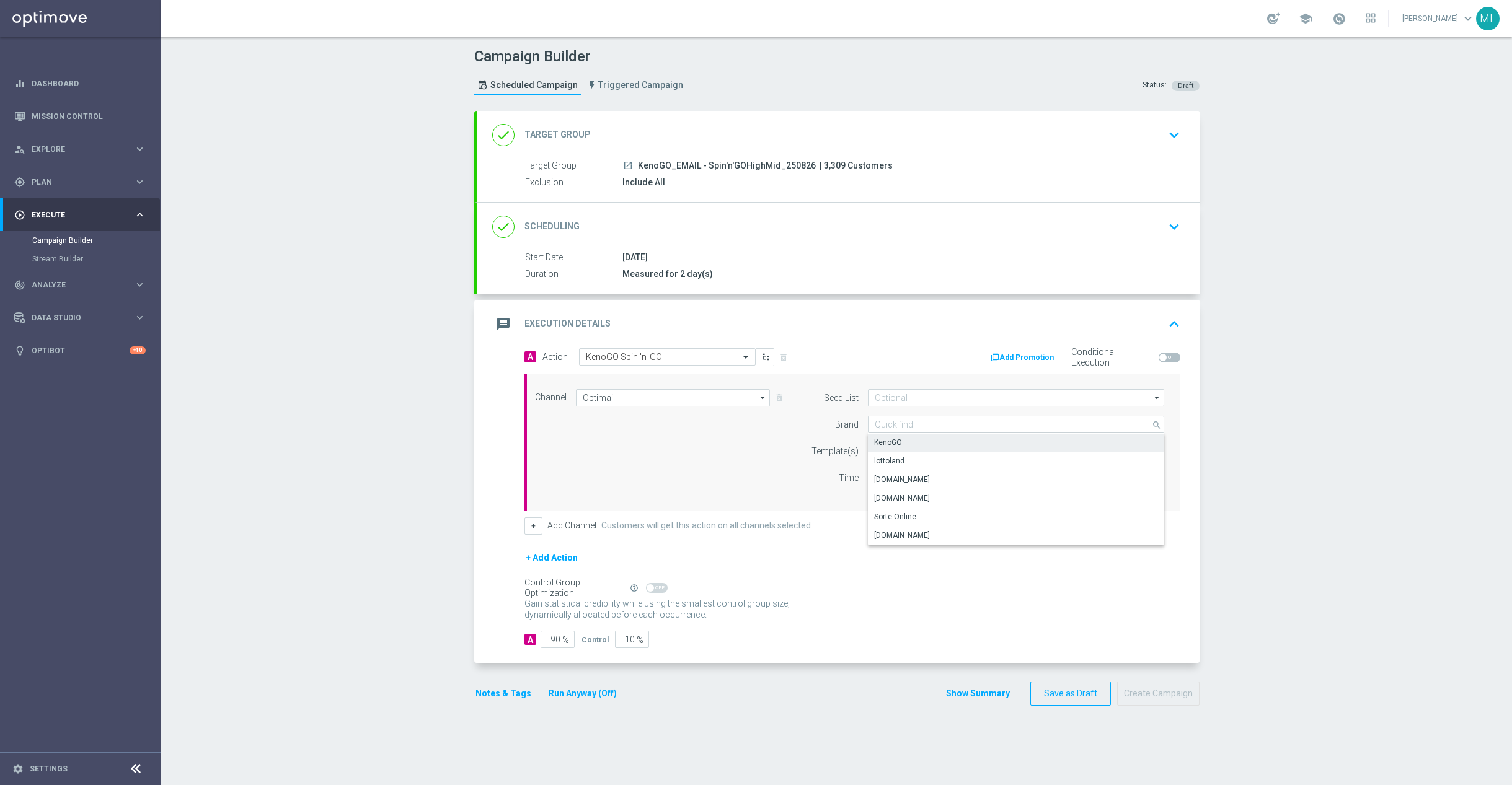
click at [907, 445] on div "KenoGO" at bounding box center [1016, 442] width 297 height 17
type input "KenoGO"
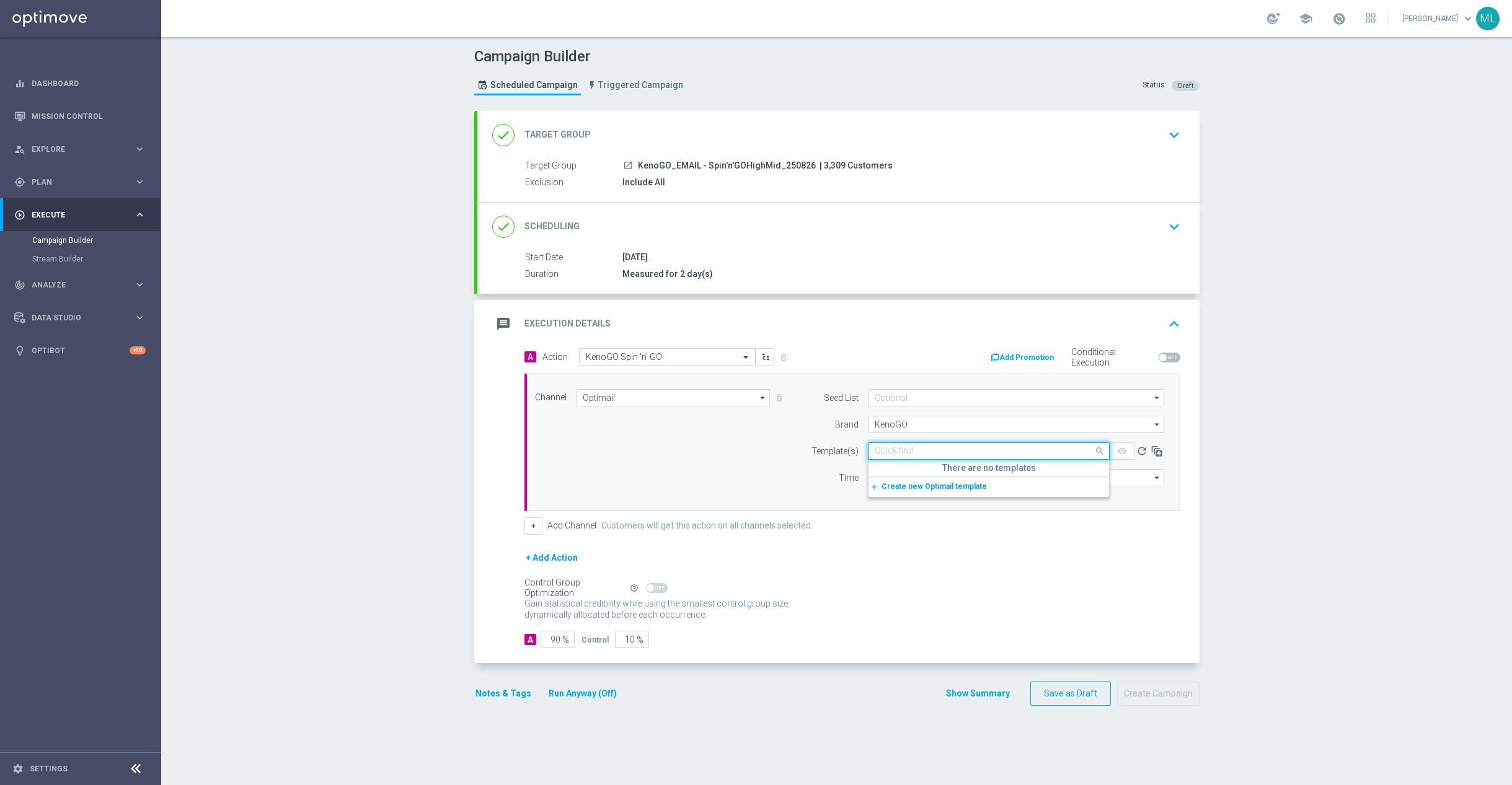
click at [918, 456] on input "text" at bounding box center [976, 451] width 203 height 10
click at [975, 472] on label "250826_KenoGO_Email_SpinNGORemider_HighMid" at bounding box center [960, 470] width 172 height 10
type input "250826"
click at [881, 481] on input "12:00" at bounding box center [900, 478] width 65 height 17
type input "17:10"
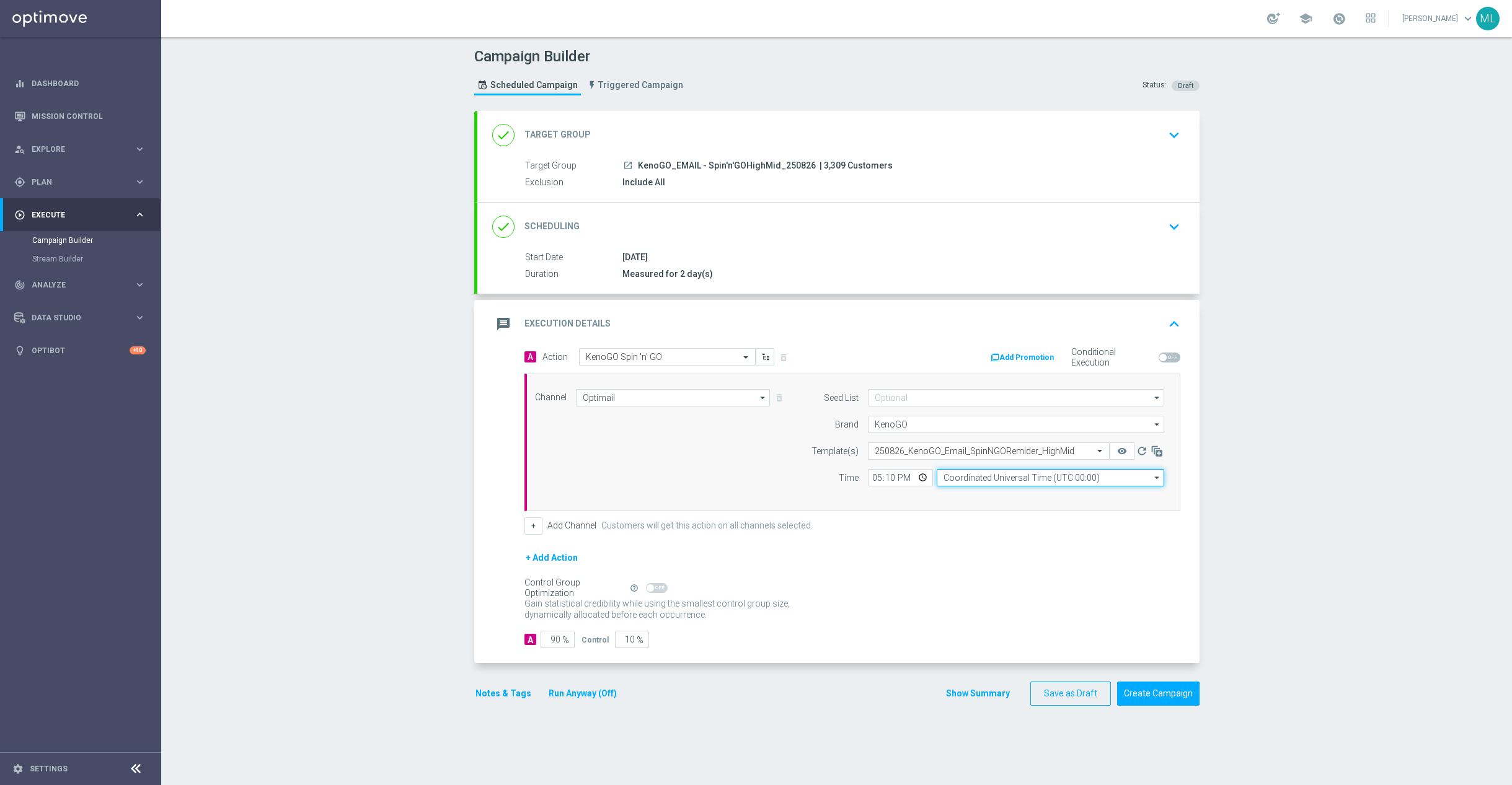
click at [977, 485] on input "Coordinated Universal Time (UTC 00:00)" at bounding box center [1050, 478] width 227 height 17
drag, startPoint x: 1003, startPoint y: 498, endPoint x: 898, endPoint y: 487, distance: 105.6
click at [1003, 497] on div "Eastern Australia Time ([GEOGRAPHIC_DATA]) (UTC +10:00)" at bounding box center [1045, 496] width 203 height 11
type input "Eastern Australia Time ([GEOGRAPHIC_DATA]) (UTC +10:00)"
click at [886, 478] on input "17:10" at bounding box center [900, 478] width 65 height 17
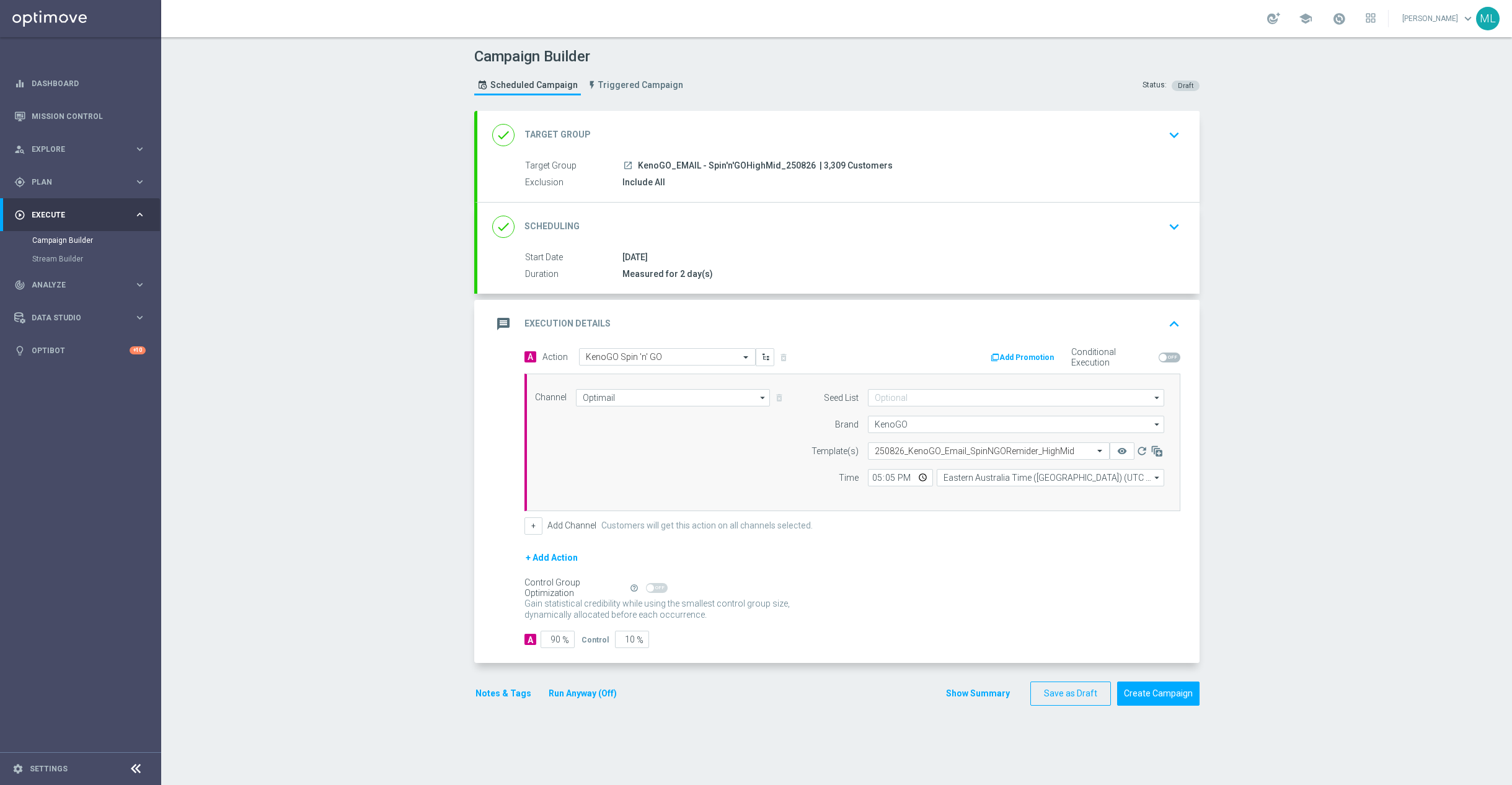
click at [938, 546] on form "A Action Select action KenoGO Spin 'n' GO delete_forever Add Promotion Conditio…" at bounding box center [852, 498] width 656 height 300
click at [889, 481] on input "17:05" at bounding box center [900, 478] width 65 height 17
type input "17:10"
click at [907, 525] on div "+ Add Channel Customers will get this action on all channels selected." at bounding box center [852, 526] width 656 height 17
click at [1118, 455] on icon "remove_red_eye" at bounding box center [1121, 451] width 10 height 10
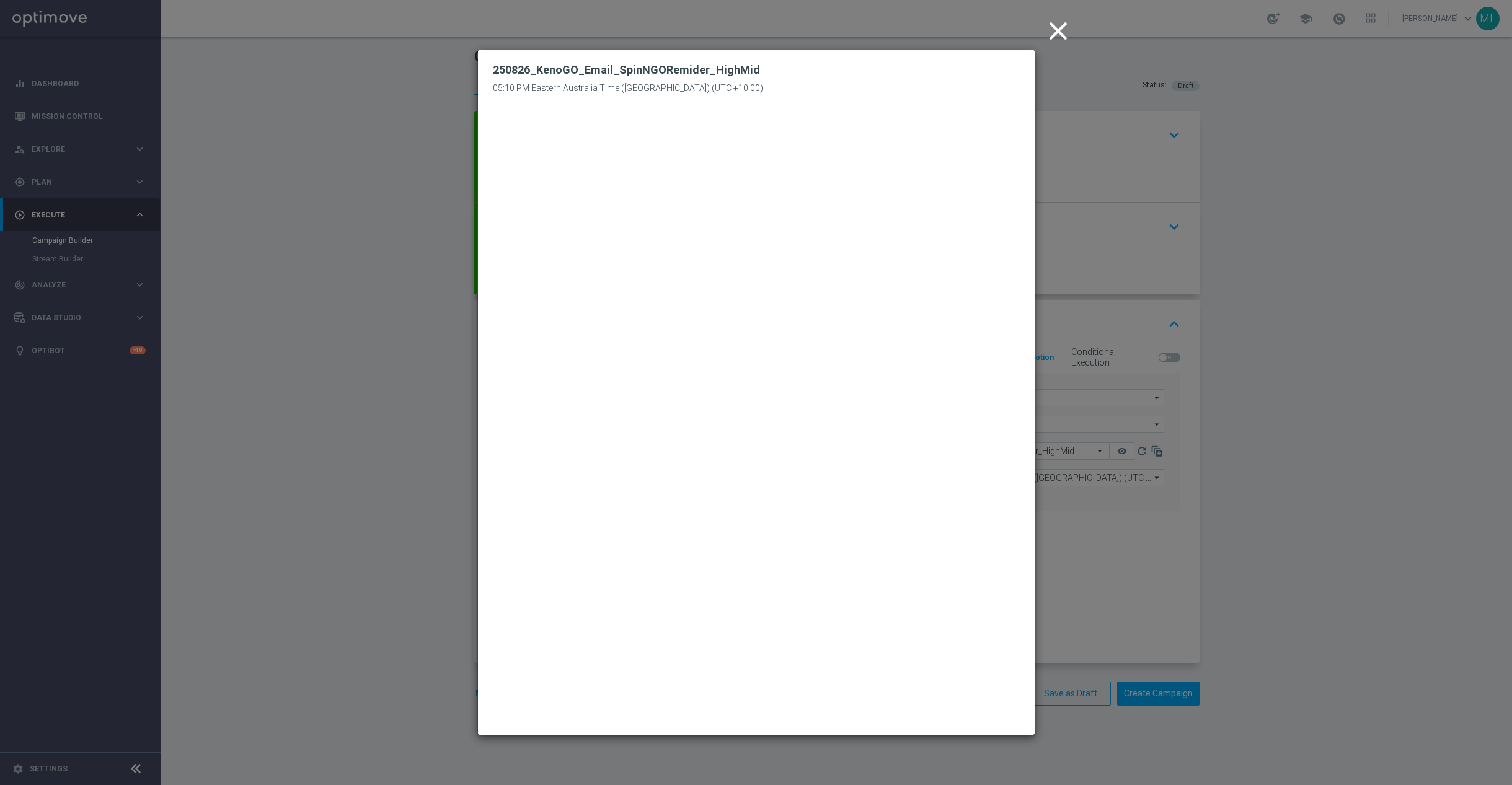
click at [1060, 27] on icon "close" at bounding box center [1058, 31] width 31 height 31
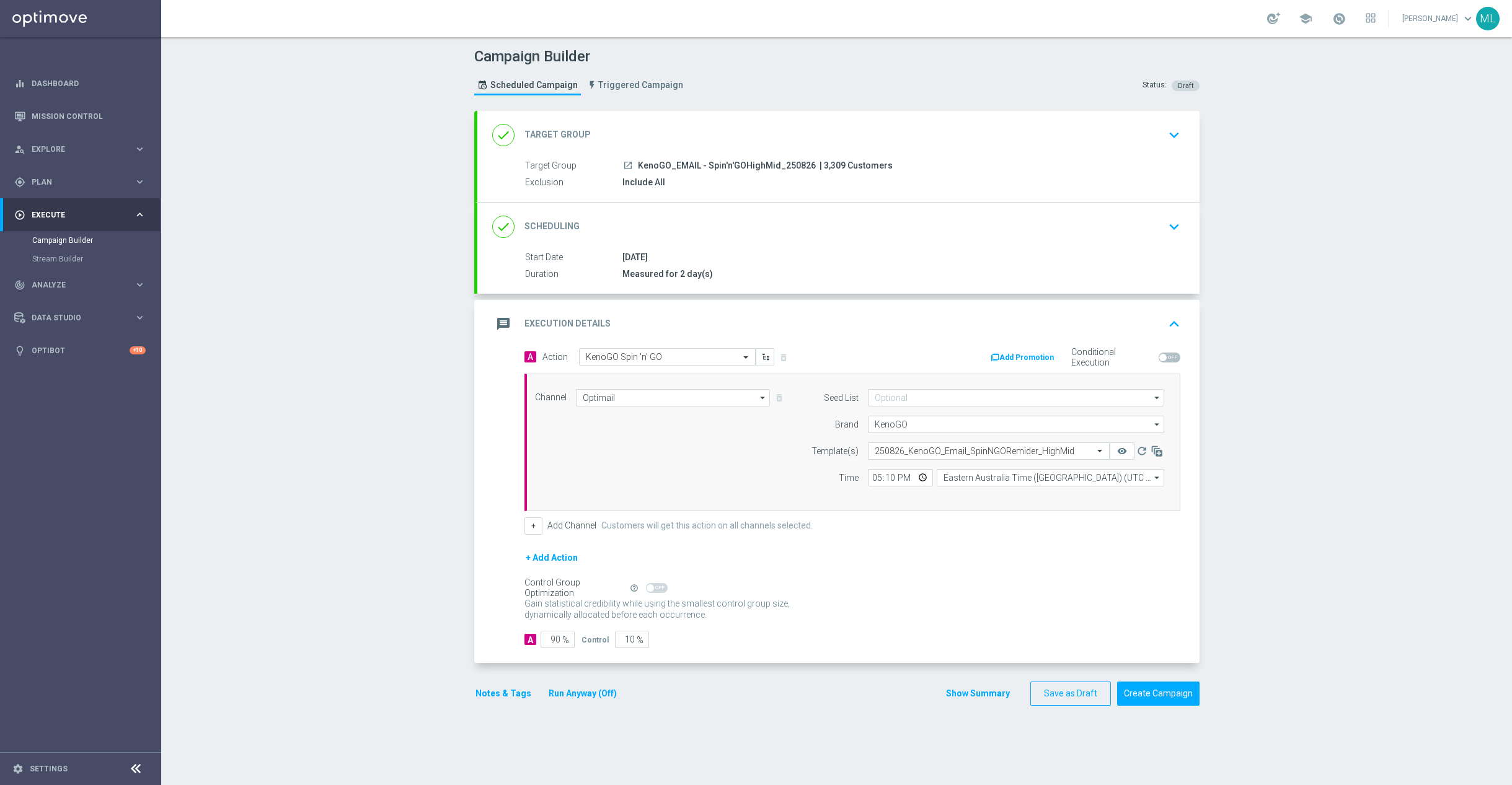
click at [598, 690] on button "Run Anyway (Off)" at bounding box center [583, 694] width 71 height 16
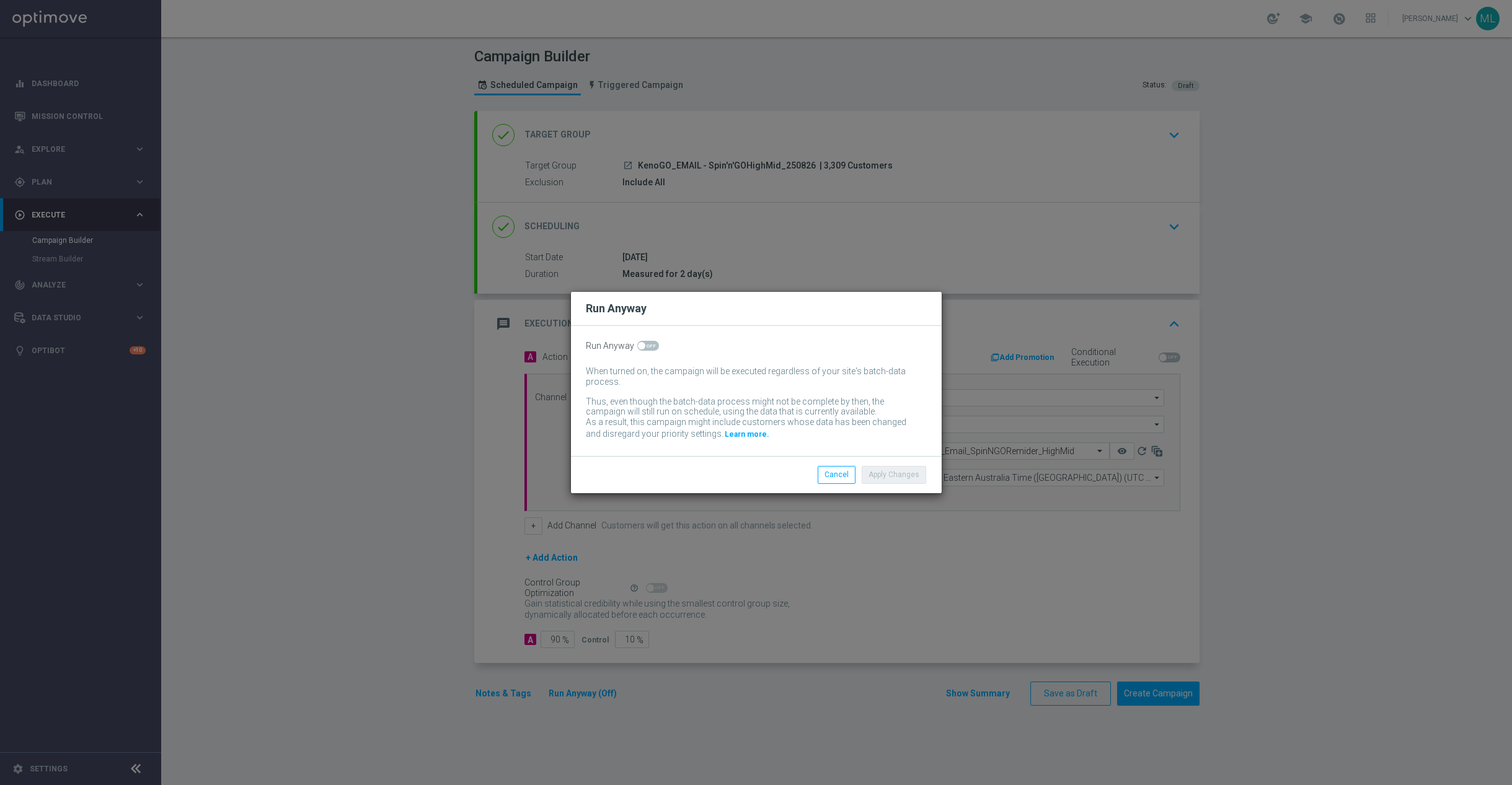
click at [649, 347] on span at bounding box center [648, 346] width 22 height 10
click at [649, 347] on input "checkbox" at bounding box center [648, 346] width 22 height 10
checkbox input "true"
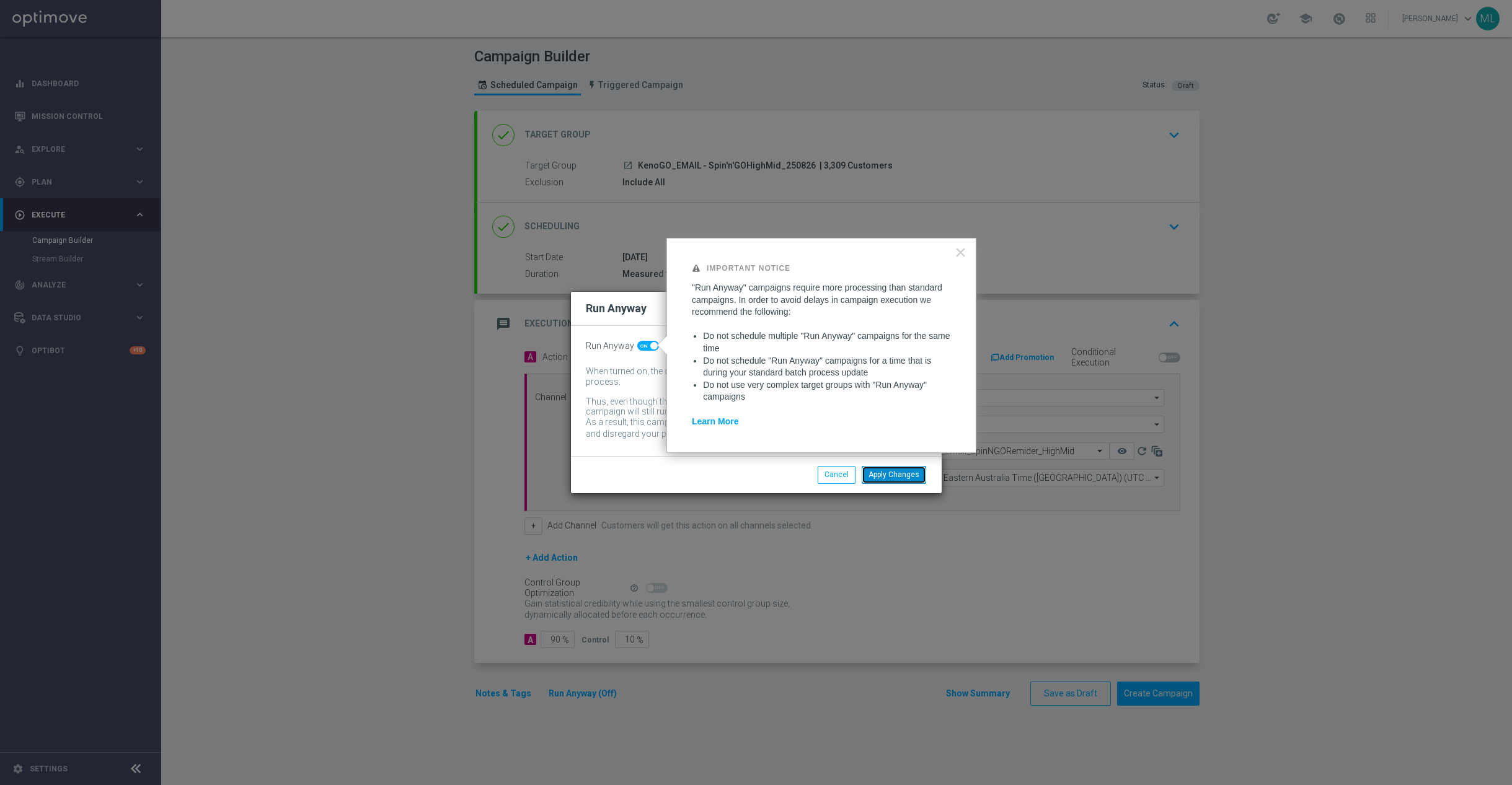
click at [892, 472] on button "Apply Changes" at bounding box center [894, 474] width 64 height 17
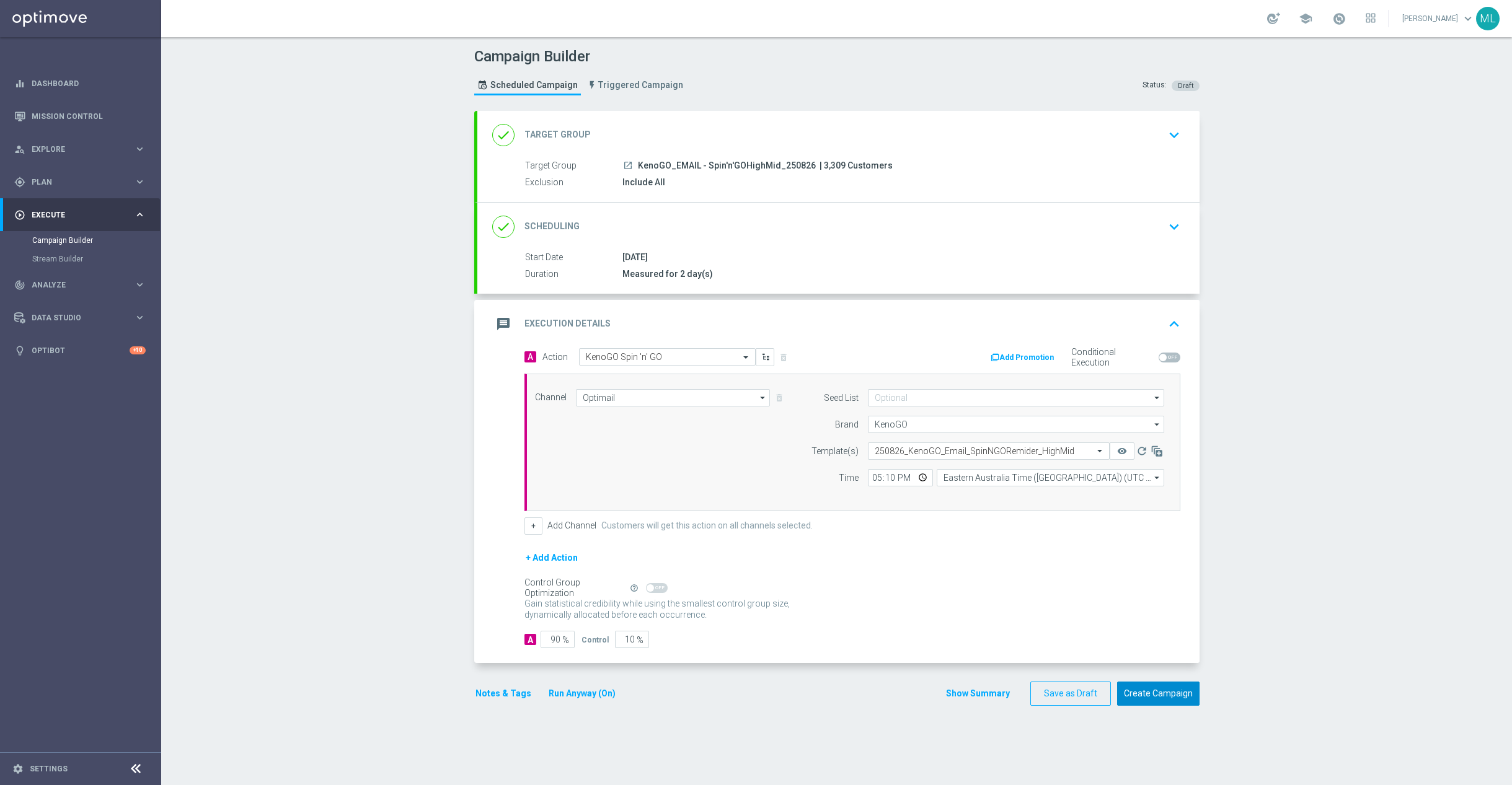
click at [1173, 701] on button "Create Campaign" at bounding box center [1158, 693] width 82 height 24
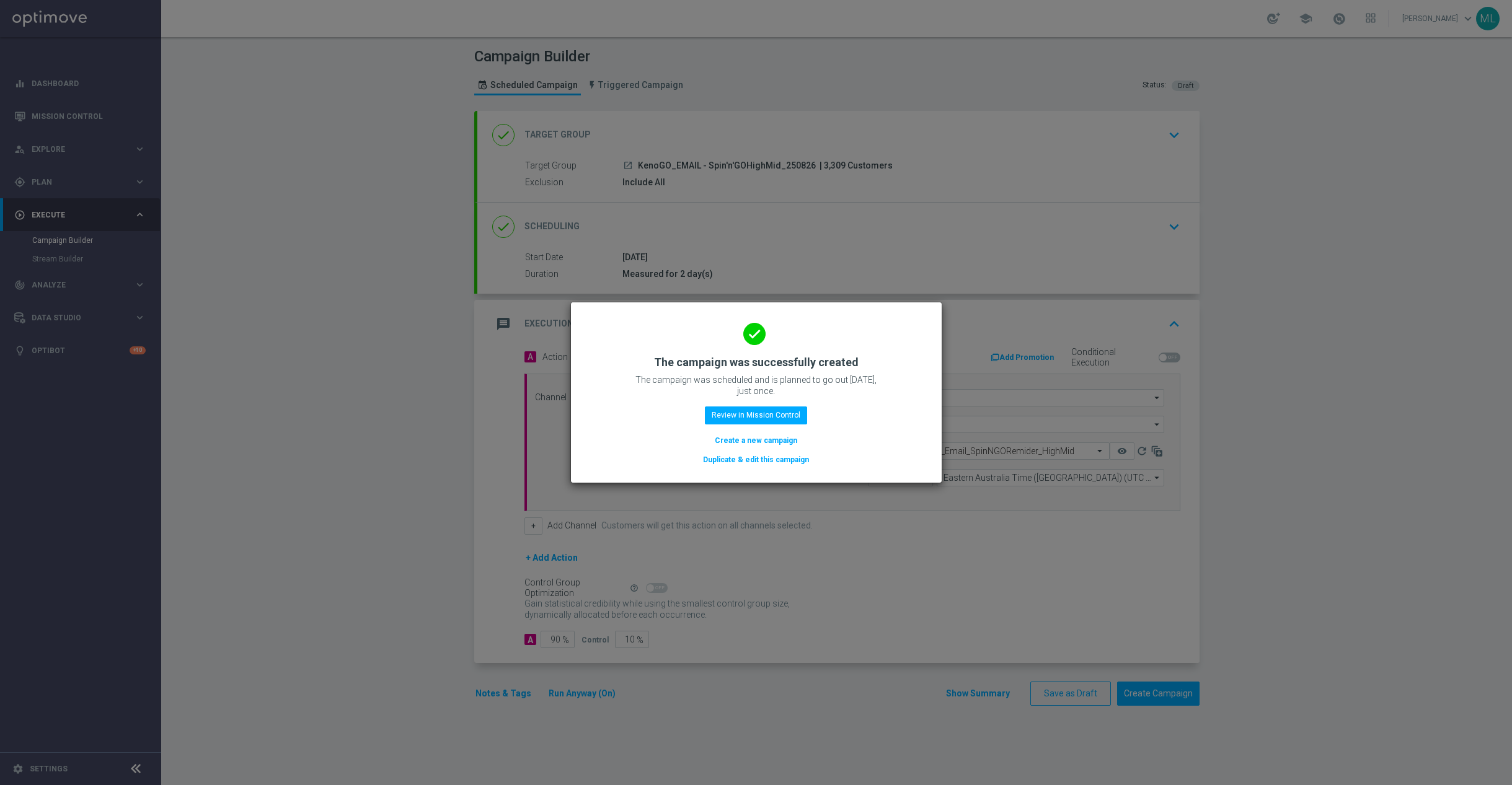
click at [784, 463] on button "Duplicate & edit this campaign" at bounding box center [756, 460] width 108 height 13
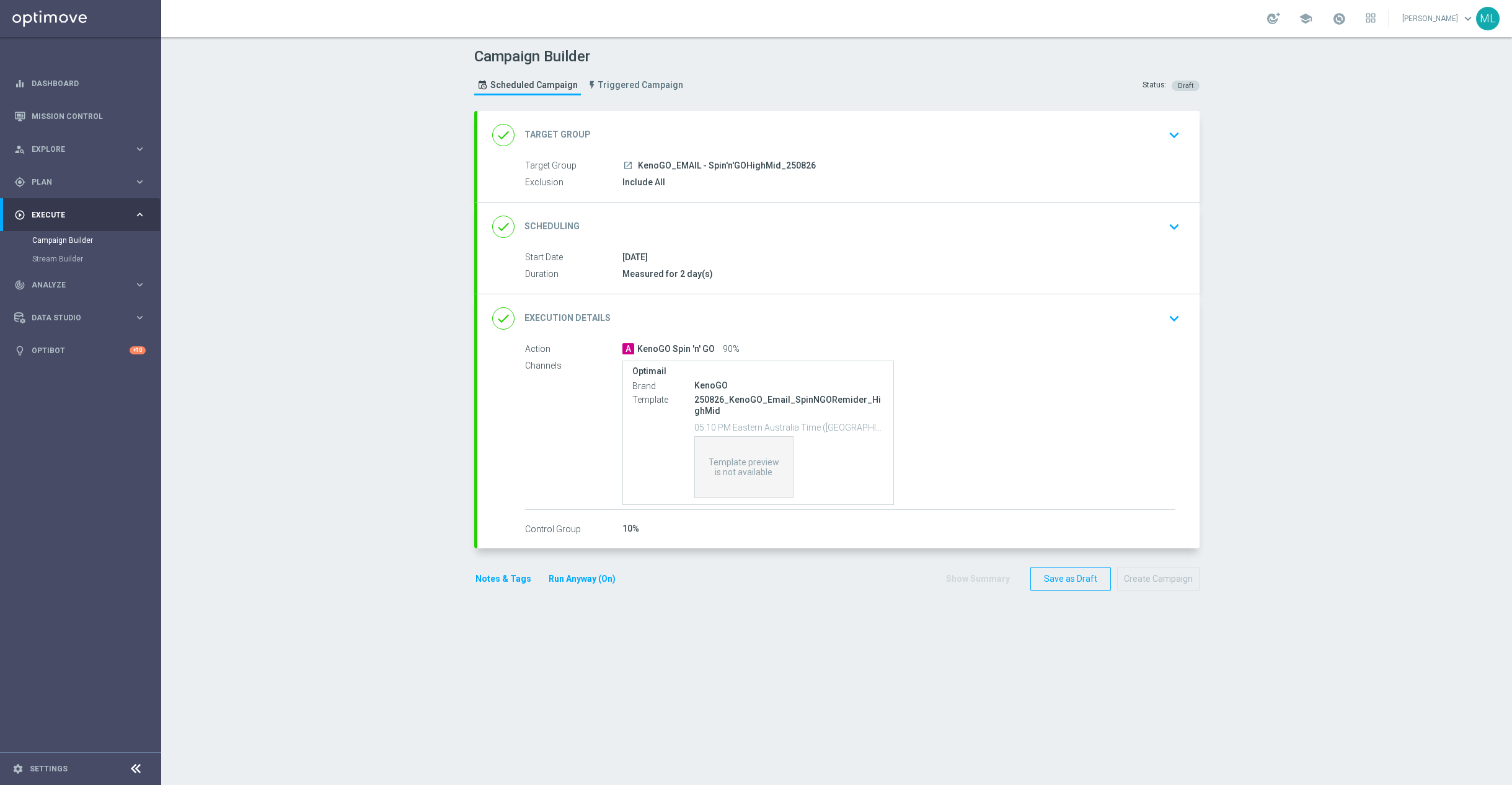
drag, startPoint x: 1183, startPoint y: 136, endPoint x: 1172, endPoint y: 143, distance: 13.0
click at [1183, 136] on button "keyboard_arrow_down" at bounding box center [1174, 135] width 21 height 24
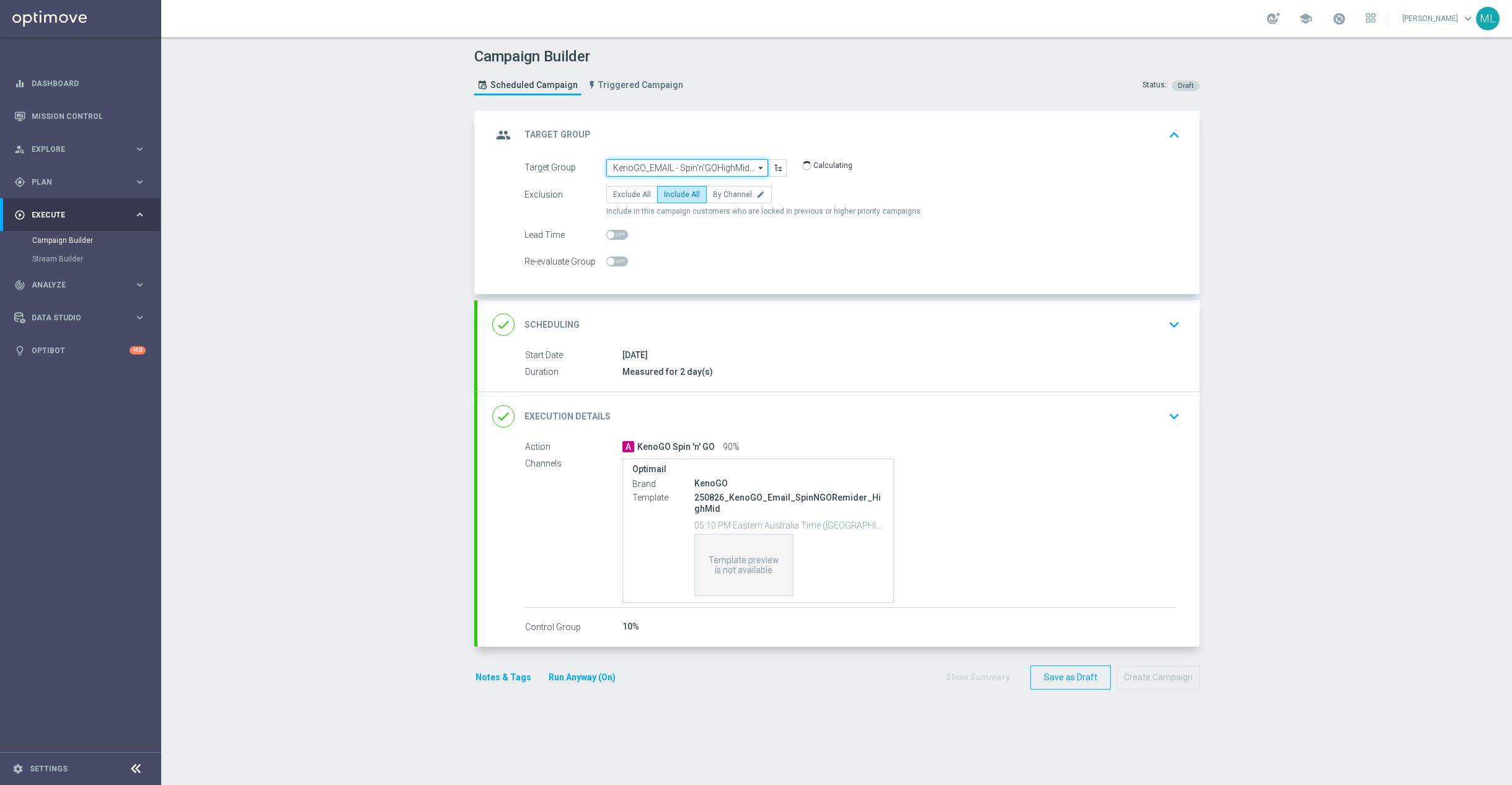
click at [723, 173] on input "KenoGO_EMAIL - Spin'n'GOHighMid_250826" at bounding box center [687, 168] width 162 height 17
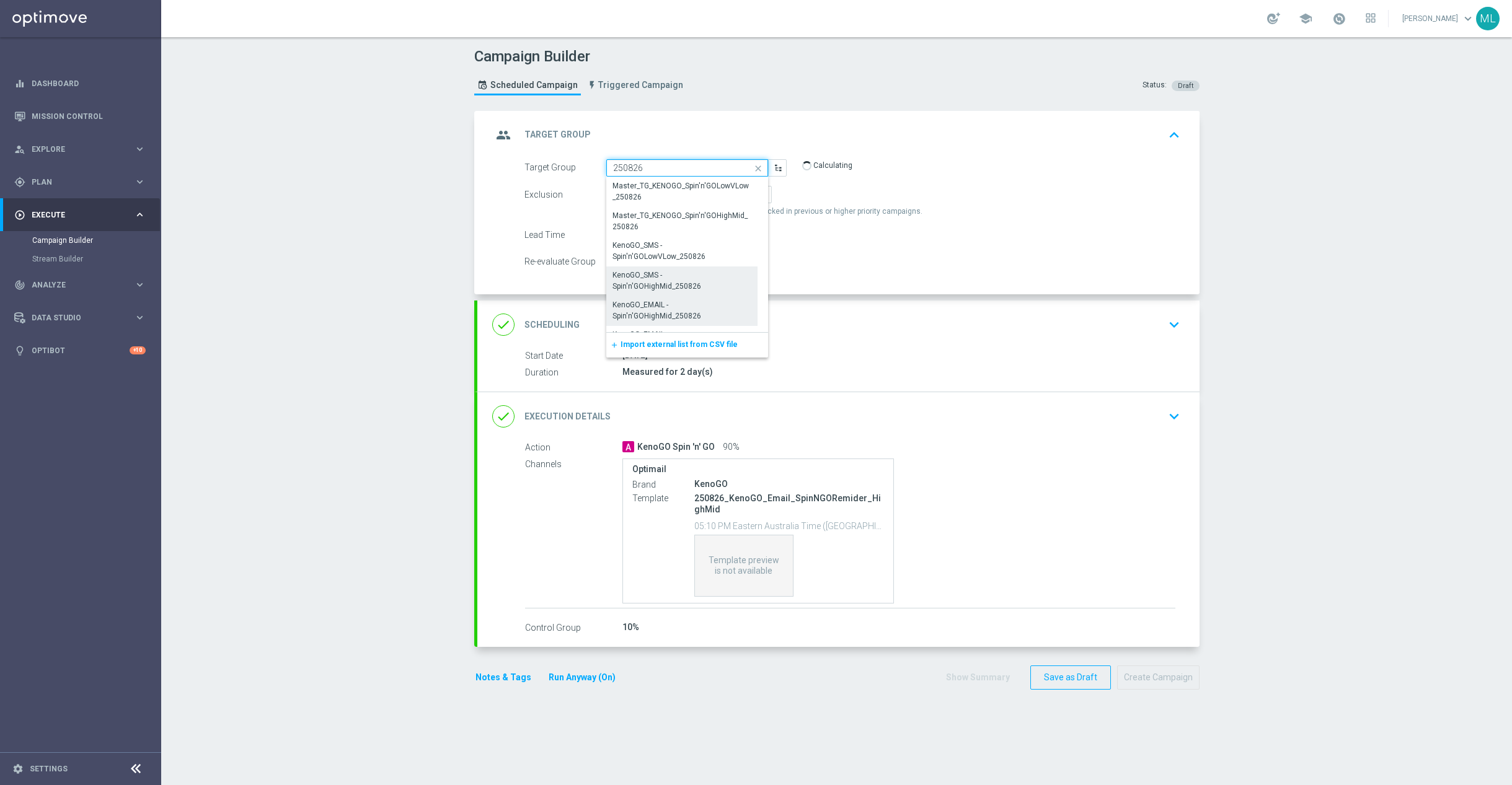
scroll to position [23, 0]
click at [723, 324] on div "KenoGO_EMAIL - Spin'n'GOLowVLow_250826" at bounding box center [682, 317] width 140 height 22
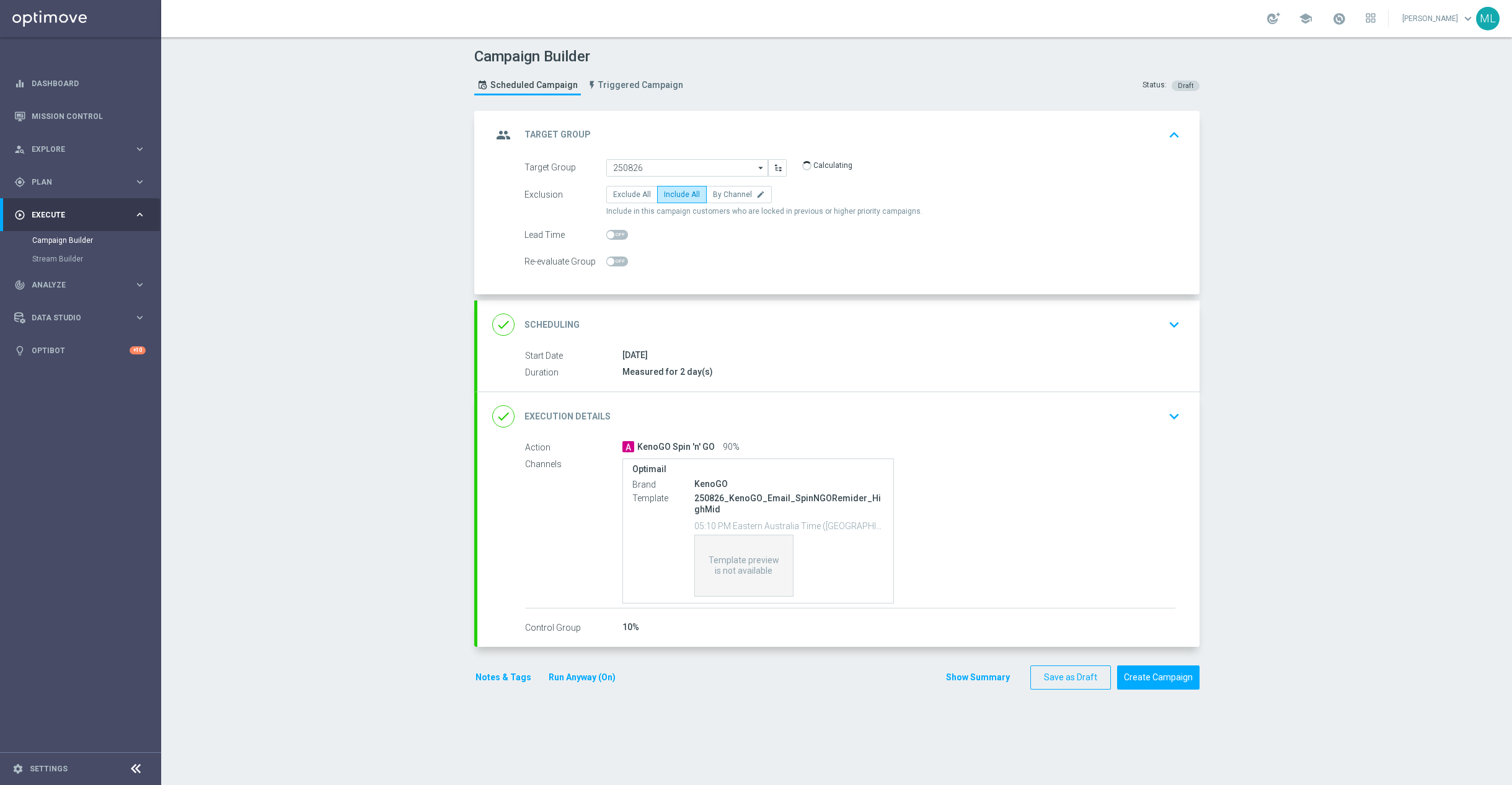
type input "KenoGO_EMAIL - Spin'n'GOLowVLow_250826"
click at [1175, 416] on icon "keyboard_arrow_down" at bounding box center [1174, 416] width 19 height 19
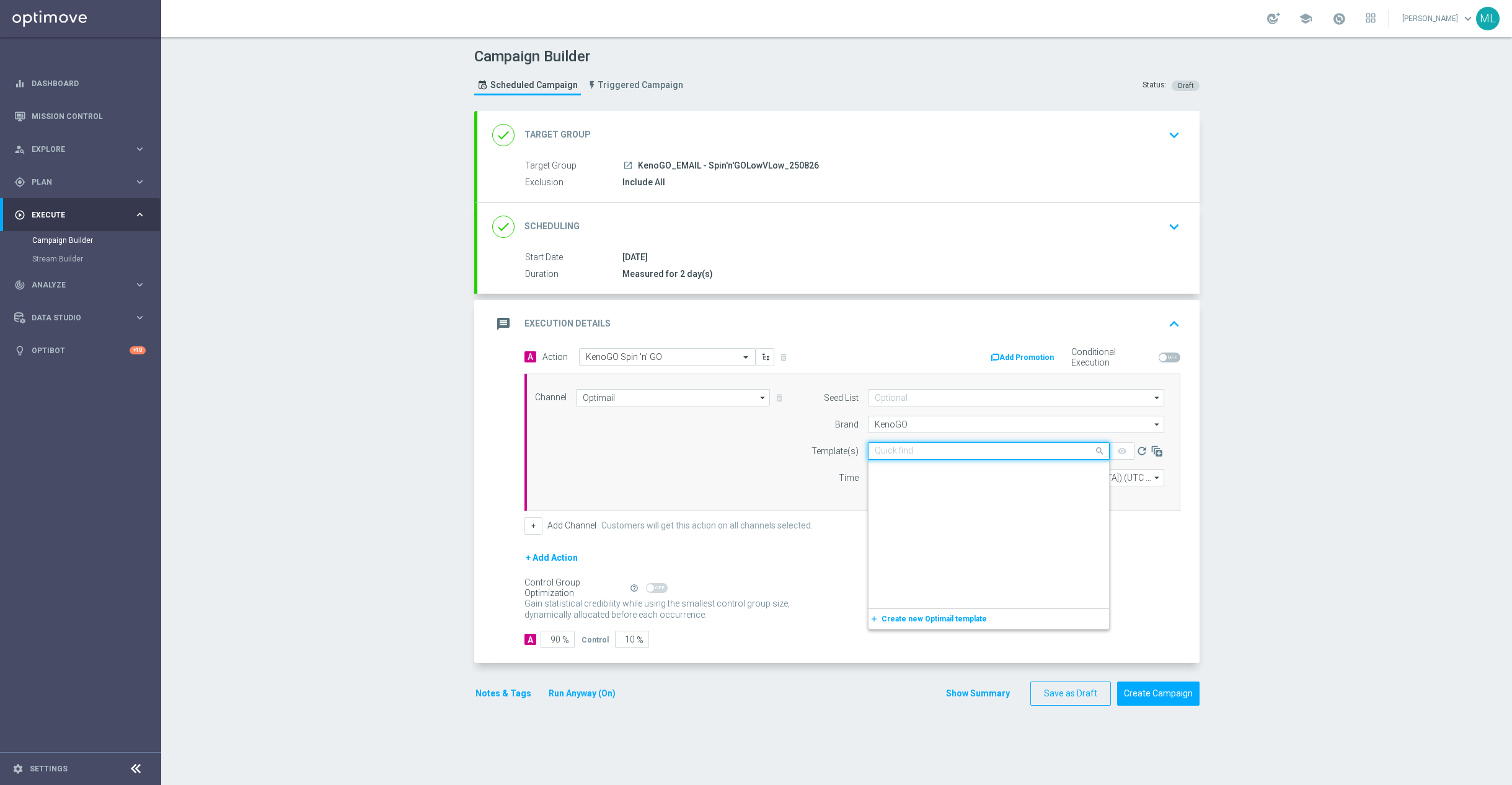
click at [906, 452] on input "text" at bounding box center [976, 451] width 203 height 10
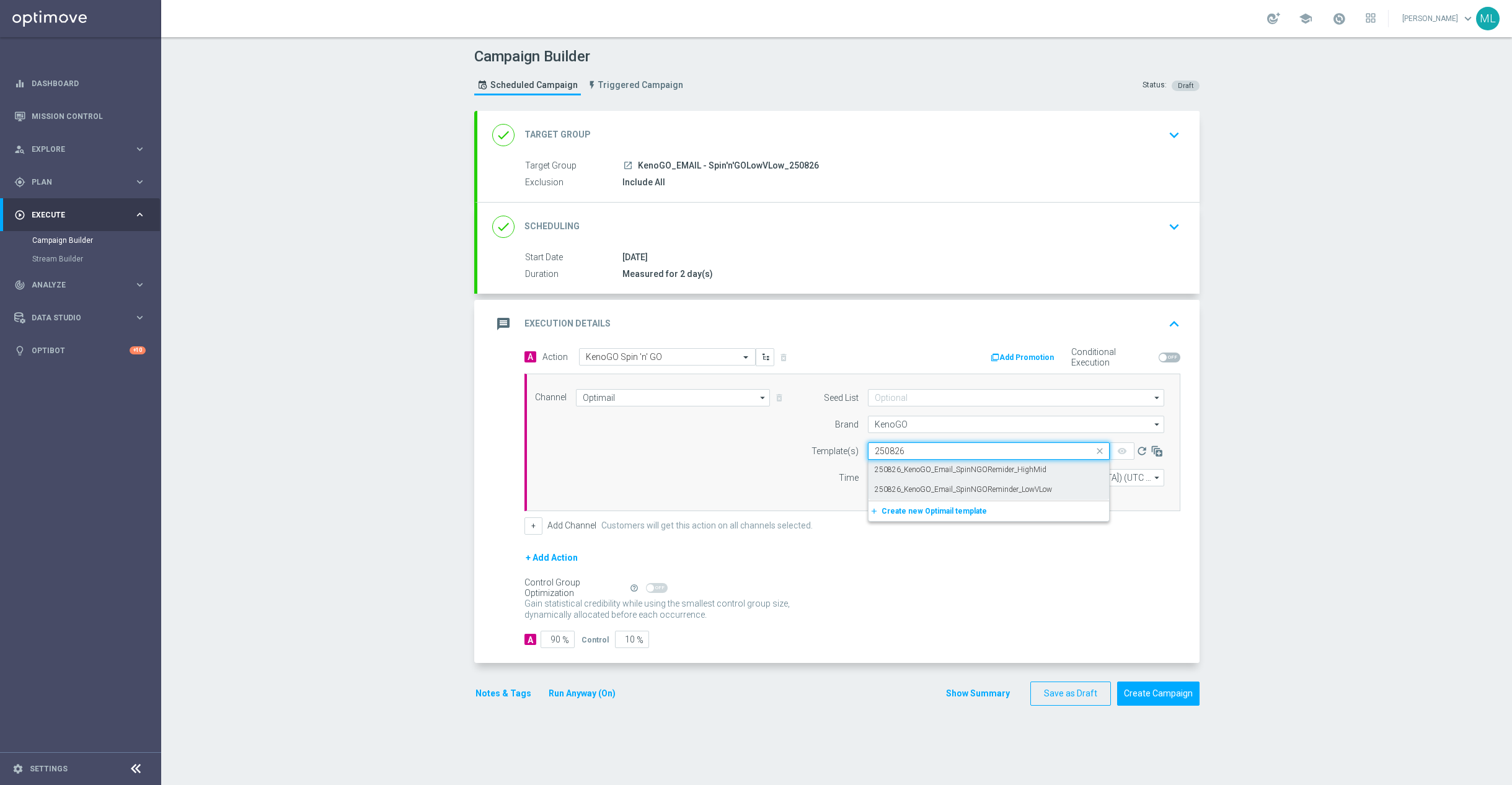
click at [1025, 494] on label "250826_KenoGO_Email_SpinNGOReminder_LowVLow" at bounding box center [963, 489] width 177 height 10
type input "250826"
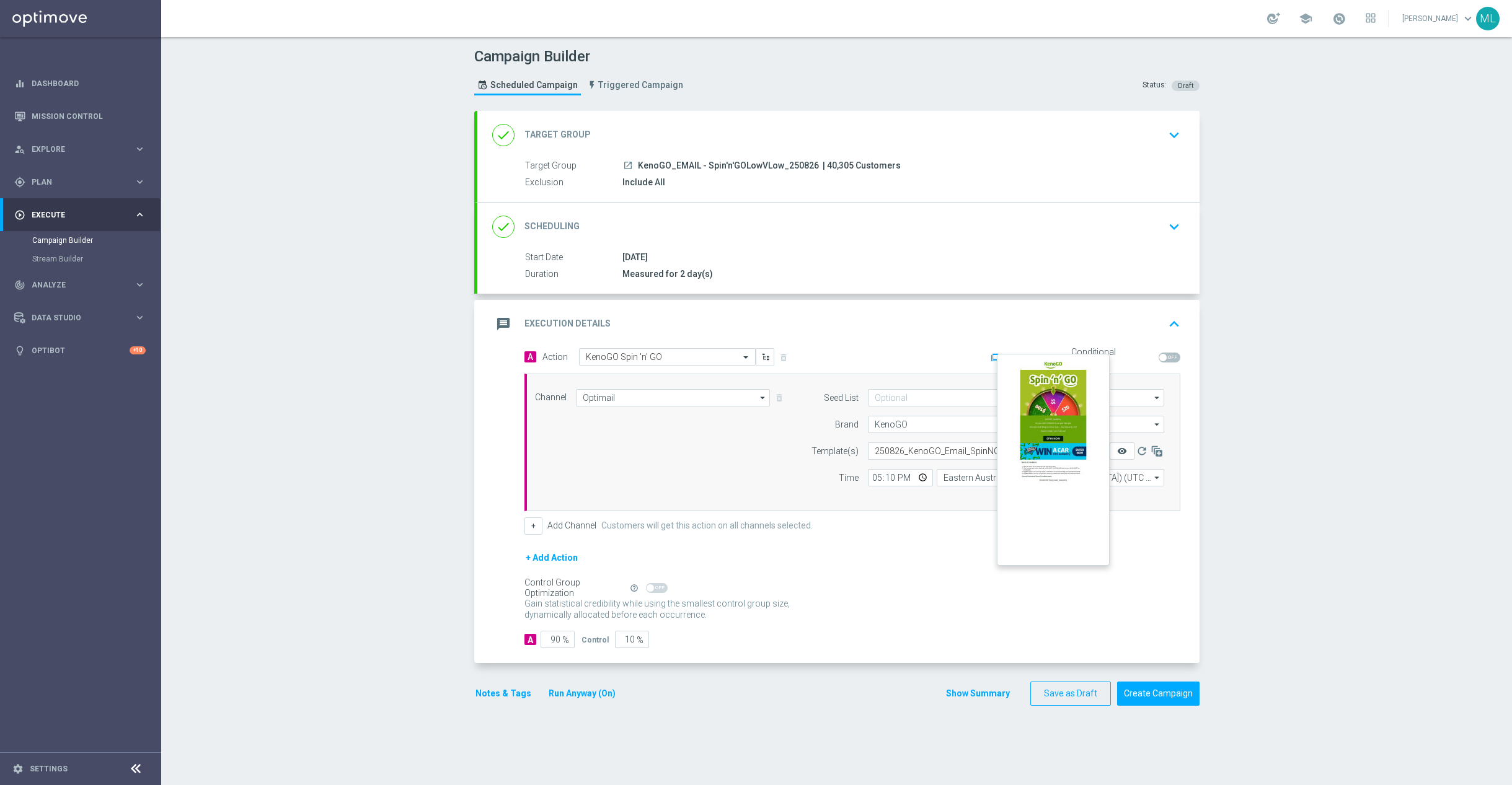
click at [1119, 452] on icon "remove_red_eye" at bounding box center [1121, 451] width 10 height 10
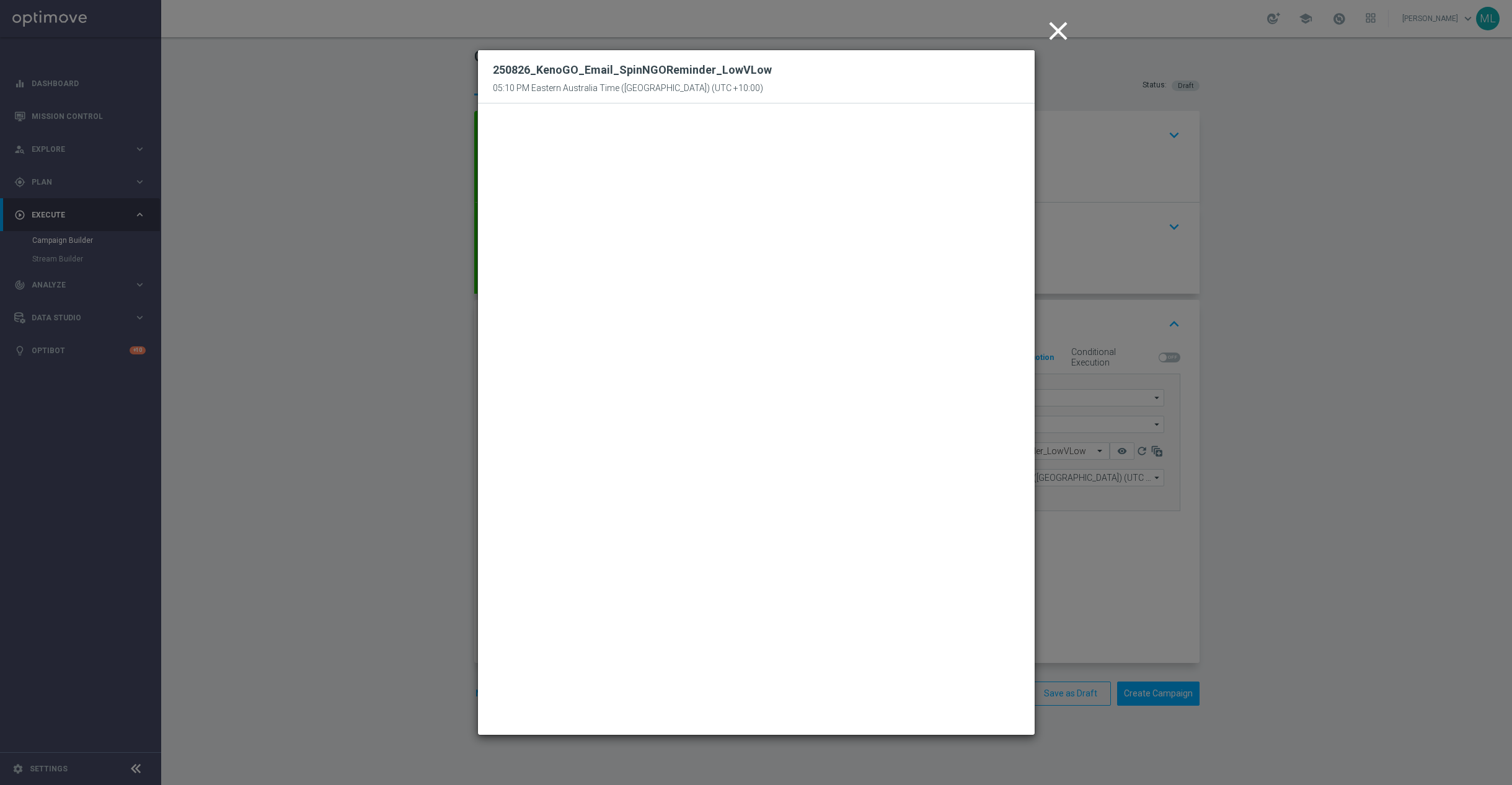
click at [1051, 31] on icon "close" at bounding box center [1058, 31] width 31 height 31
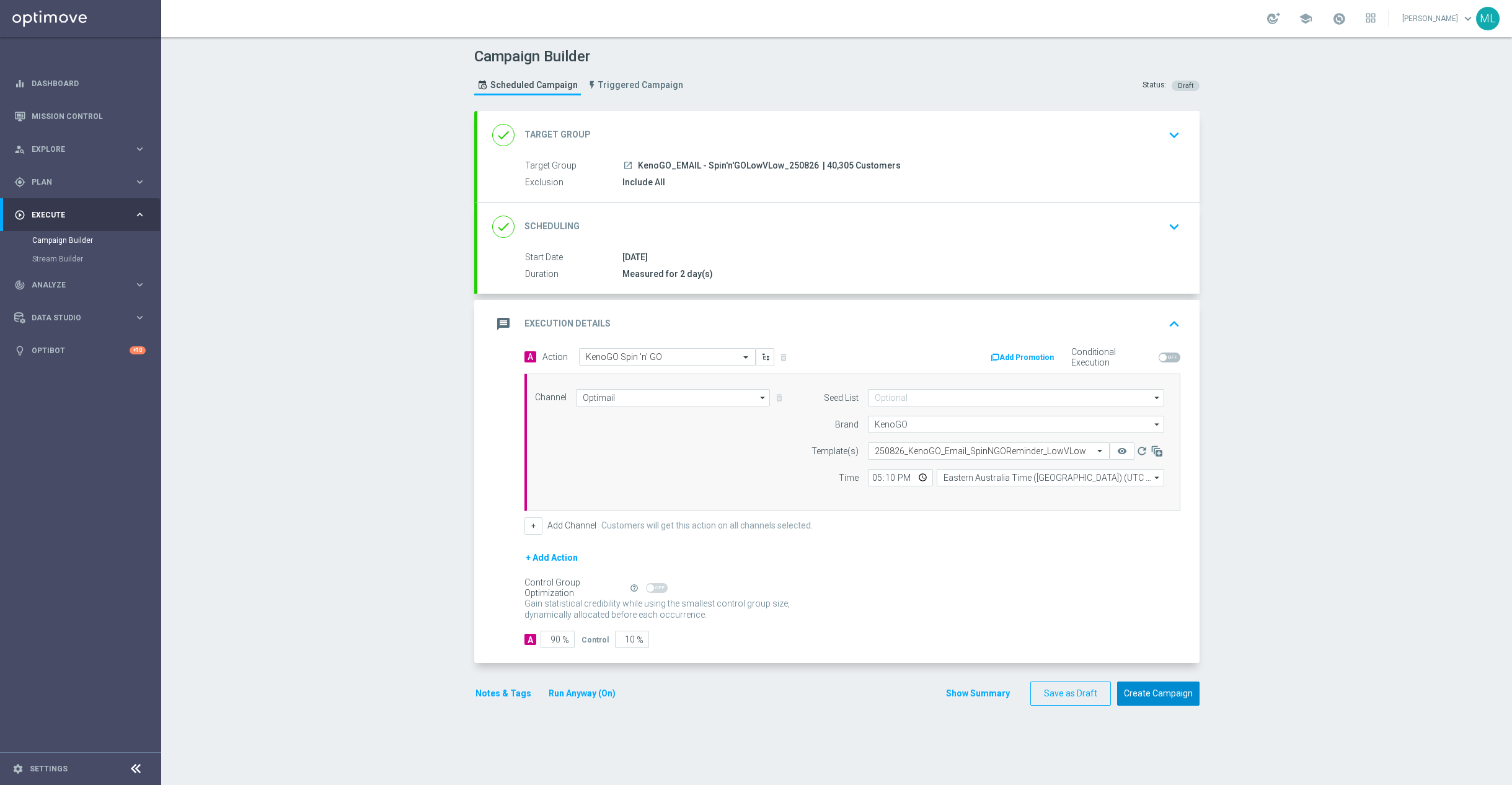
click at [1164, 700] on button "Create Campaign" at bounding box center [1158, 693] width 82 height 24
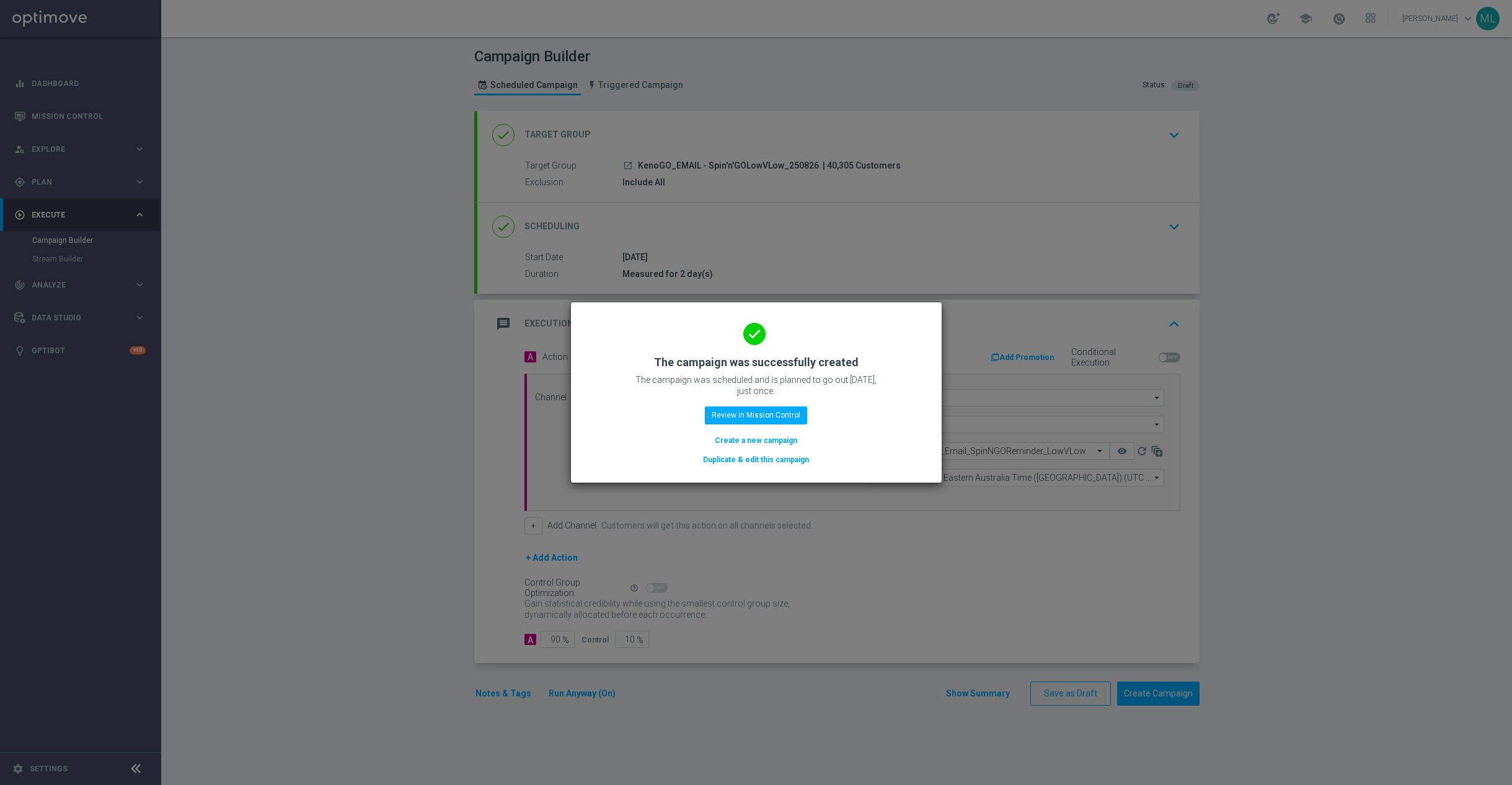
click at [758, 456] on button "Duplicate & edit this campaign" at bounding box center [756, 460] width 108 height 13
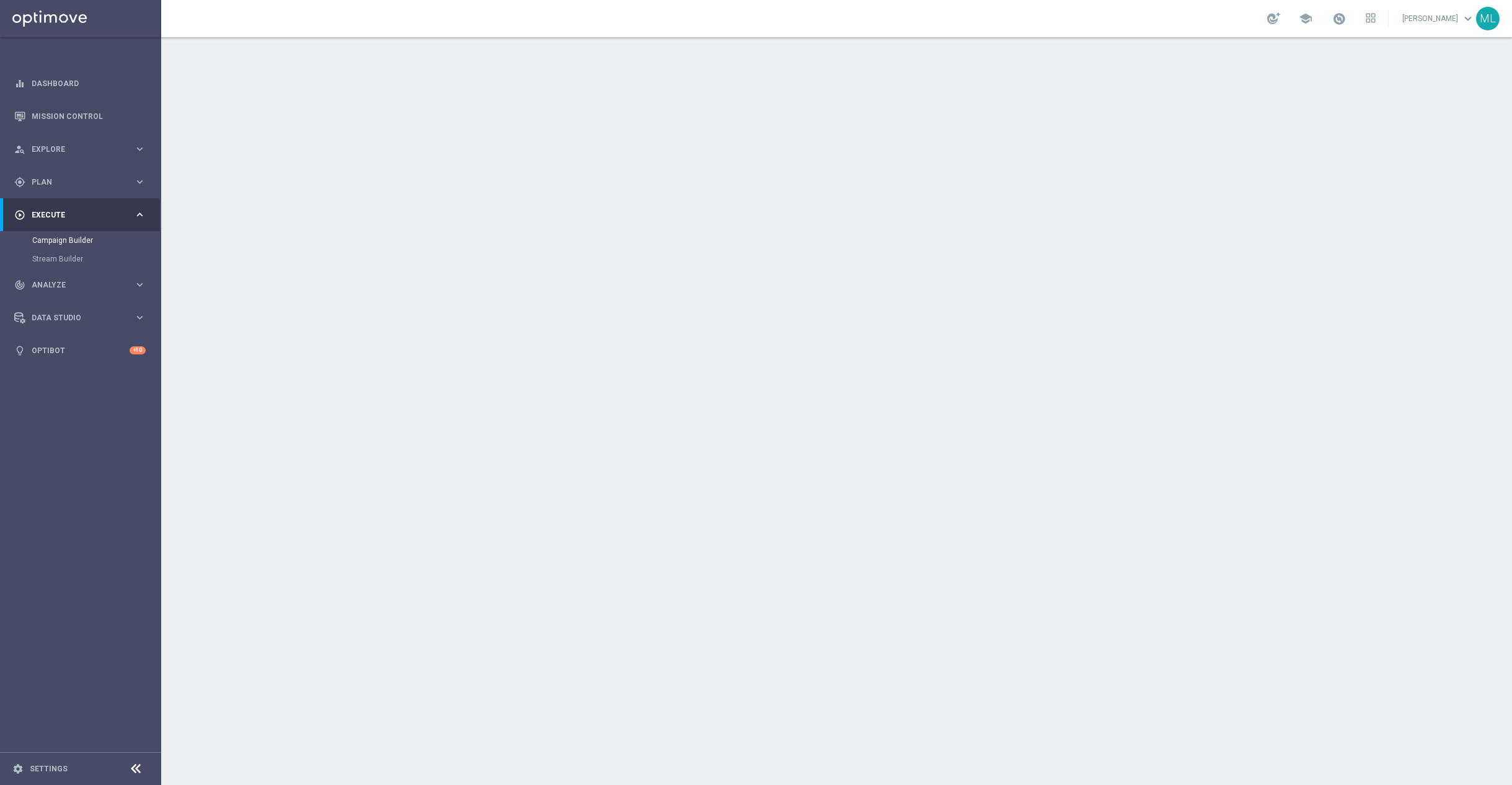
click at [1176, 128] on icon "keyboard_arrow_down" at bounding box center [1174, 135] width 19 height 19
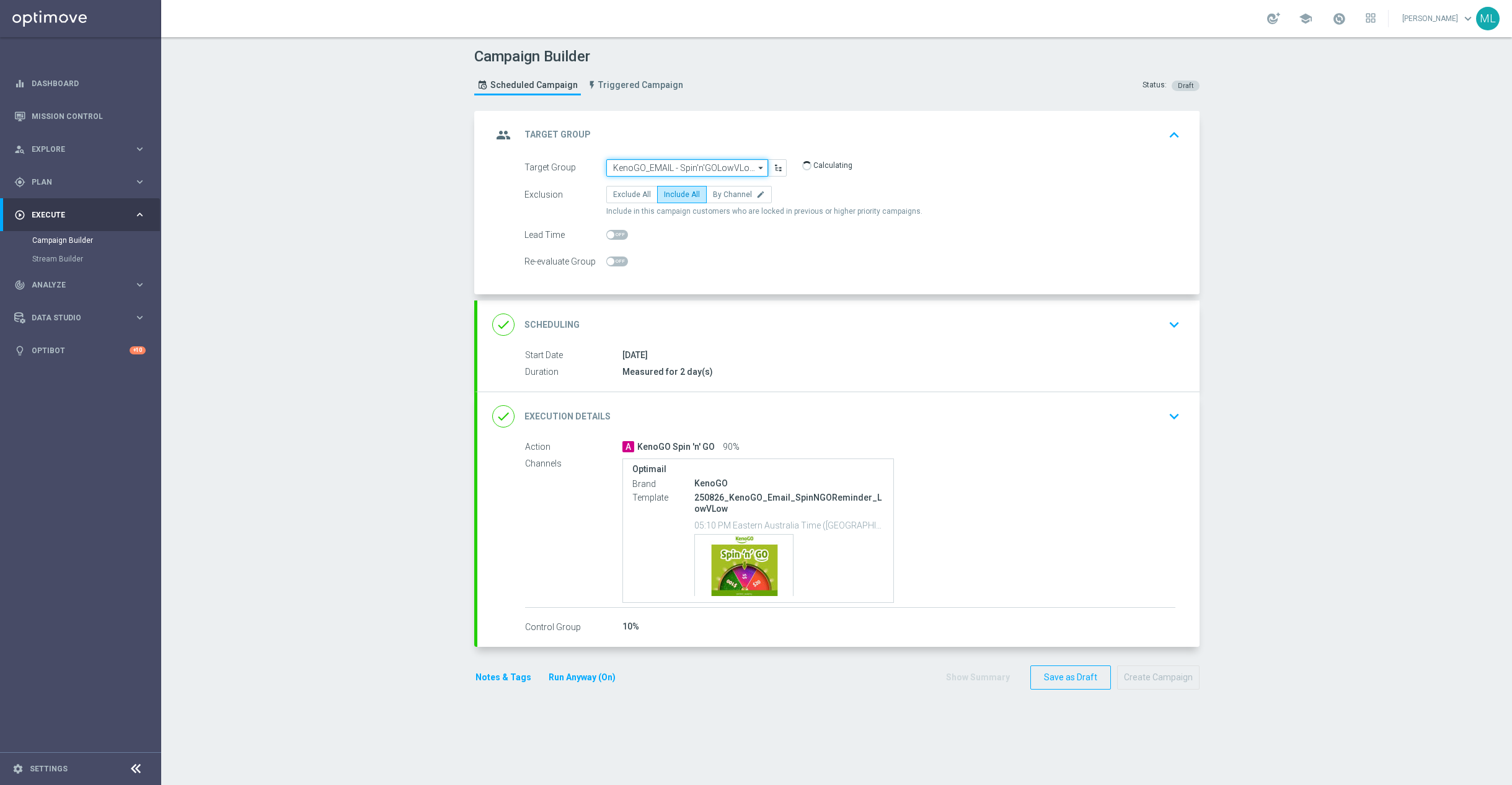
click at [693, 172] on input "KenoGO_EMAIL - Spin'n'GOLowVLow_250826" at bounding box center [687, 168] width 162 height 17
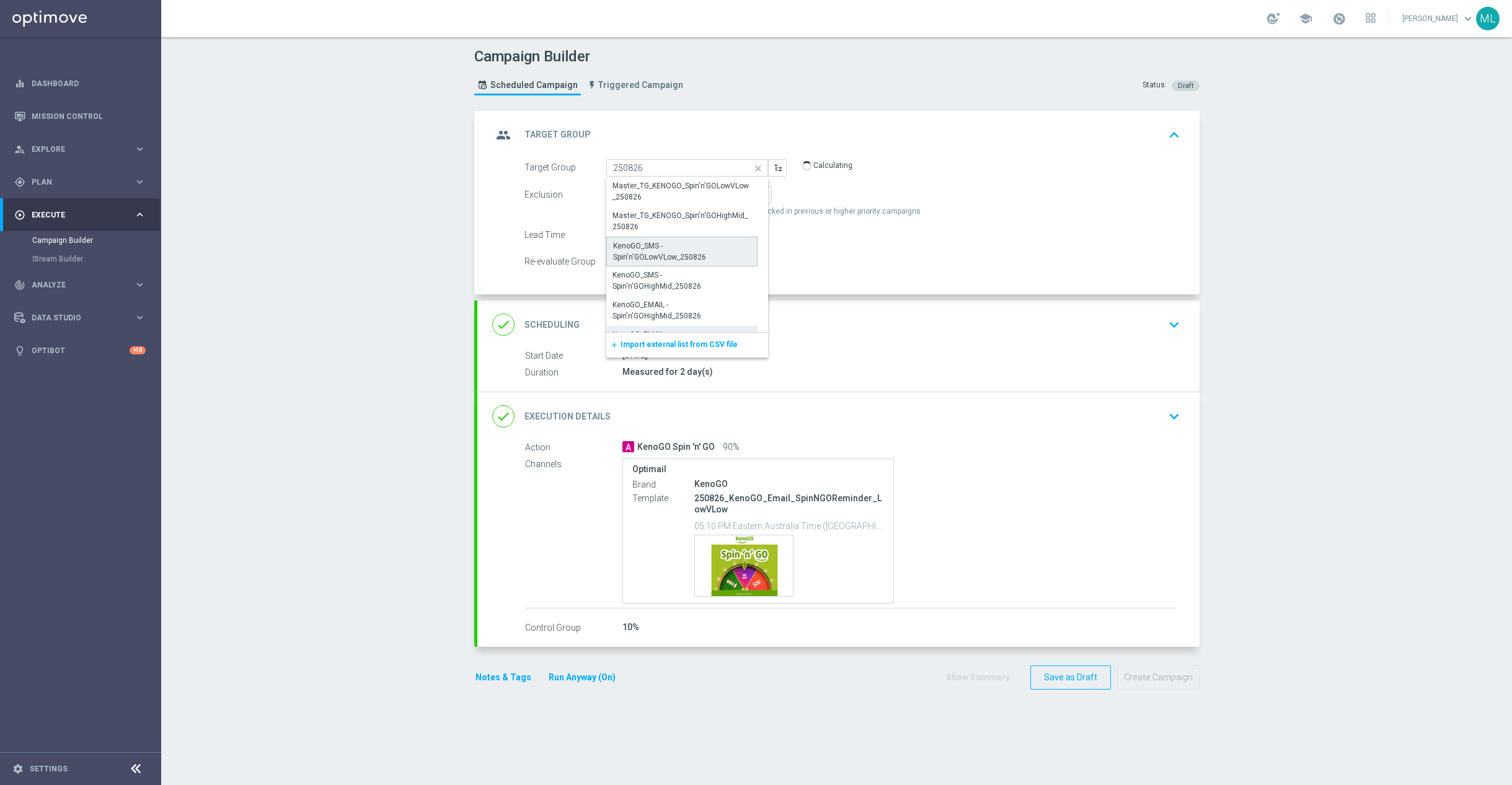
click at [711, 256] on div "KenoGO_SMS - Spin'n'GOLowVLow_250826" at bounding box center [682, 252] width 138 height 22
type input "KenoGO_SMS - Spin'n'GOLowVLow_250826"
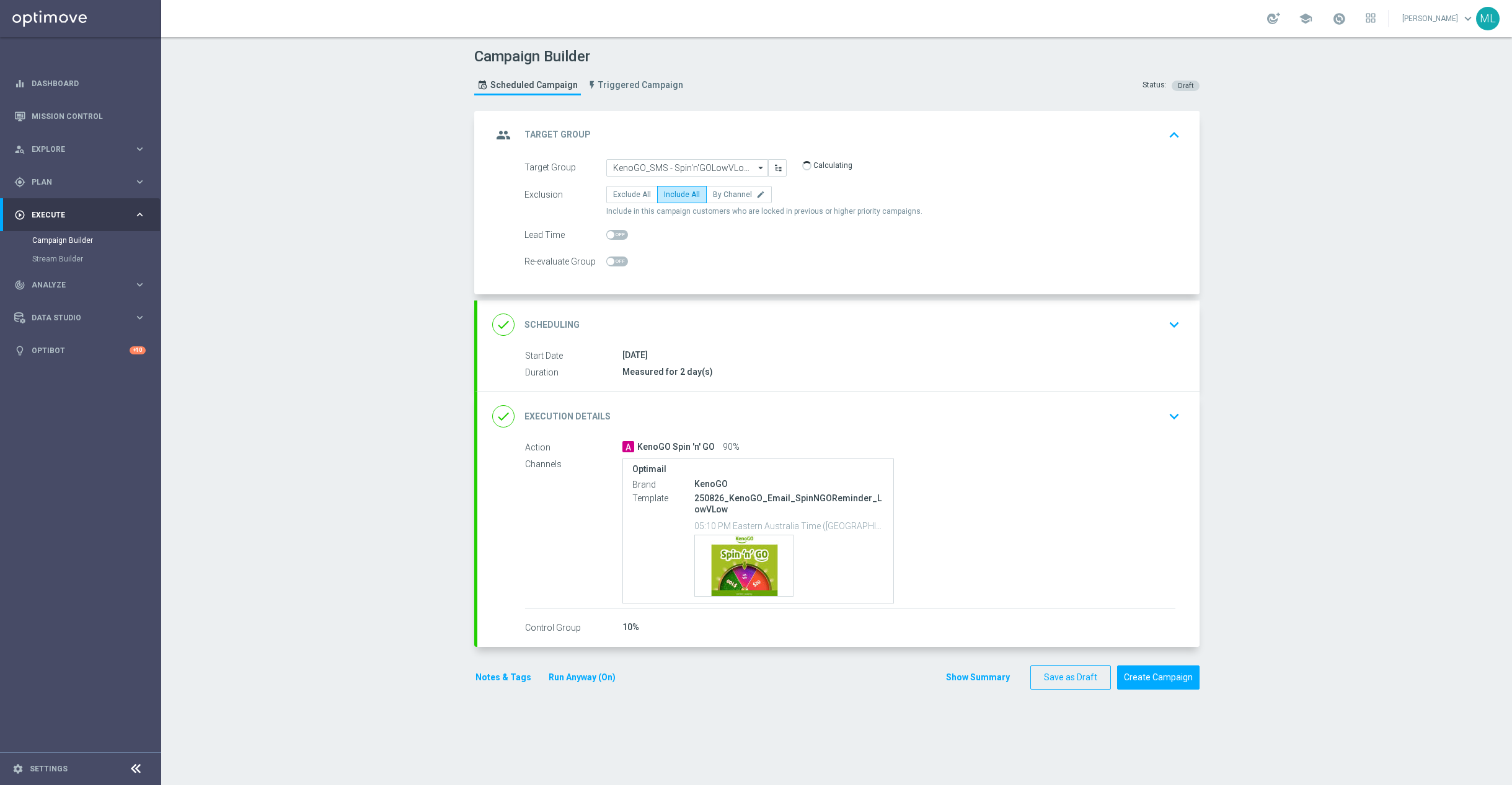
drag, startPoint x: 1171, startPoint y: 424, endPoint x: 1165, endPoint y: 424, distance: 6.0
click at [1172, 424] on icon "keyboard_arrow_down" at bounding box center [1174, 416] width 19 height 19
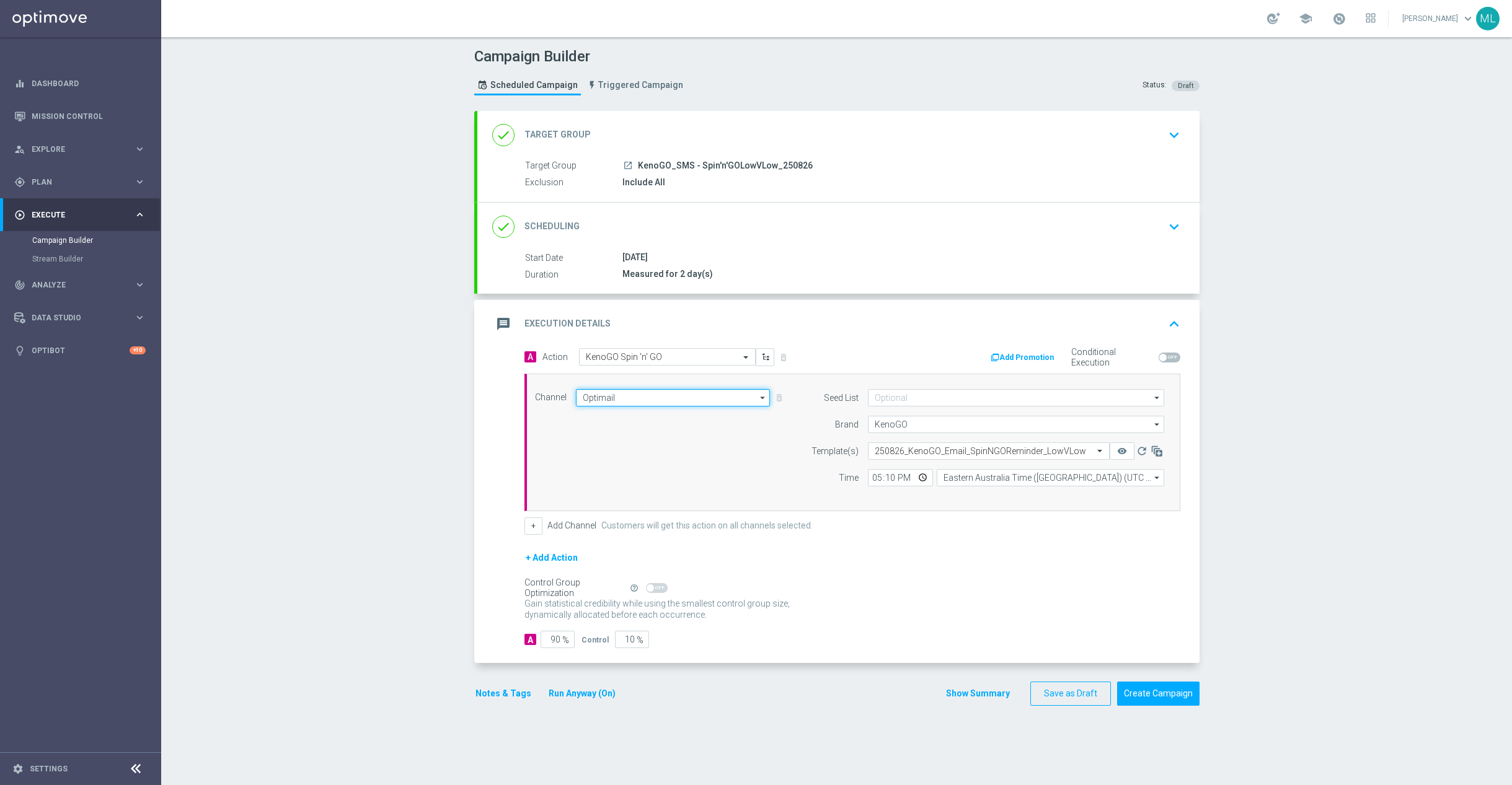
click at [616, 401] on input "Optimail" at bounding box center [673, 398] width 194 height 17
click at [621, 416] on div "Vonage" at bounding box center [673, 416] width 194 height 19
type input "Vonage"
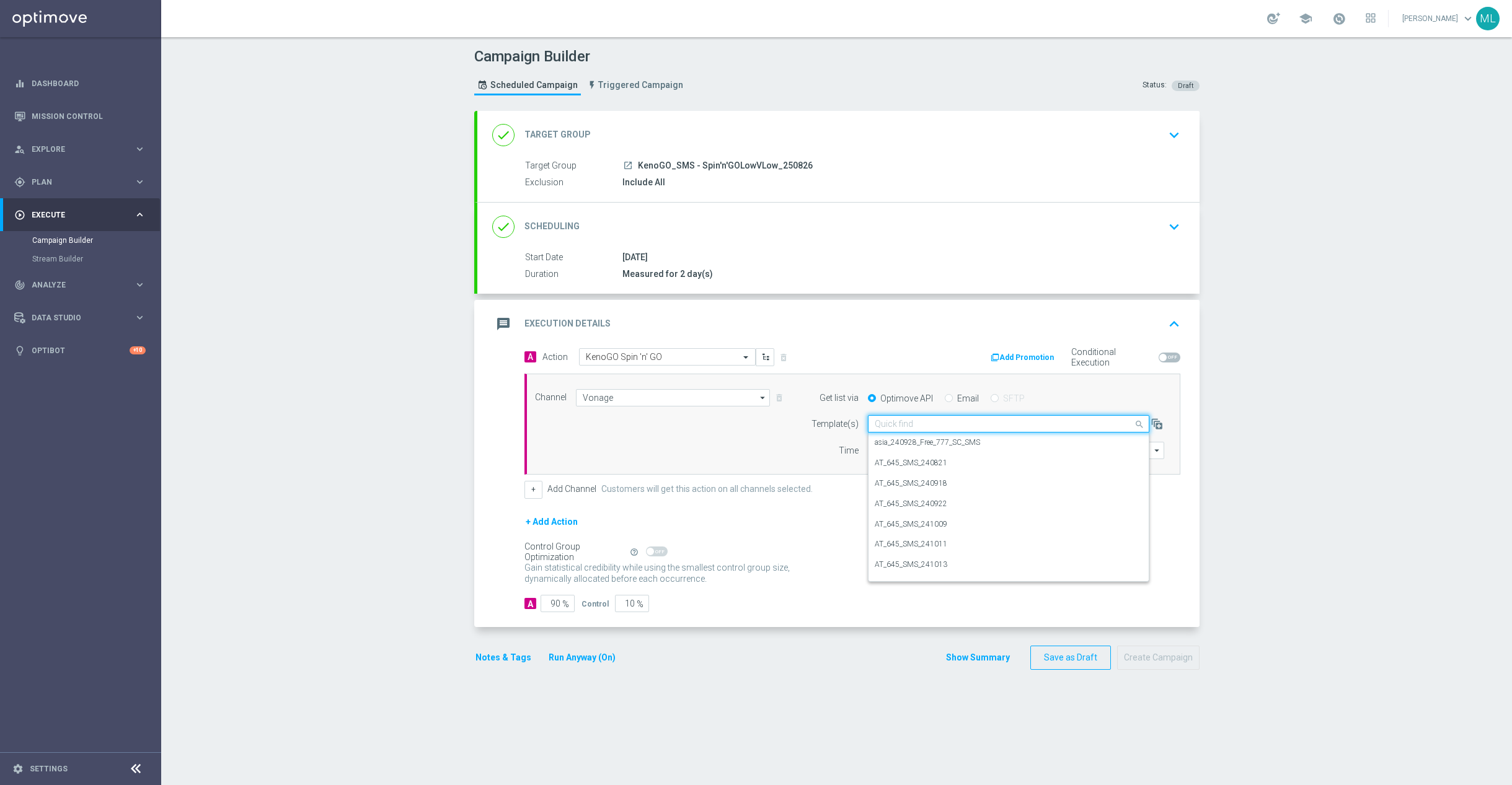
click at [955, 427] on input "text" at bounding box center [996, 423] width 243 height 10
click at [1020, 463] on label "AU_SMS_KenoGO_250826_Spin'n'GOLowVLow" at bounding box center [951, 463] width 154 height 10
type input "250826"
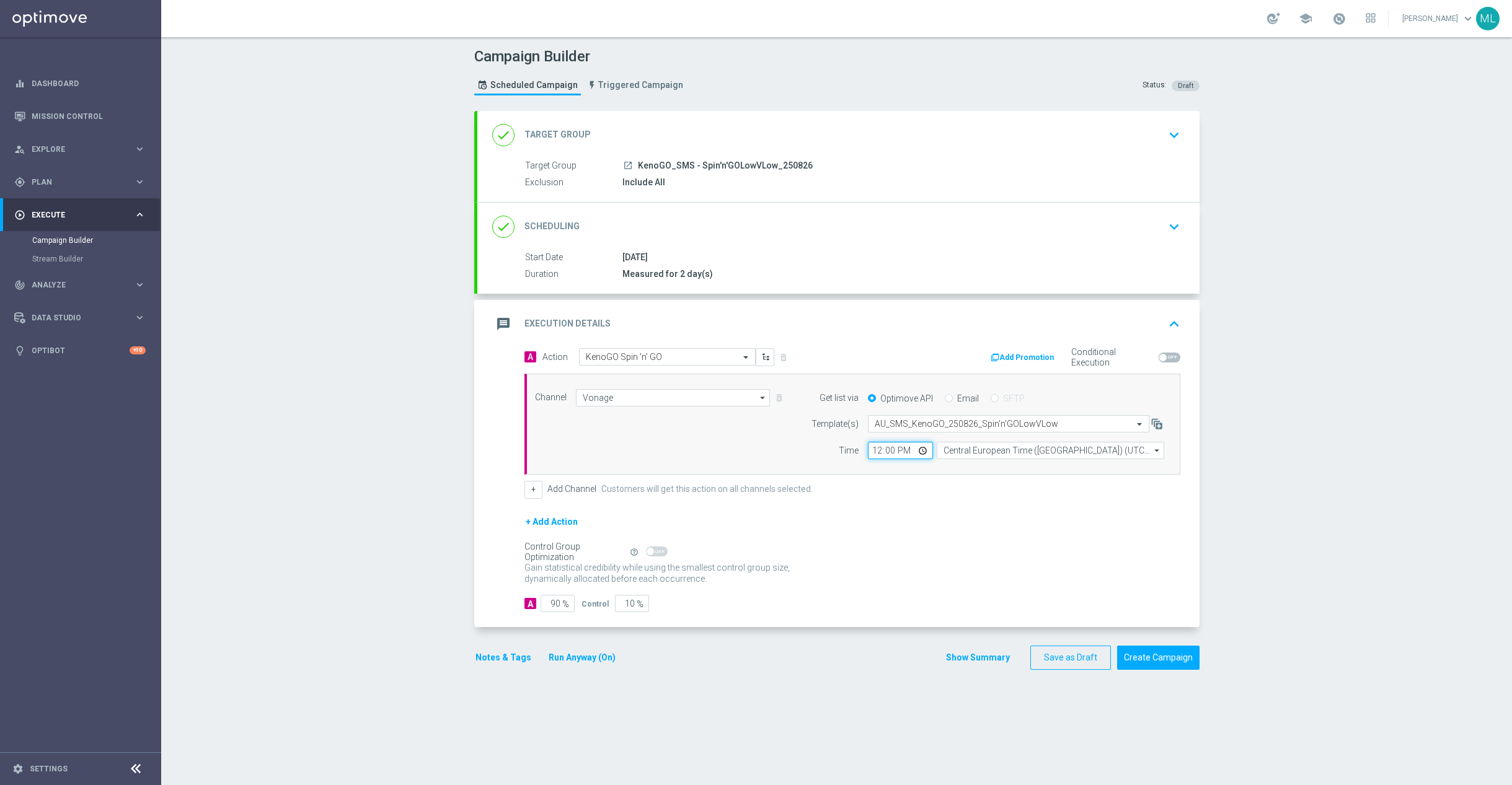
click at [880, 452] on input "12:00" at bounding box center [900, 451] width 65 height 17
type input "17:10"
click at [983, 454] on input "Central European Time ([GEOGRAPHIC_DATA]) (UTC +02:00)" at bounding box center [1050, 451] width 227 height 17
click at [998, 471] on div "Eastern Australia Time ([GEOGRAPHIC_DATA]) (UTC +10:00)" at bounding box center [1044, 468] width 203 height 11
type input "Eastern Australia Time ([GEOGRAPHIC_DATA]) (UTC +10:00)"
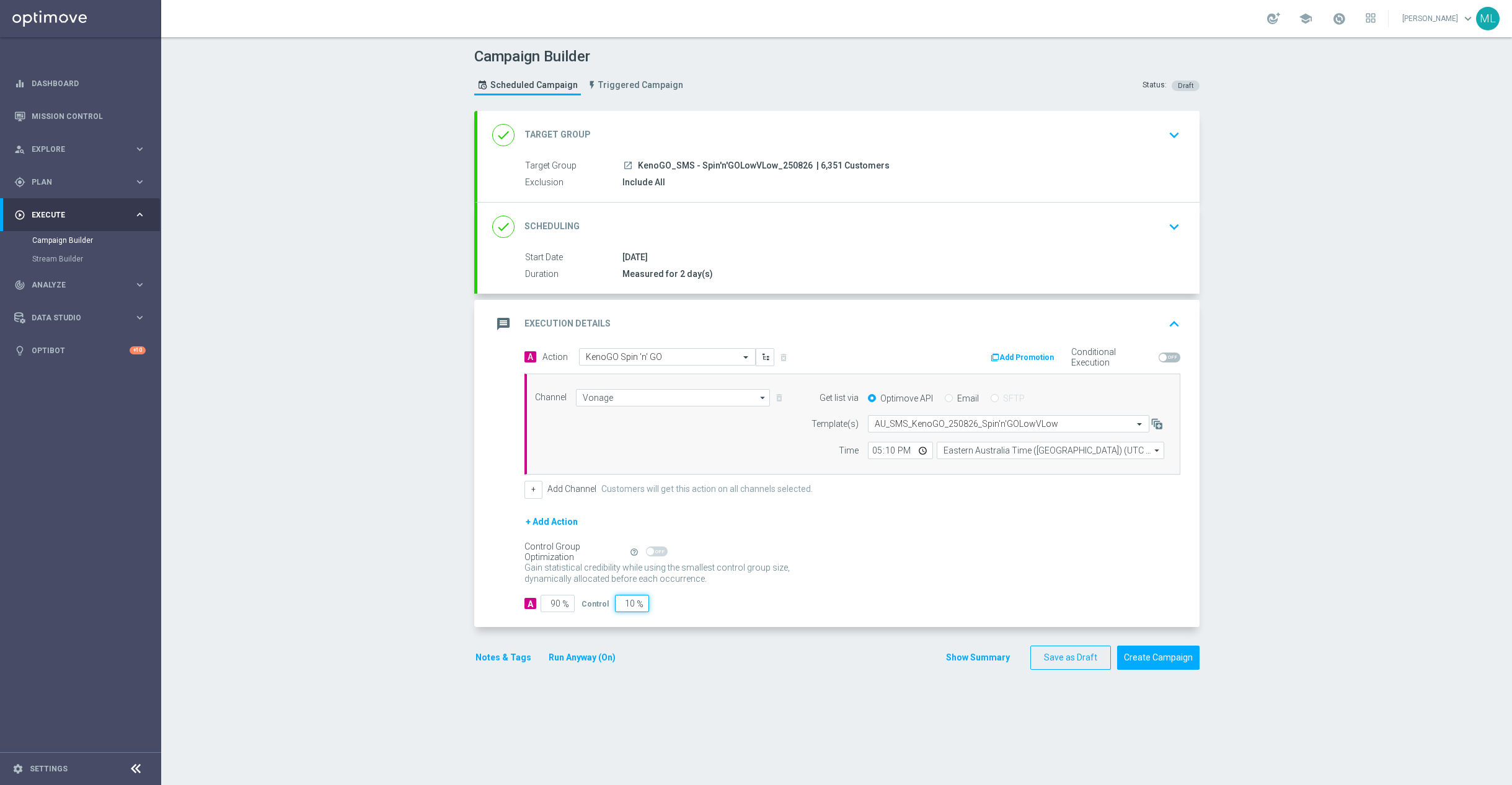
drag, startPoint x: 632, startPoint y: 609, endPoint x: 608, endPoint y: 608, distance: 24.0
click at [608, 609] on div "Control 10 %" at bounding box center [613, 604] width 64 height 17
type input "0"
type input "100"
type input "0"
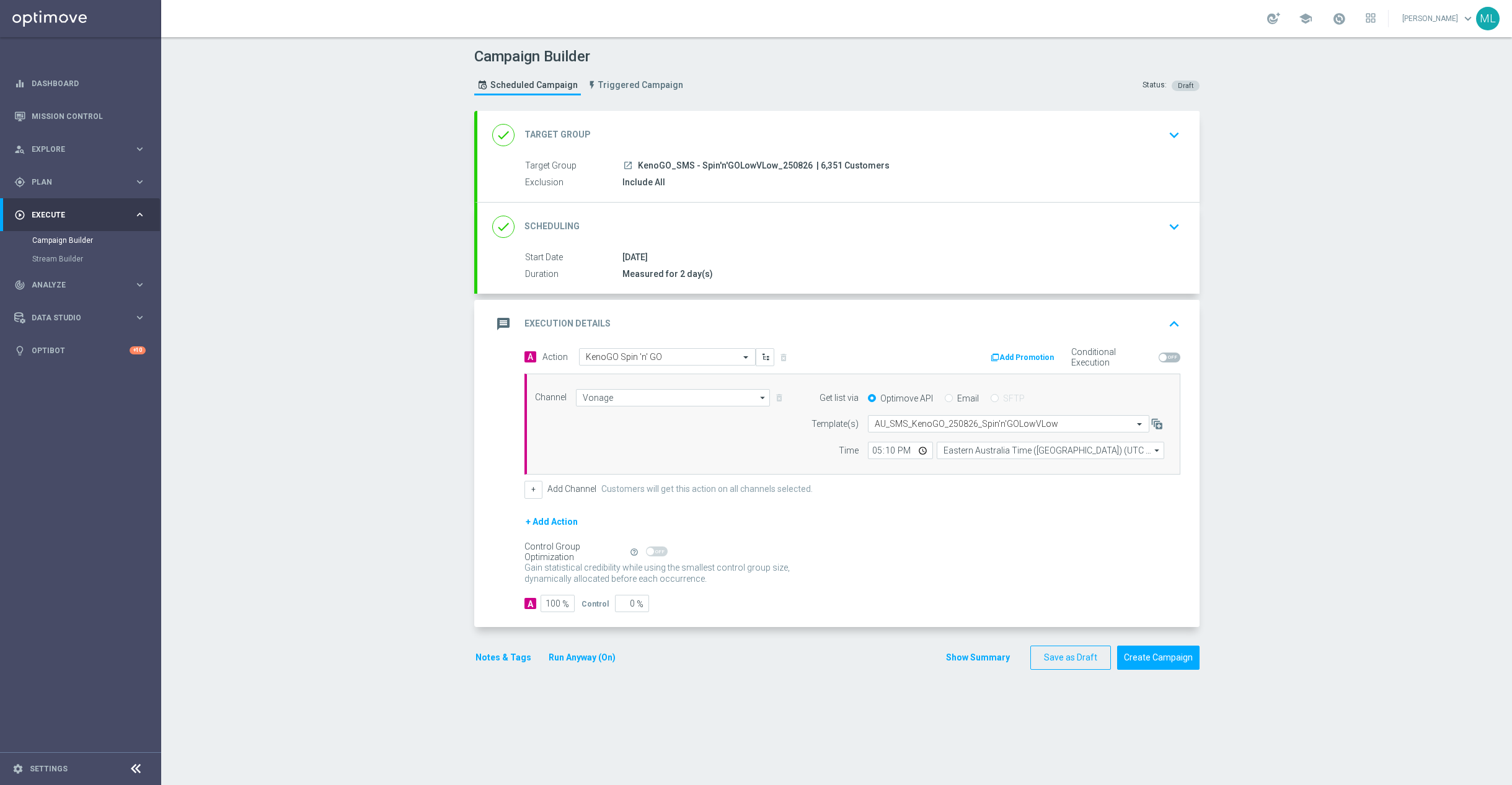
click at [831, 602] on div "A 100 % Control 0 %" at bounding box center [852, 604] width 656 height 17
click at [1158, 660] on button "Create Campaign" at bounding box center [1158, 658] width 82 height 24
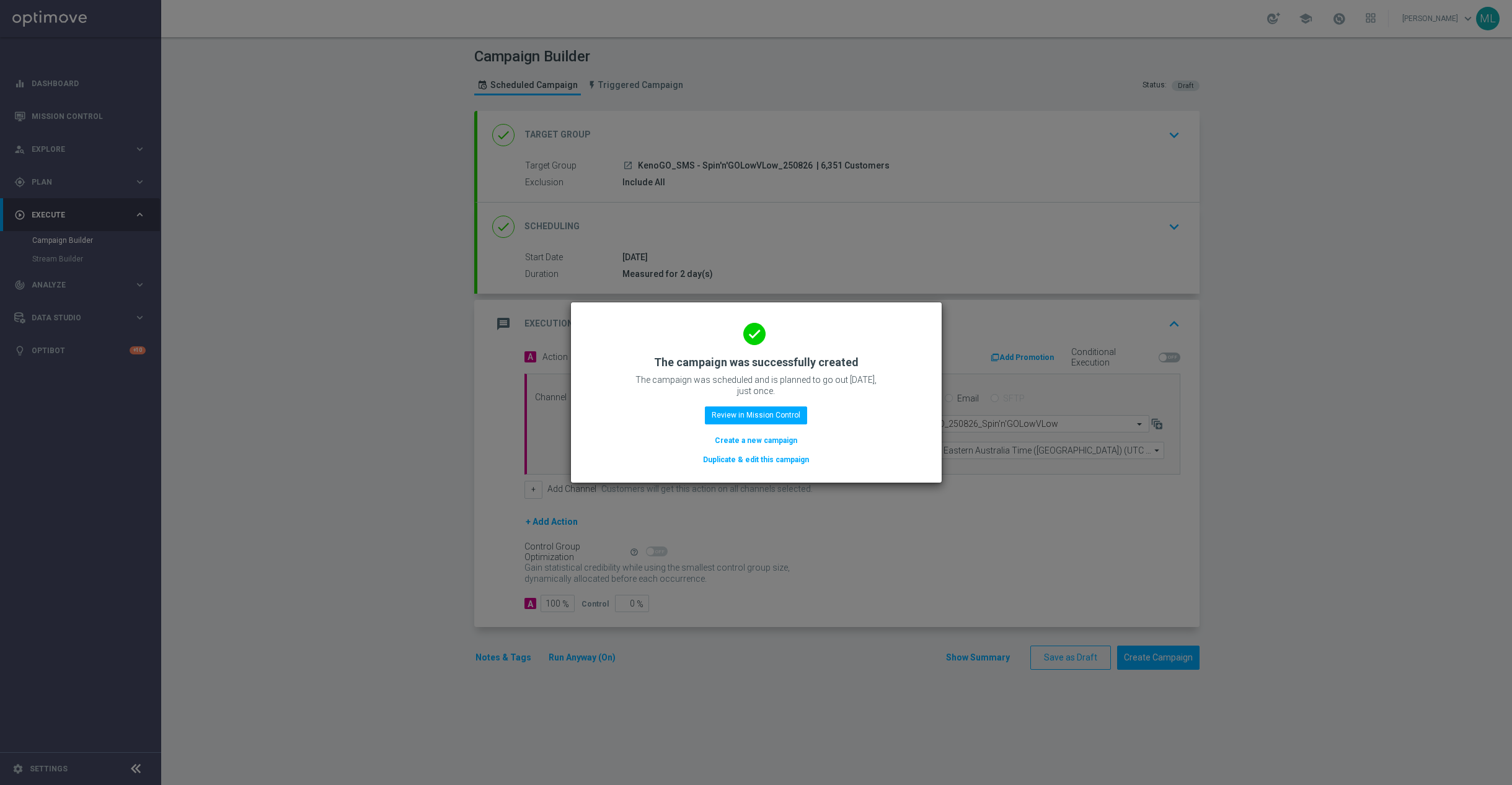
click at [783, 460] on button "Duplicate & edit this campaign" at bounding box center [756, 460] width 108 height 13
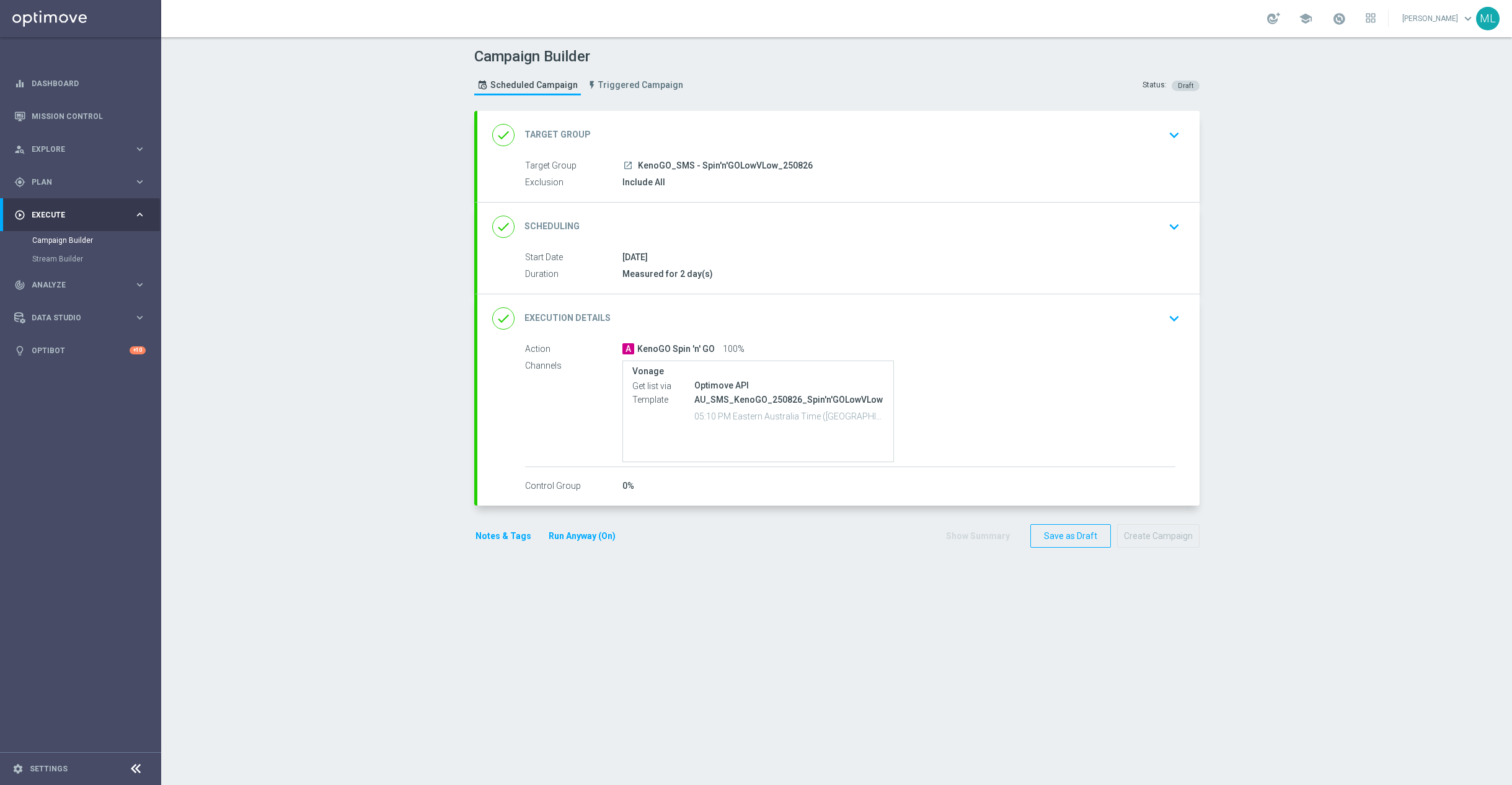
click at [1179, 134] on icon "keyboard_arrow_down" at bounding box center [1174, 135] width 19 height 19
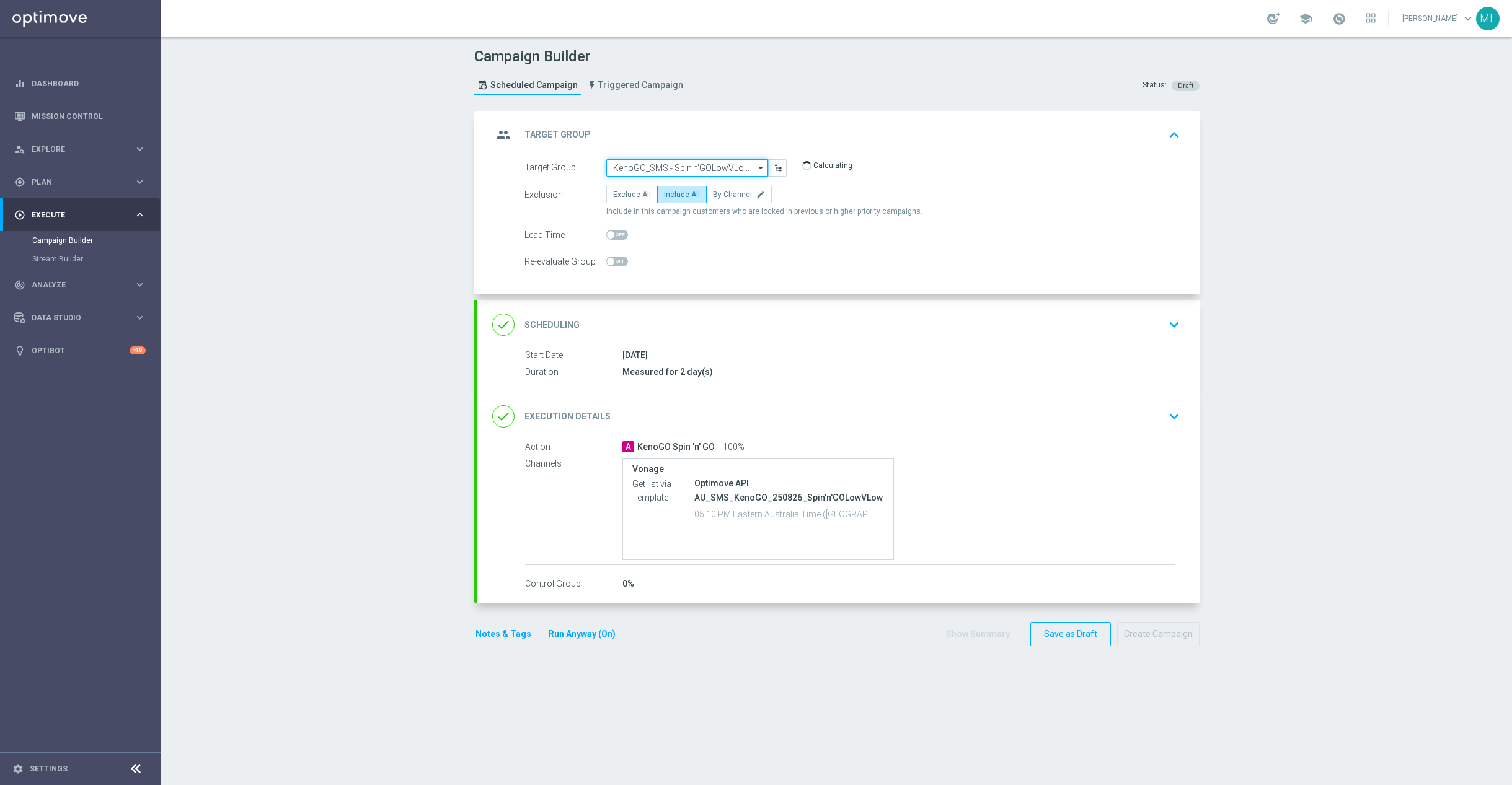
click at [718, 167] on input "KenoGO_SMS - Spin'n'GOLowVLow_250826" at bounding box center [687, 168] width 162 height 17
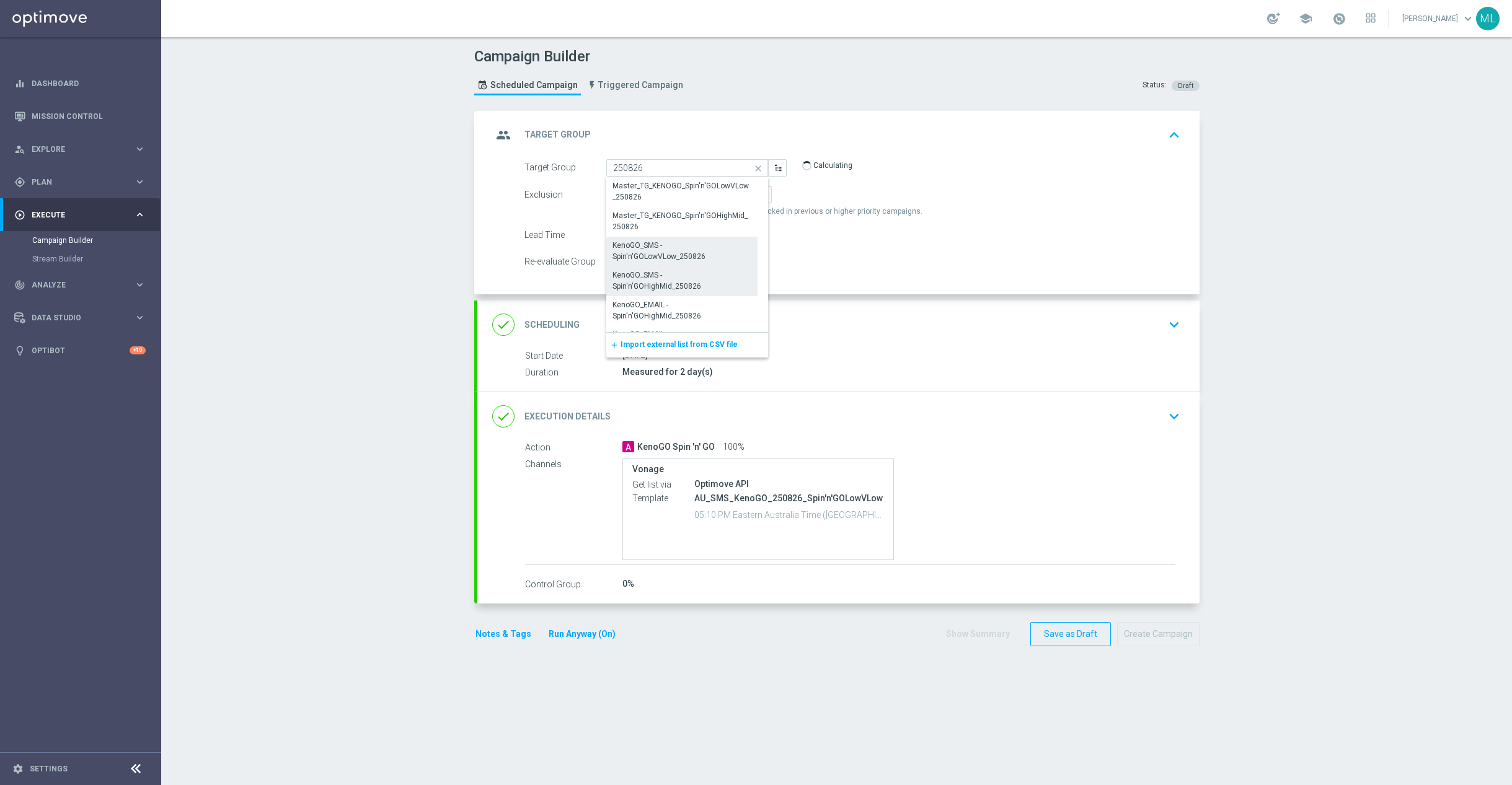
click at [711, 288] on div "KenoGO_SMS - Spin'n'GOHighMid_250826" at bounding box center [682, 282] width 152 height 30
click at [688, 282] on div "KenoGO_SMS - Spin'n'GOHighMid_250826" at bounding box center [682, 282] width 138 height 22
type input "KenoGO_SMS - Spin'n'GOHighMid_250826"
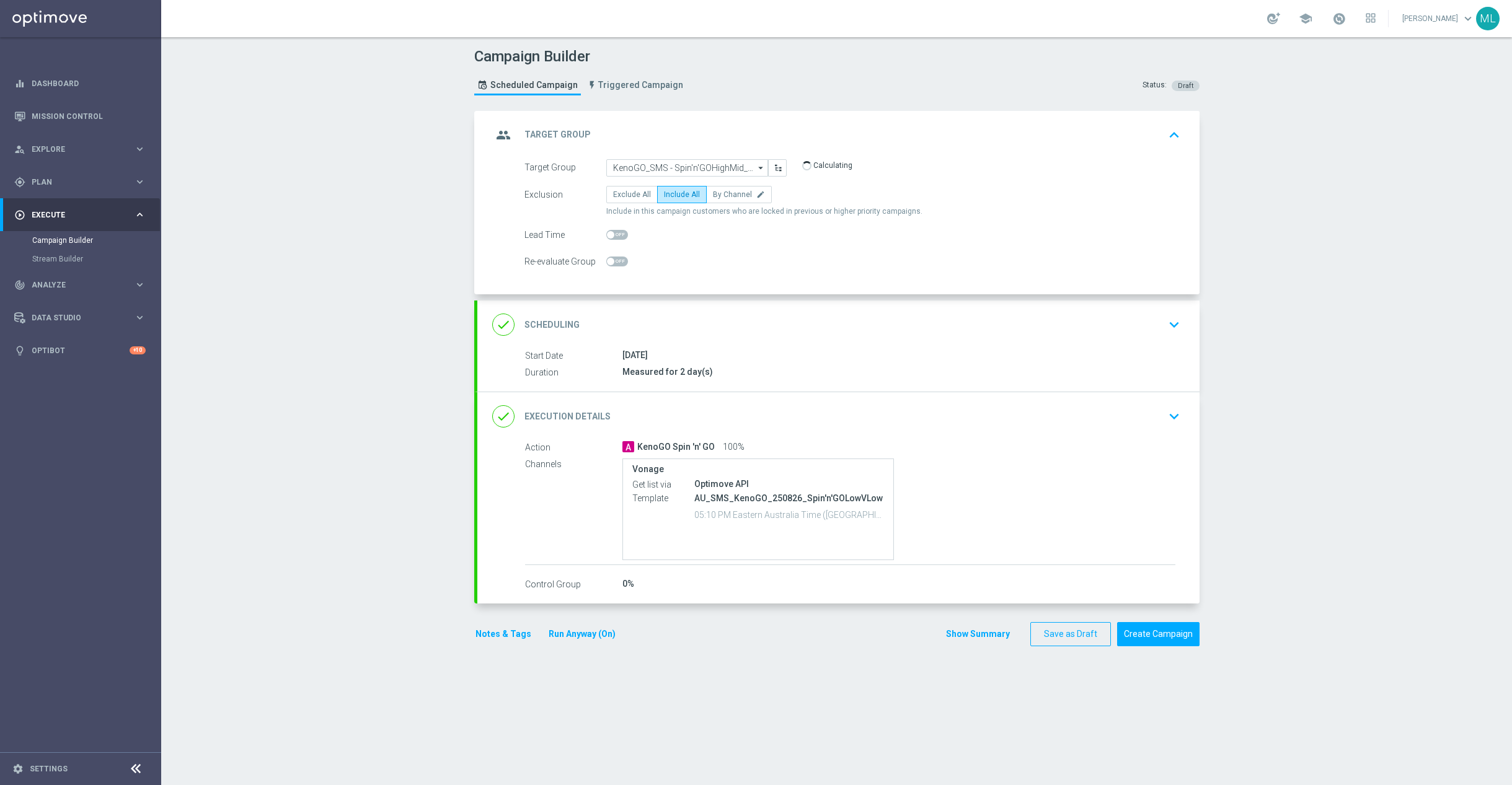
click at [1165, 414] on icon "keyboard_arrow_down" at bounding box center [1174, 416] width 19 height 19
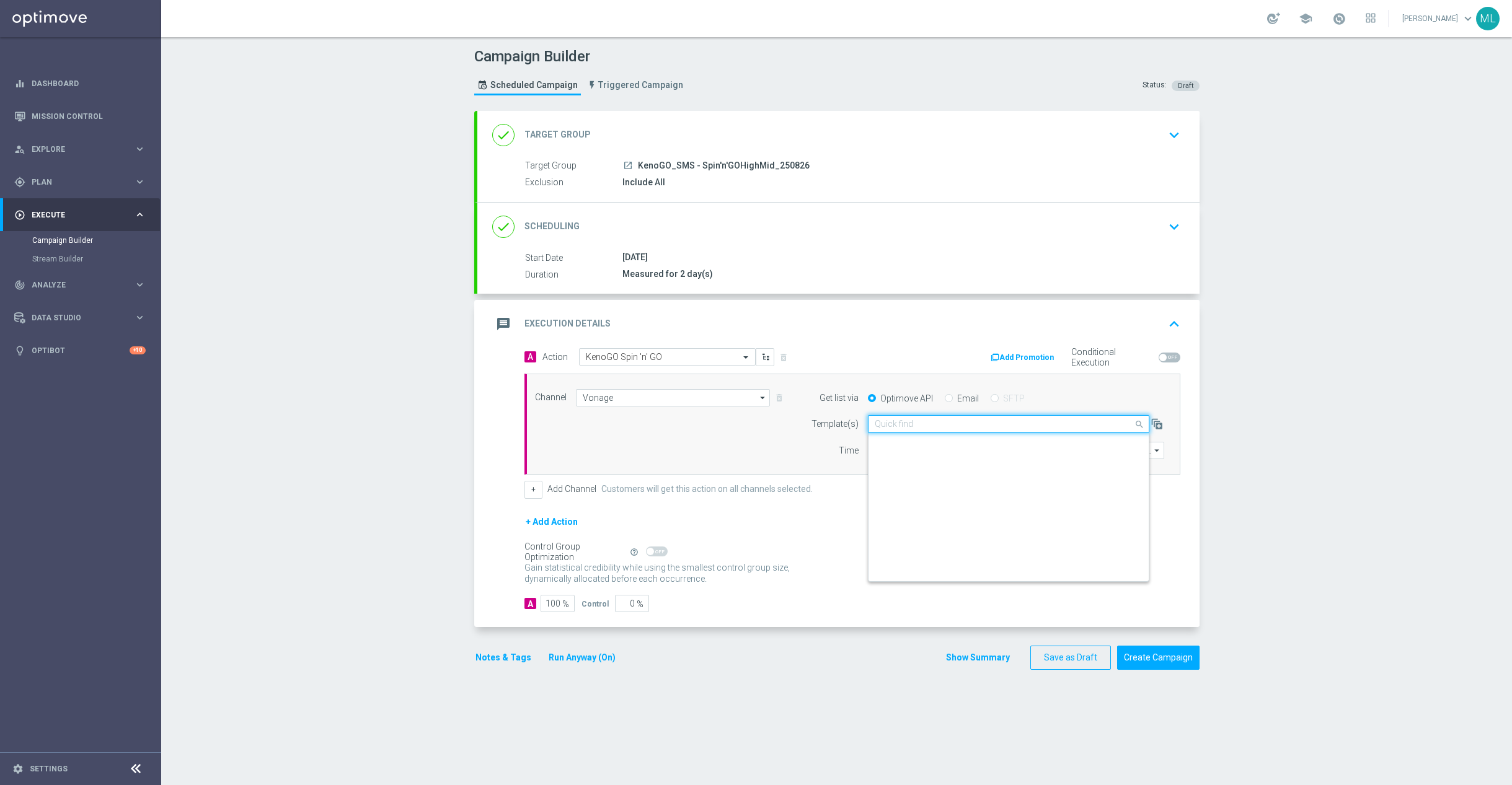
click at [971, 433] on div "Quick find AU_SMS_KenoGO_250826_Spin'n'GOLowVLow" at bounding box center [1009, 424] width 282 height 17
click at [992, 440] on label "AU_SMS_KenoGO_250826_Spin'n'GOHighMid" at bounding box center [950, 442] width 153 height 10
type input "250826"
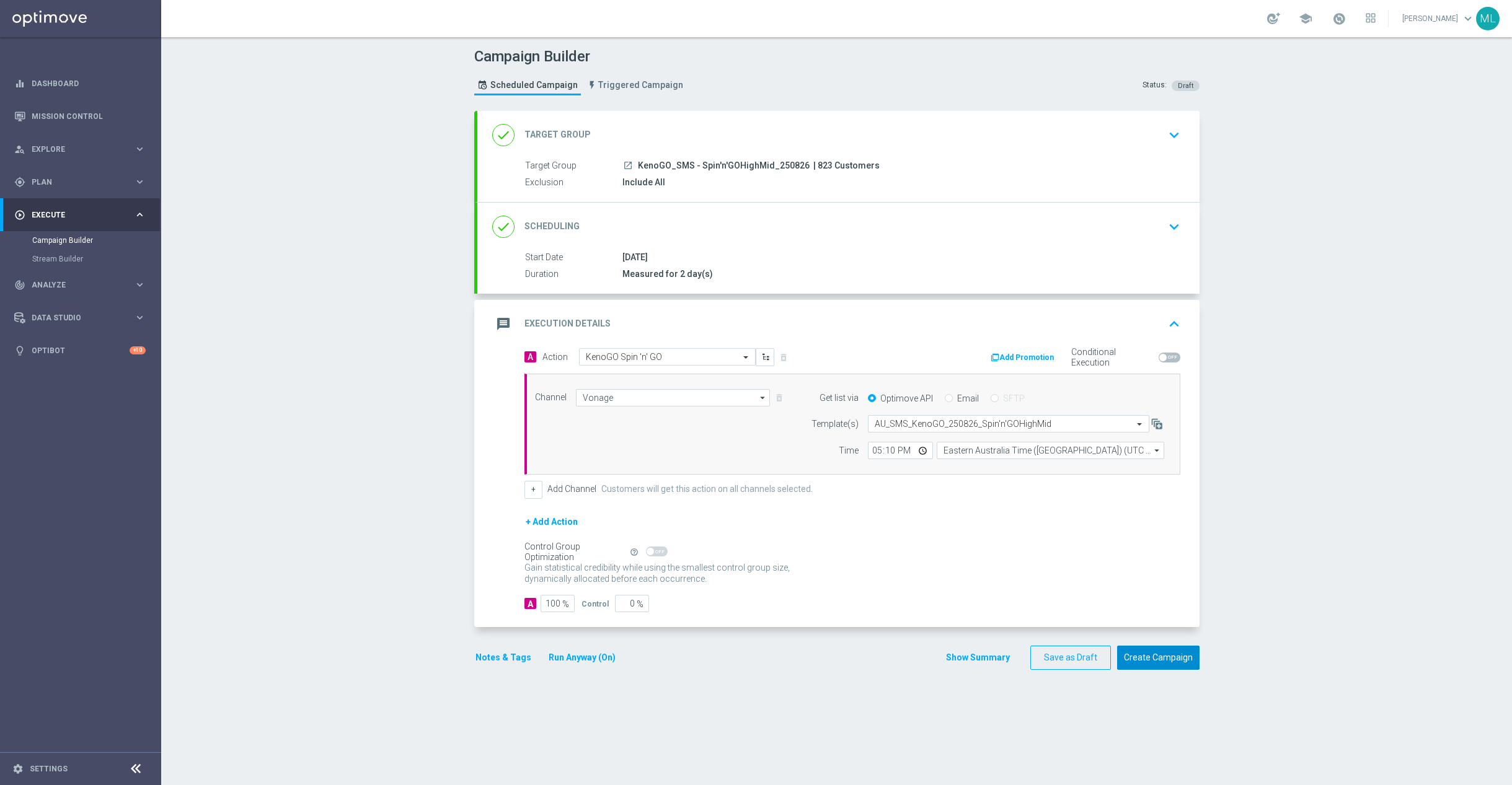
click at [1150, 663] on button "Create Campaign" at bounding box center [1158, 658] width 82 height 24
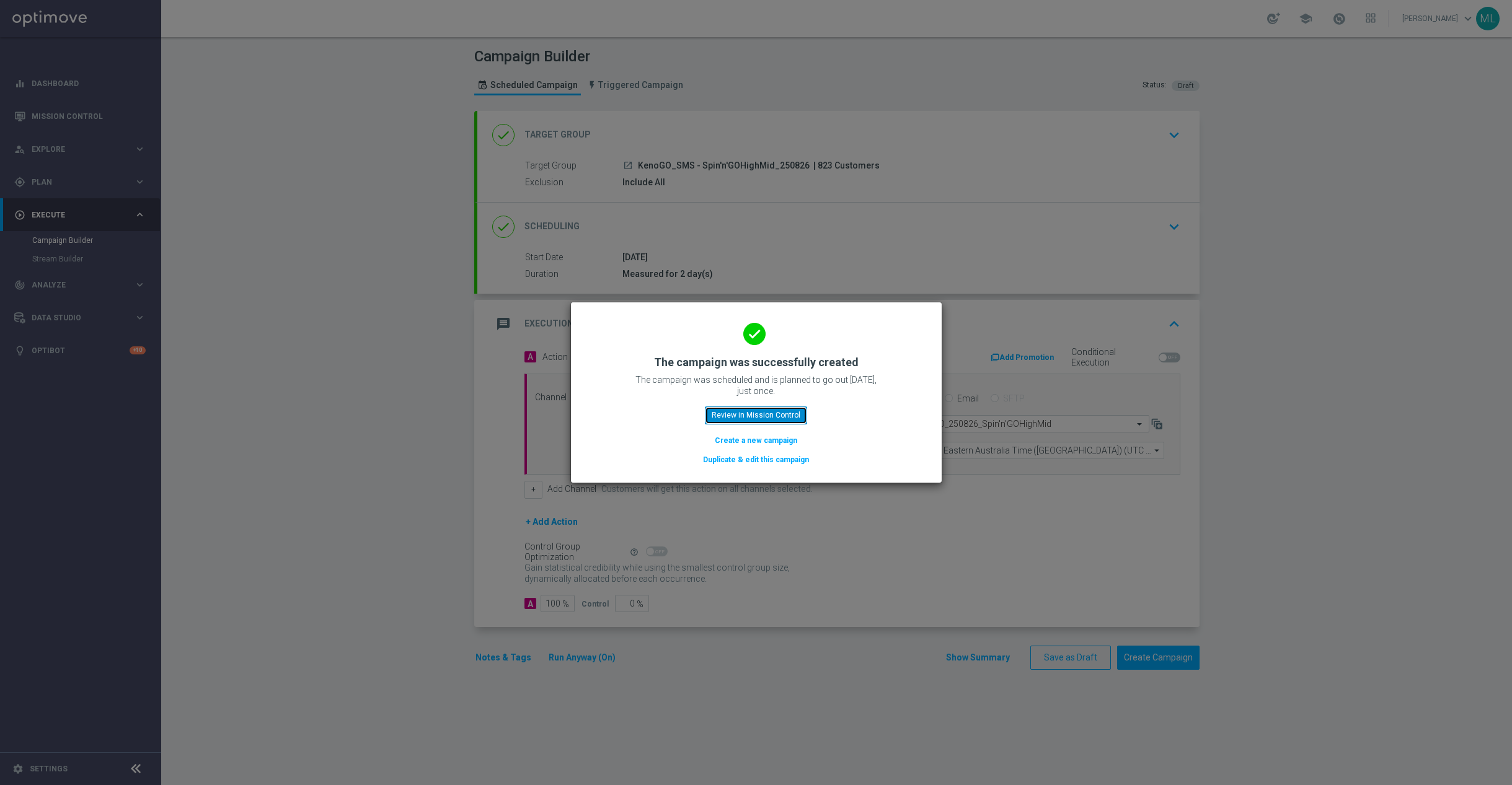
click at [761, 410] on button "Review in Mission Control" at bounding box center [756, 415] width 102 height 17
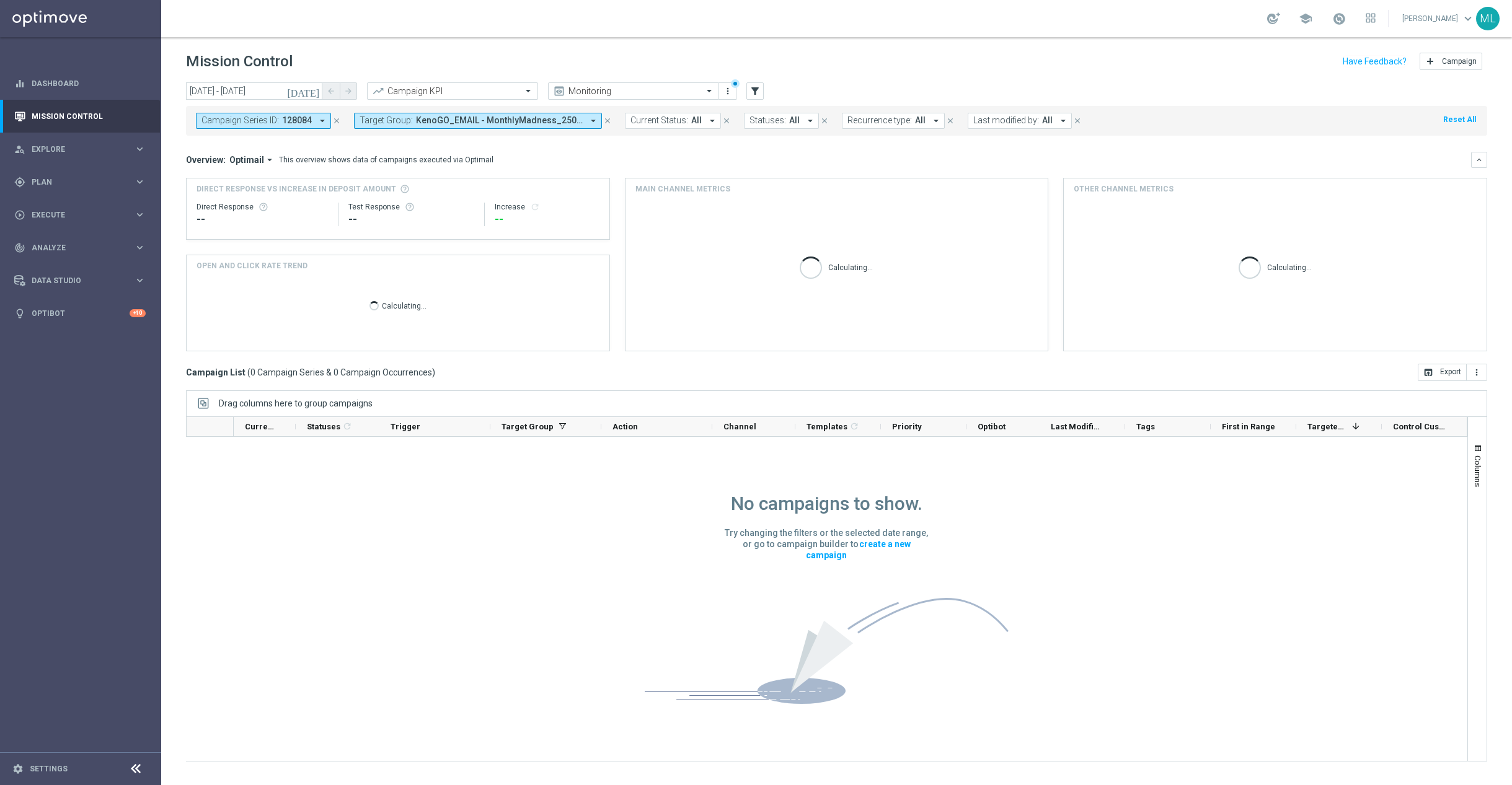
click at [318, 120] on icon "arrow_drop_down" at bounding box center [322, 121] width 11 height 11
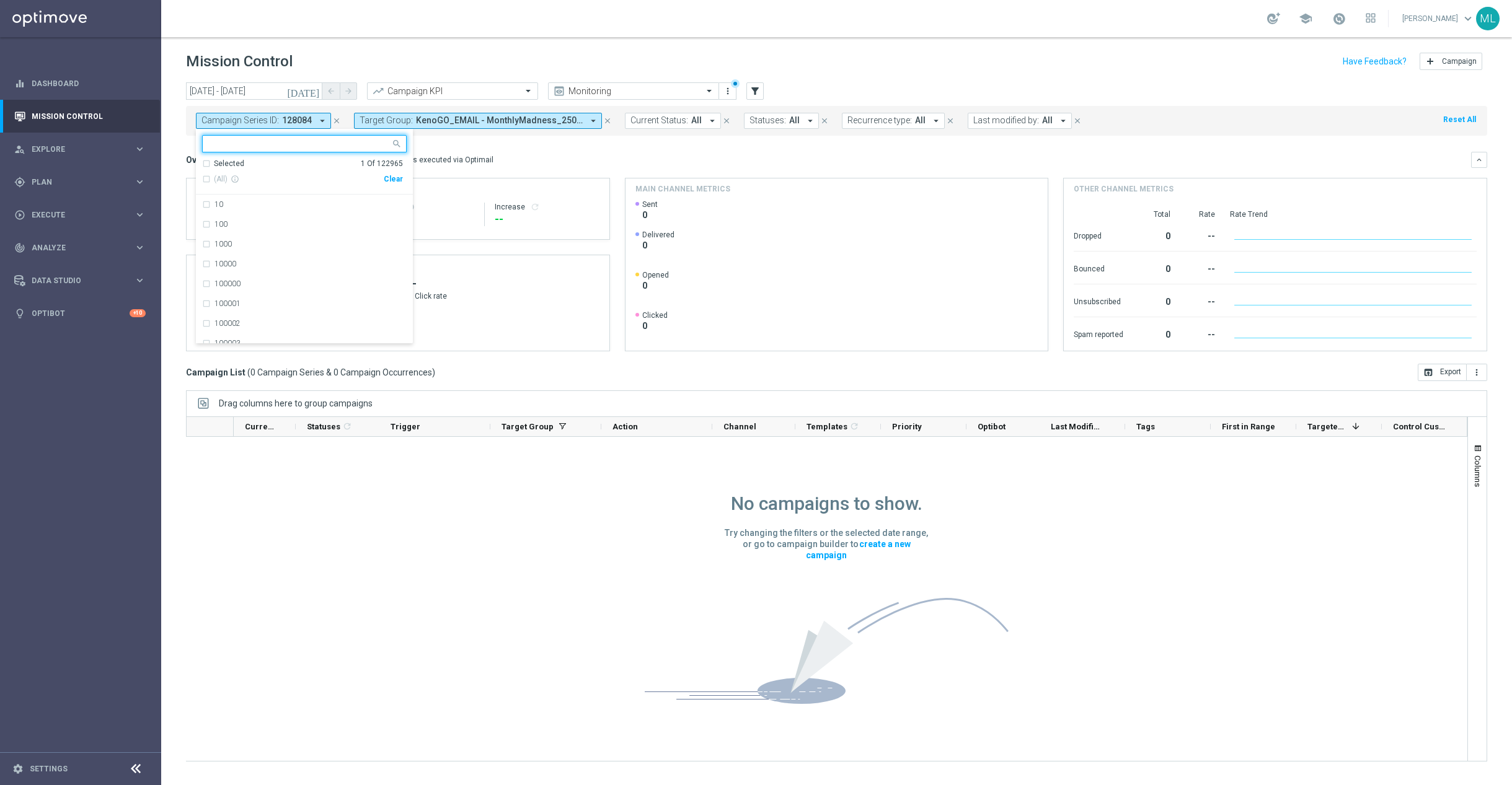
click at [0, 0] on div "Clear" at bounding box center [0, 0] width 0 height 0
click at [754, 91] on icon "filter_alt" at bounding box center [755, 91] width 11 height 11
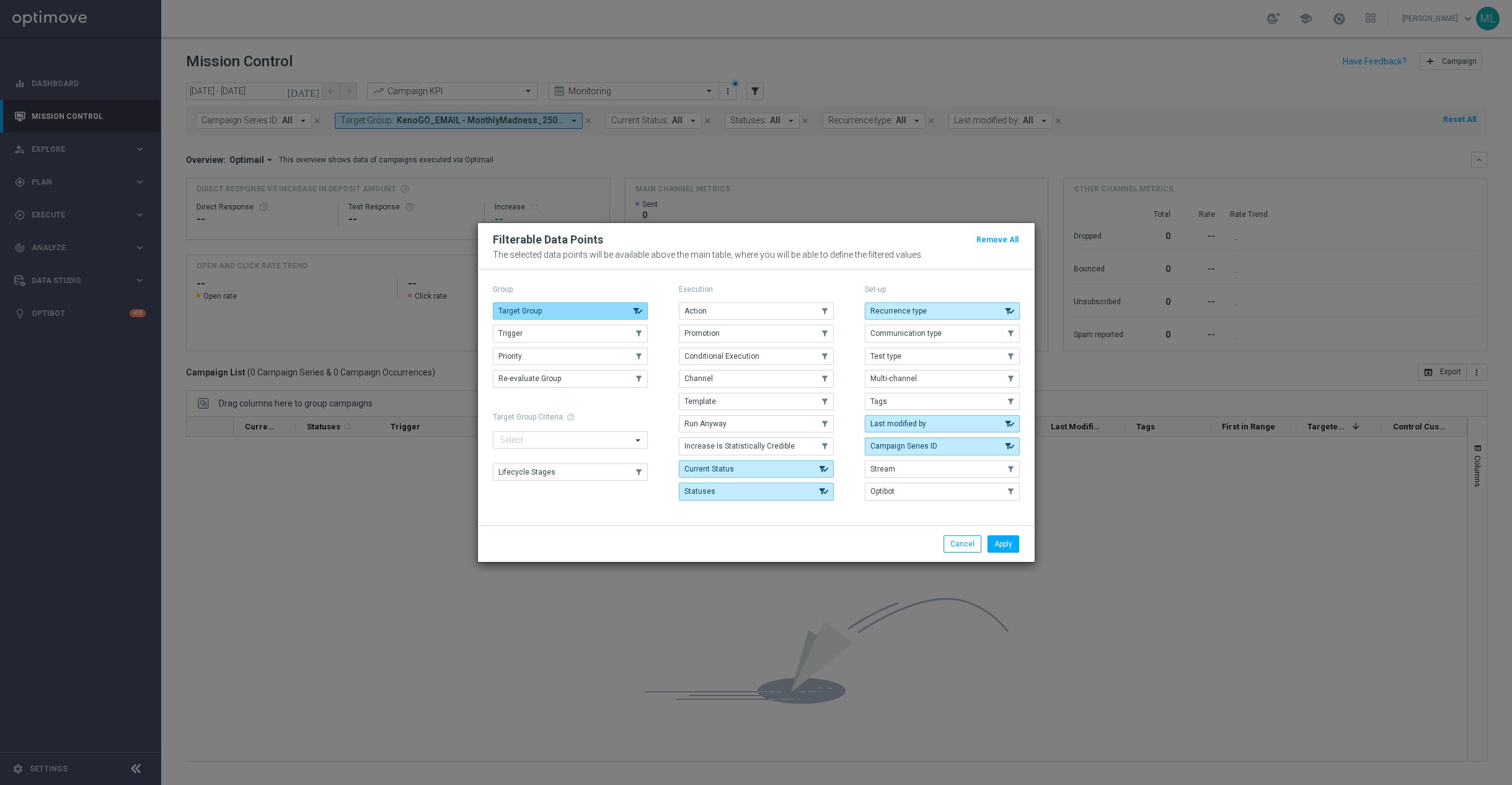
click at [618, 303] on button "Target Group" at bounding box center [570, 311] width 155 height 17
click at [628, 304] on button "Target Group" at bounding box center [570, 311] width 155 height 17
click at [1012, 548] on button "Apply" at bounding box center [1003, 544] width 31 height 17
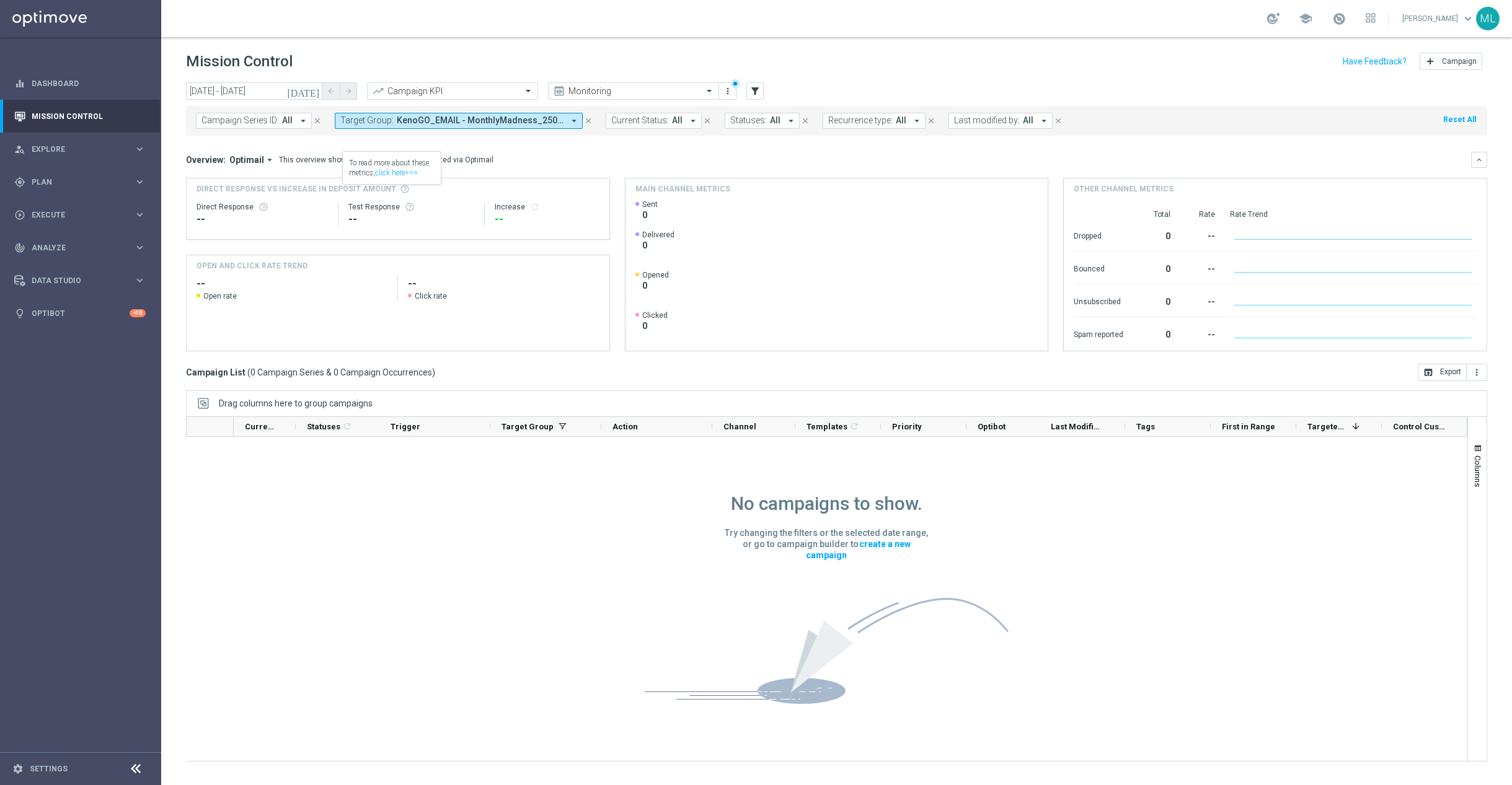
click at [424, 122] on span "KenoGO_EMAIL - MonthlyMadness_250820A, KenoGO_EMAIL - MonthlyMadness_250820B, M…" at bounding box center [480, 120] width 167 height 10
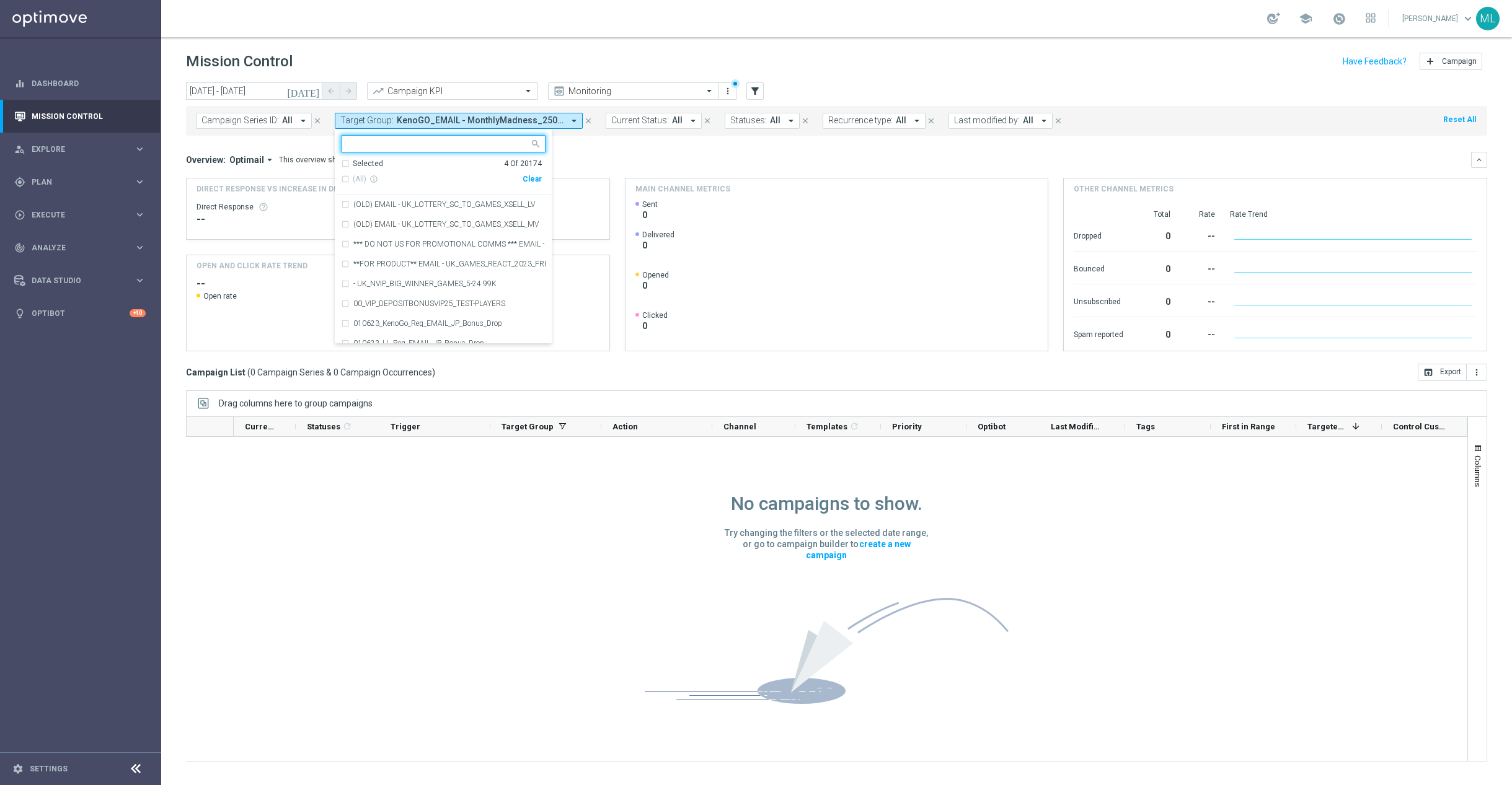
drag, startPoint x: 531, startPoint y: 179, endPoint x: 523, endPoint y: 178, distance: 8.1
click at [0, 0] on div "Clear" at bounding box center [0, 0] width 0 height 0
click at [440, 144] on input "text" at bounding box center [438, 144] width 182 height 10
click at [344, 179] on div "(All Search Results)" at bounding box center [432, 179] width 182 height 10
type input "250826"
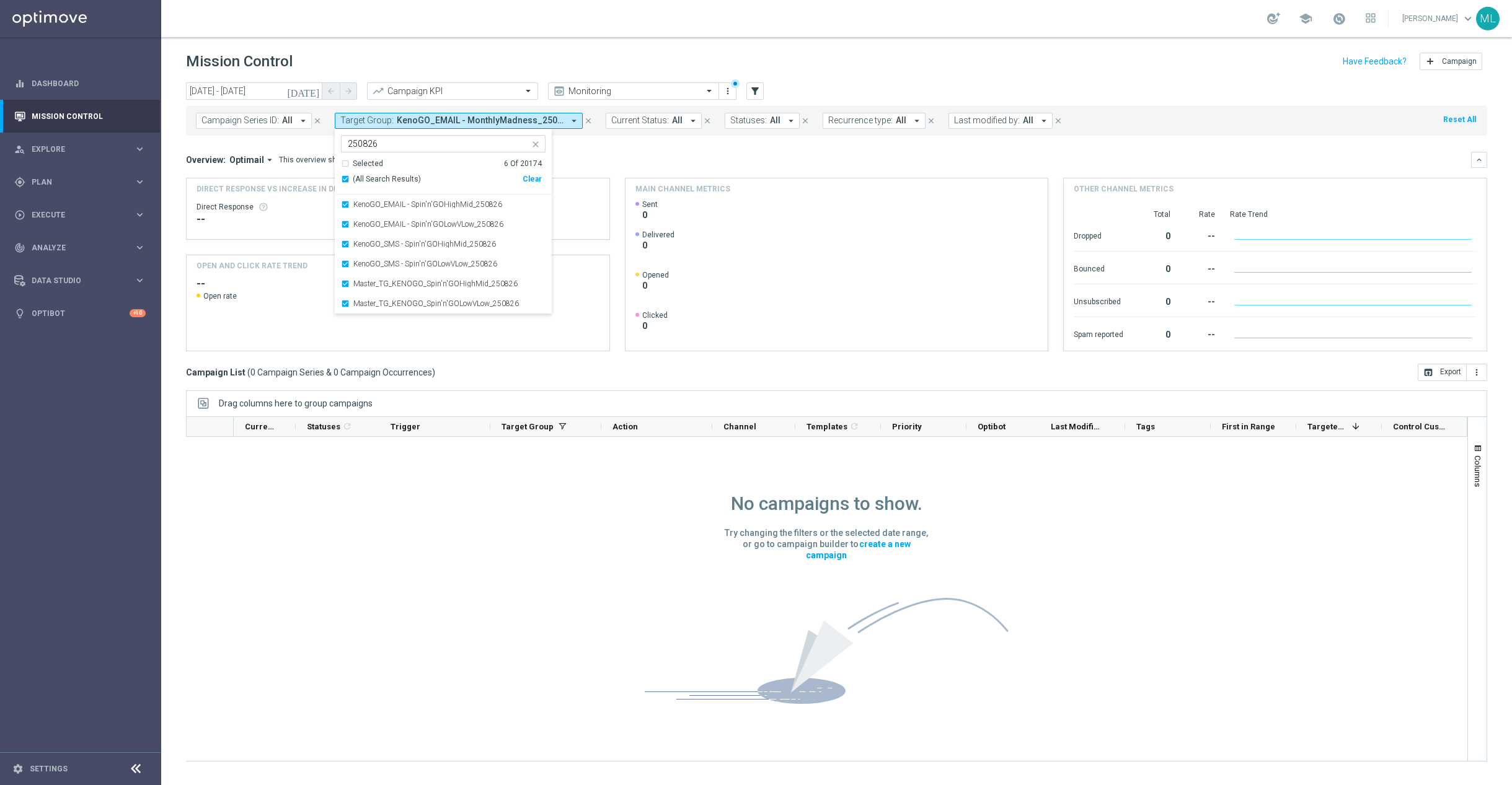
click at [615, 149] on mini-dashboard "Overview: Optimail arrow_drop_down This overview shows data of campaigns execut…" at bounding box center [836, 249] width 1301 height 228
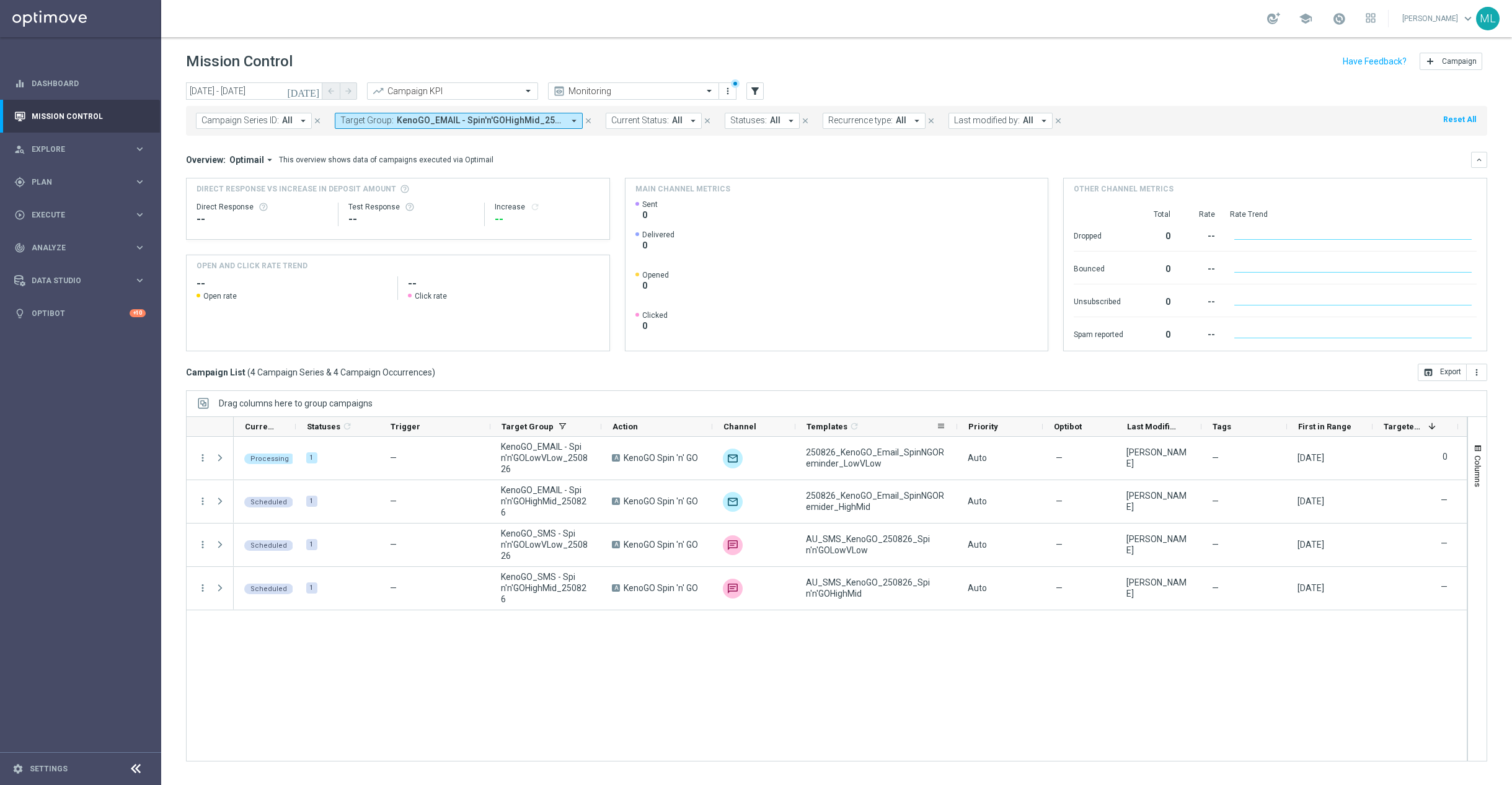
drag, startPoint x: 880, startPoint y: 424, endPoint x: 957, endPoint y: 427, distance: 77.1
click at [957, 427] on div at bounding box center [957, 427] width 5 height 20
